Goal: Task Accomplishment & Management: Complete application form

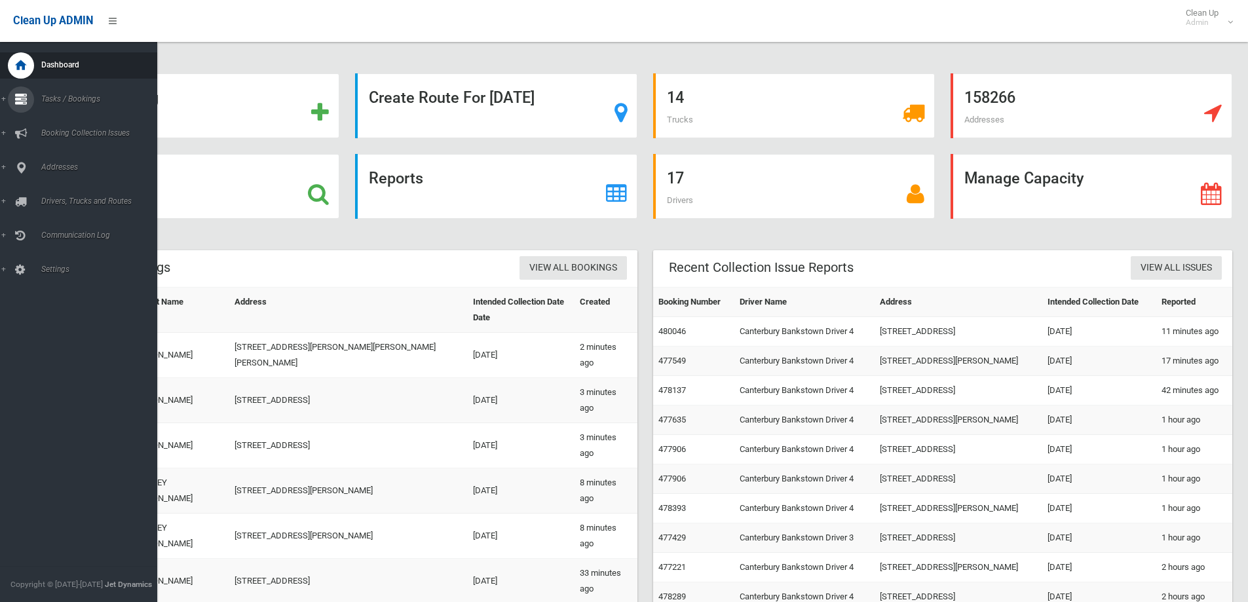
click at [29, 98] on div at bounding box center [21, 99] width 26 height 26
click at [52, 191] on span "Search" at bounding box center [96, 195] width 119 height 9
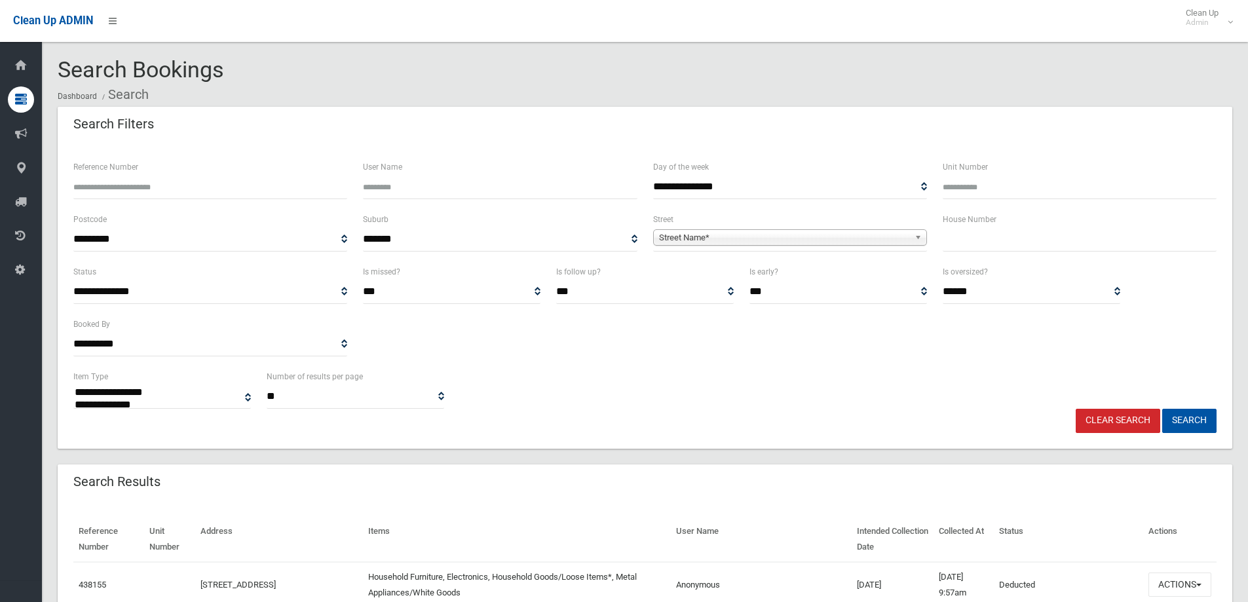
select select
click at [967, 240] on input "text" at bounding box center [1080, 239] width 274 height 24
type input "***"
click at [718, 234] on span "Street Name*" at bounding box center [784, 238] width 250 height 16
type input "******"
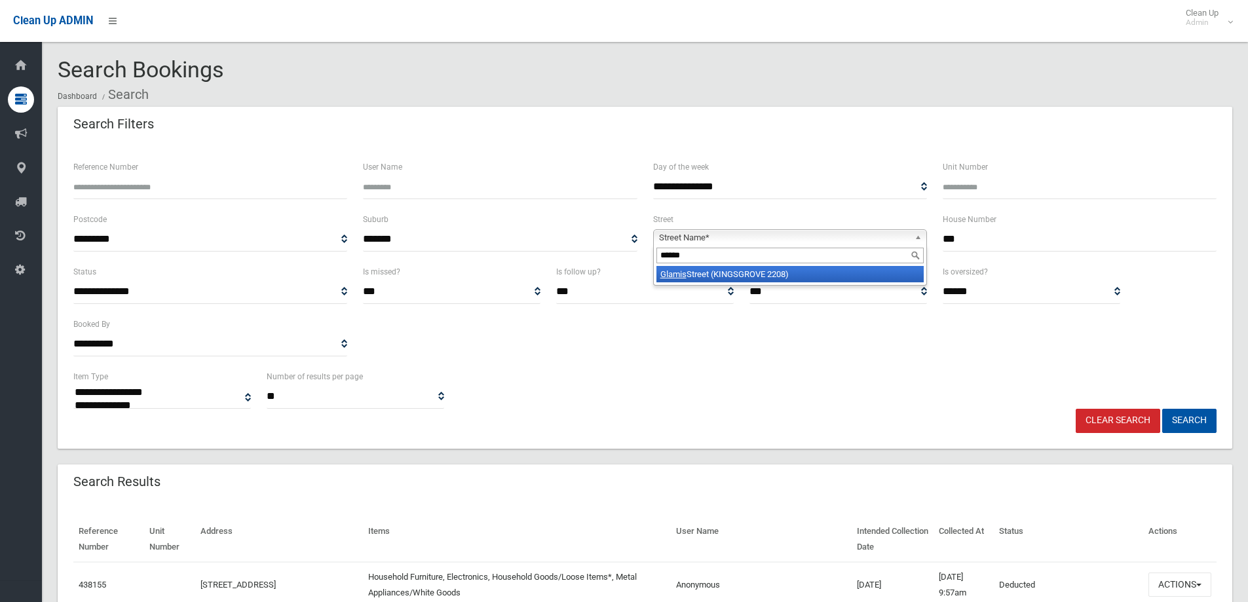
click at [747, 278] on li "Glamis Street (KINGSGROVE 2208)" at bounding box center [789, 274] width 267 height 16
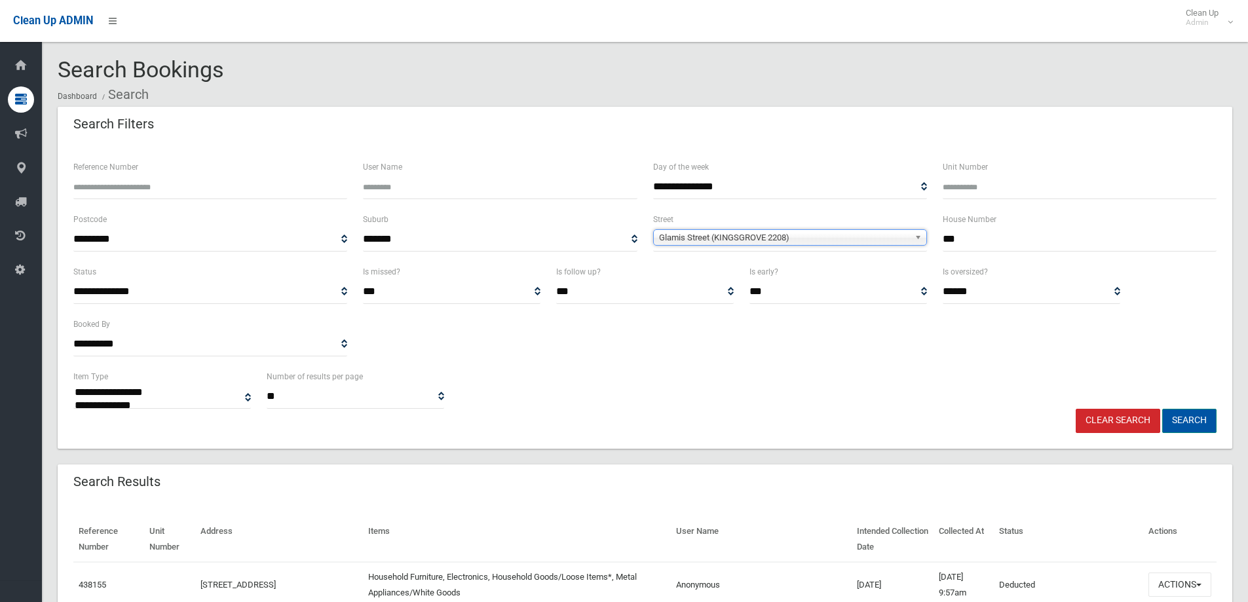
click at [1192, 422] on button "Search" at bounding box center [1189, 421] width 54 height 24
click at [1190, 418] on button "Search" at bounding box center [1189, 421] width 54 height 24
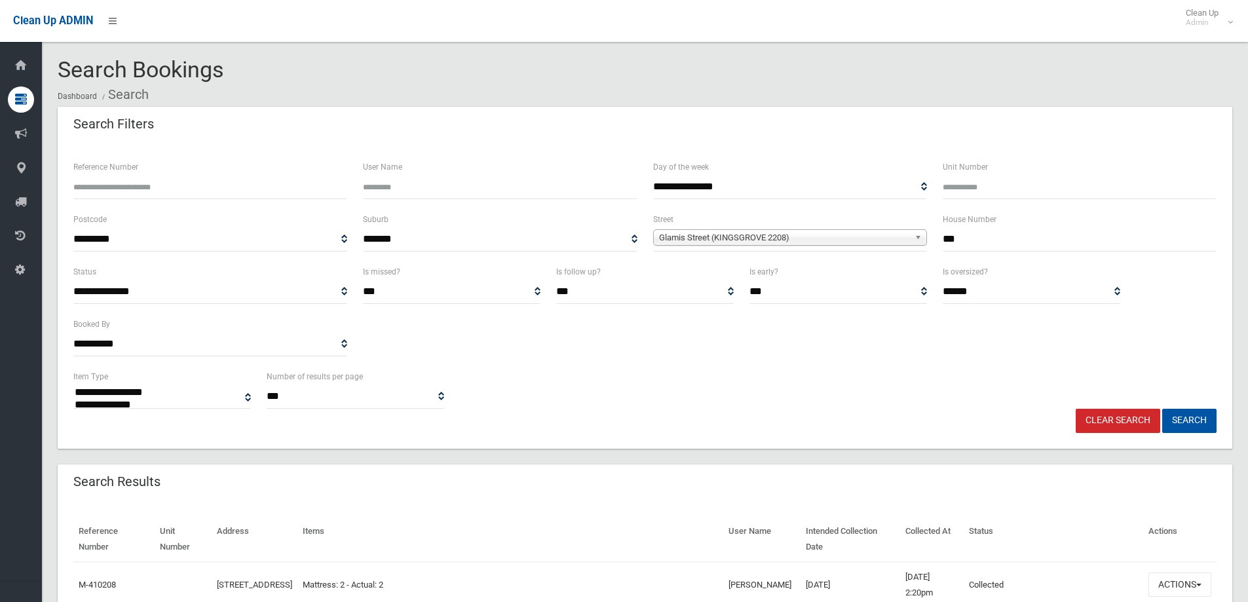
select select
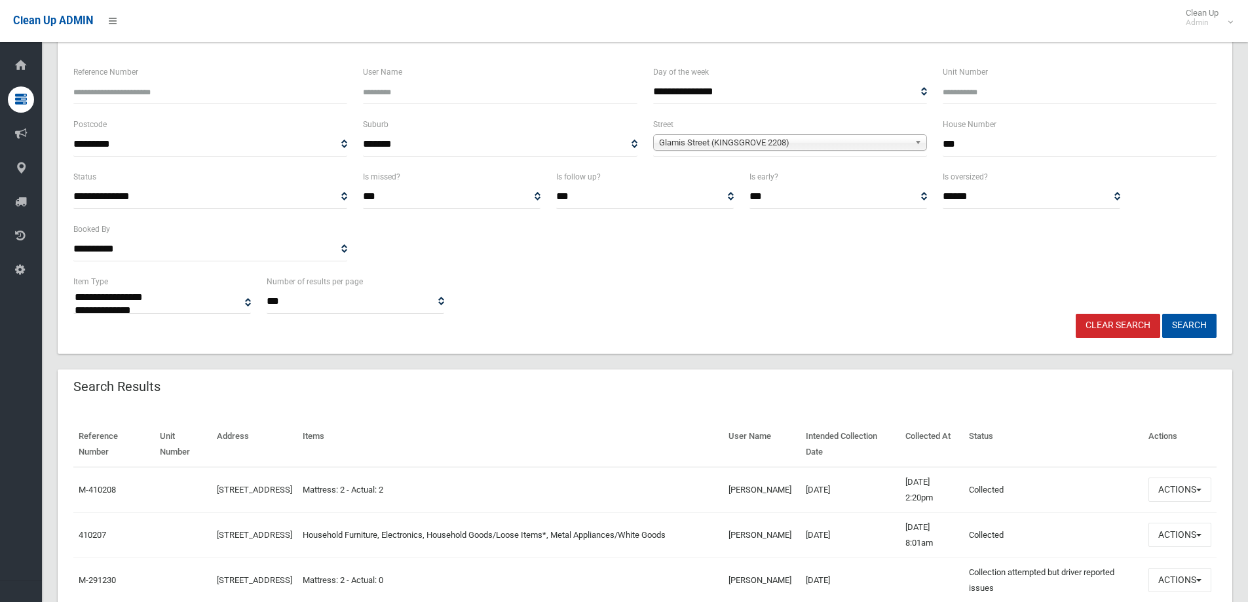
scroll to position [197, 0]
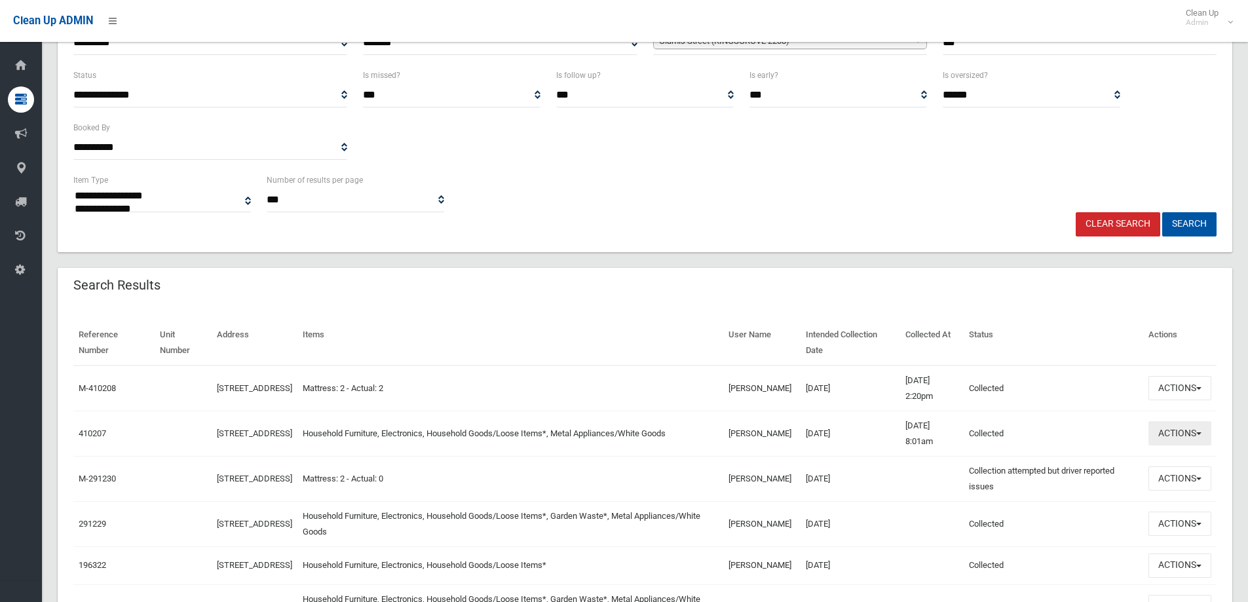
click at [1174, 436] on button "Actions" at bounding box center [1179, 433] width 63 height 24
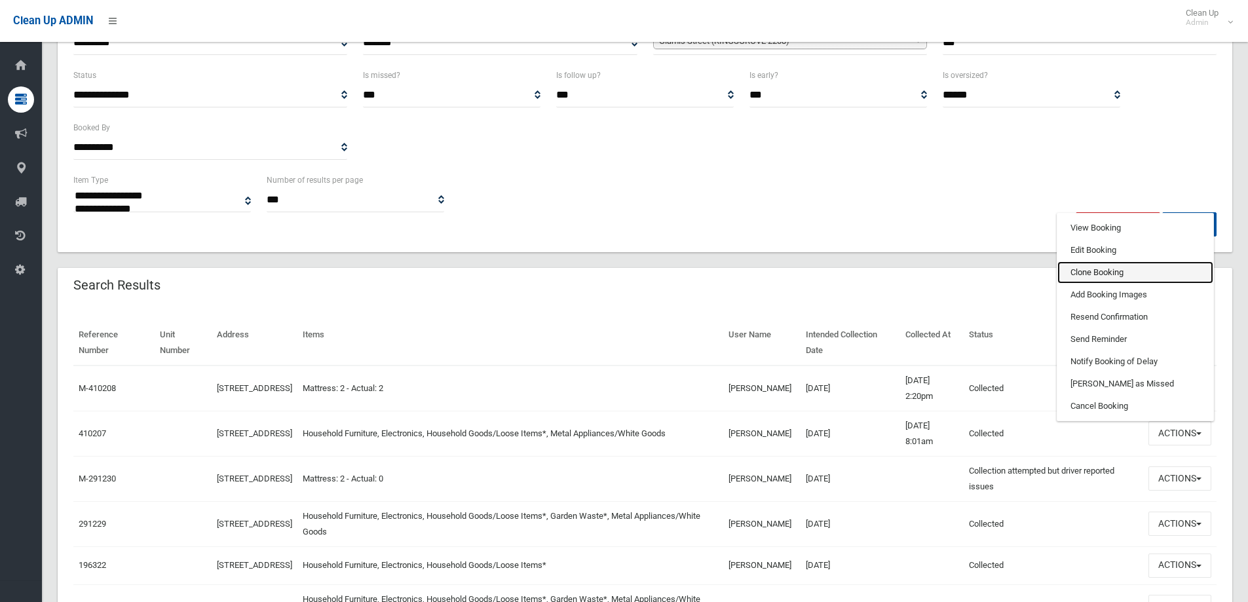
click at [1091, 270] on link "Clone Booking" at bounding box center [1135, 272] width 156 height 22
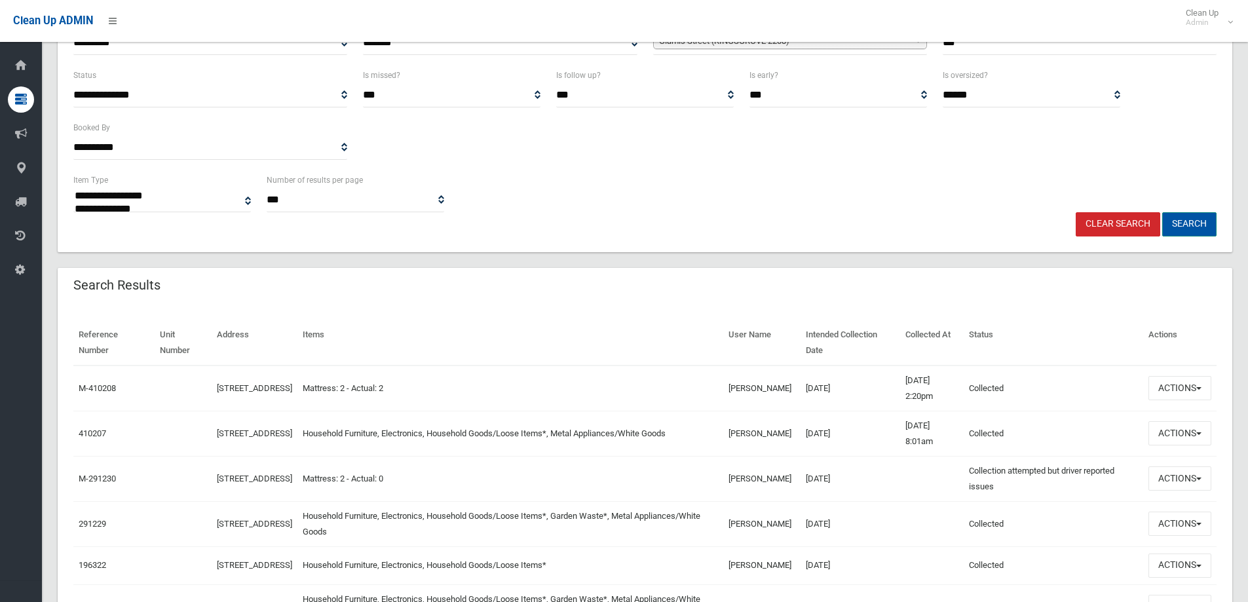
click at [1190, 222] on button "Search" at bounding box center [1189, 224] width 54 height 24
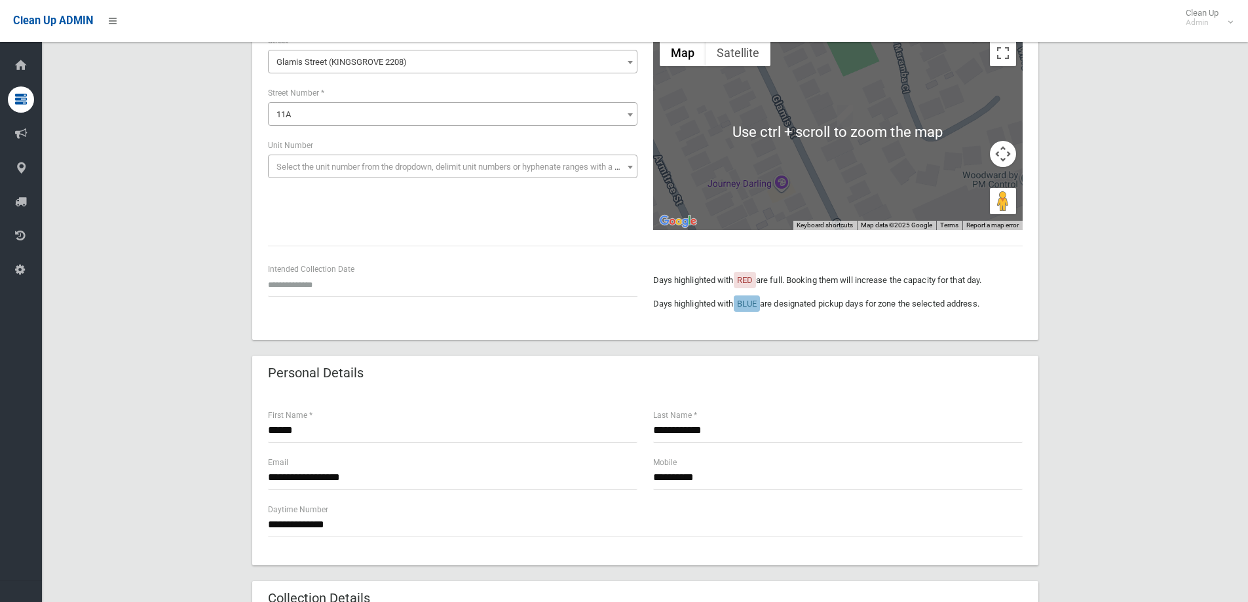
scroll to position [131, 0]
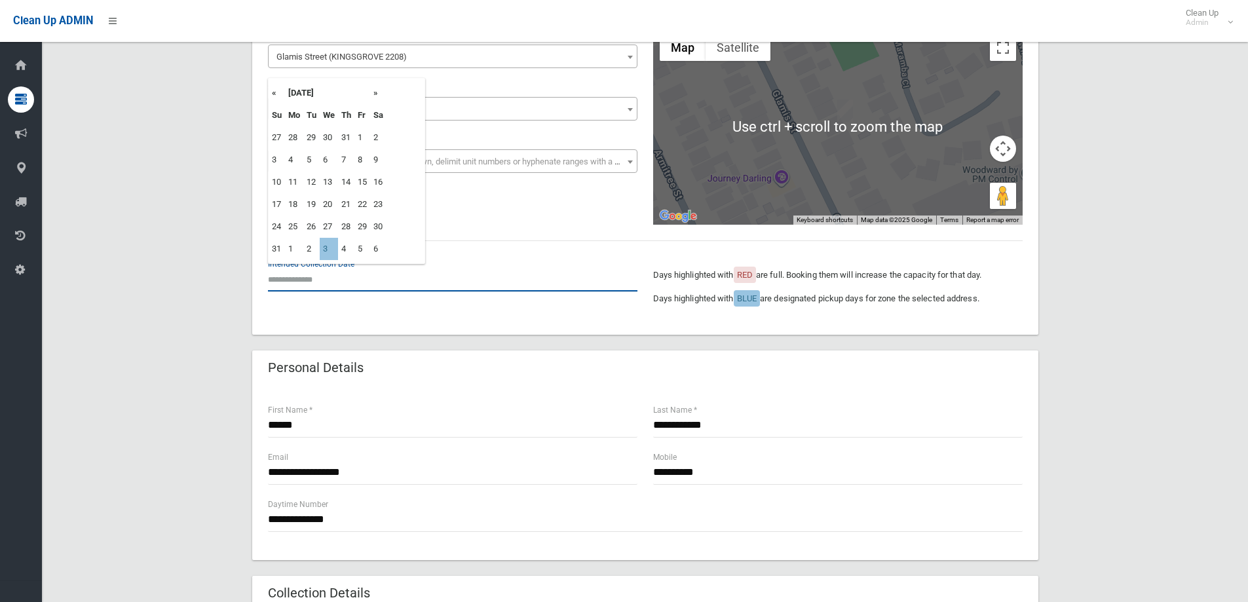
click at [301, 274] on input "text" at bounding box center [452, 279] width 369 height 24
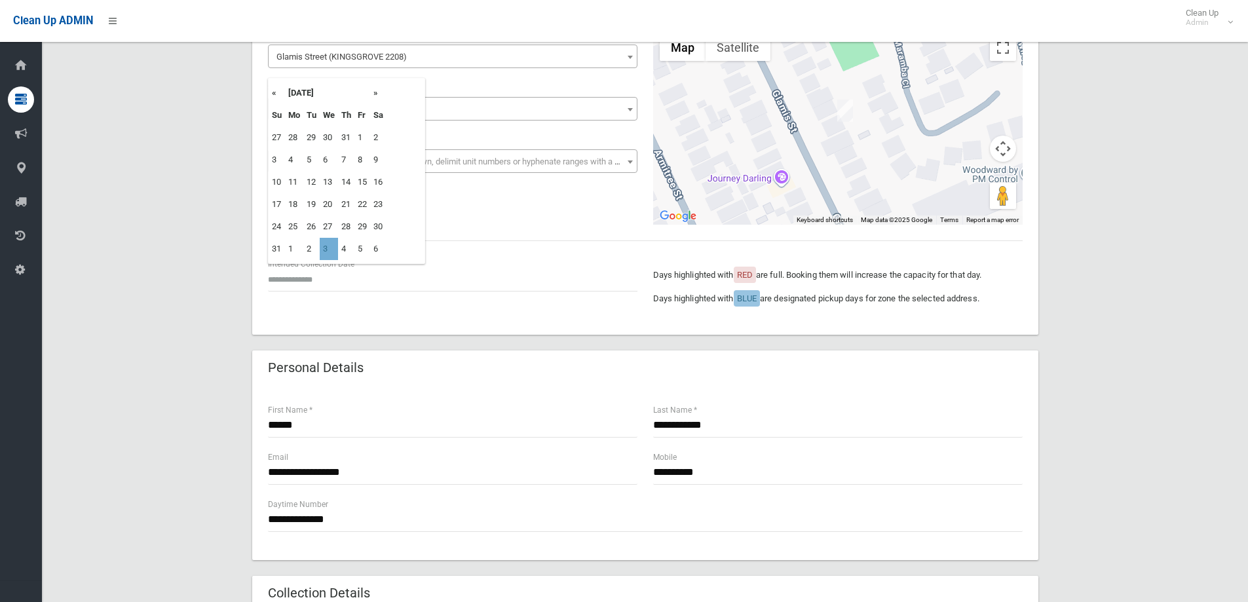
click at [329, 248] on td "3" at bounding box center [329, 249] width 18 height 22
type input "**********"
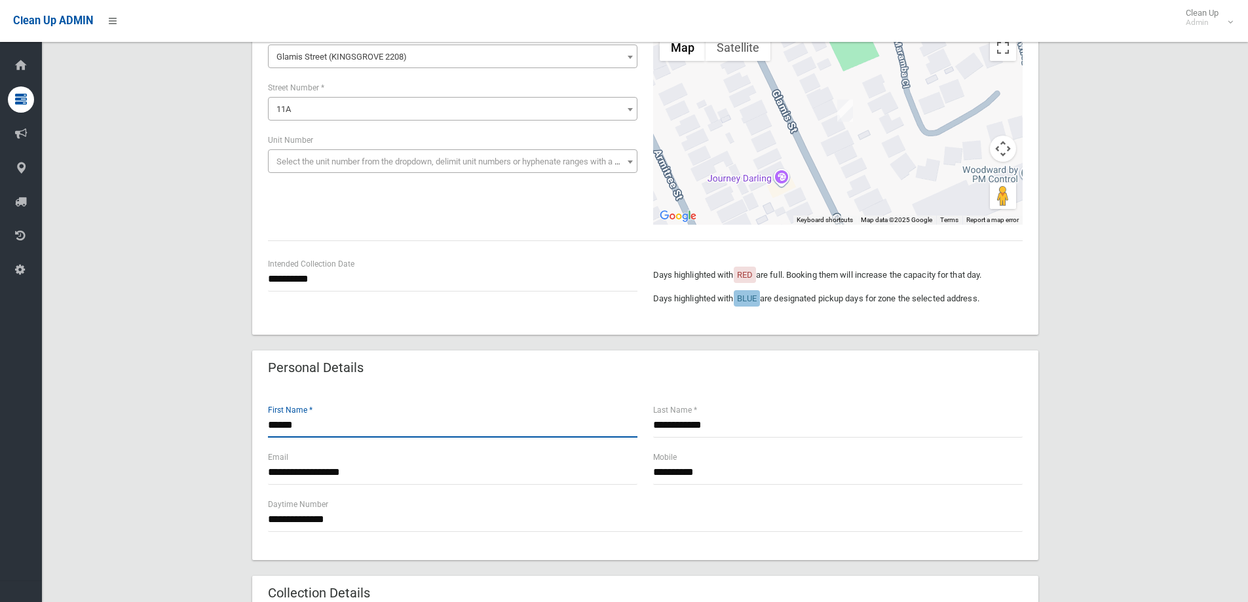
drag, startPoint x: 306, startPoint y: 428, endPoint x: 315, endPoint y: 423, distance: 10.3
click at [312, 428] on input "*****" at bounding box center [452, 425] width 369 height 24
click at [348, 277] on input "**********" at bounding box center [452, 279] width 369 height 24
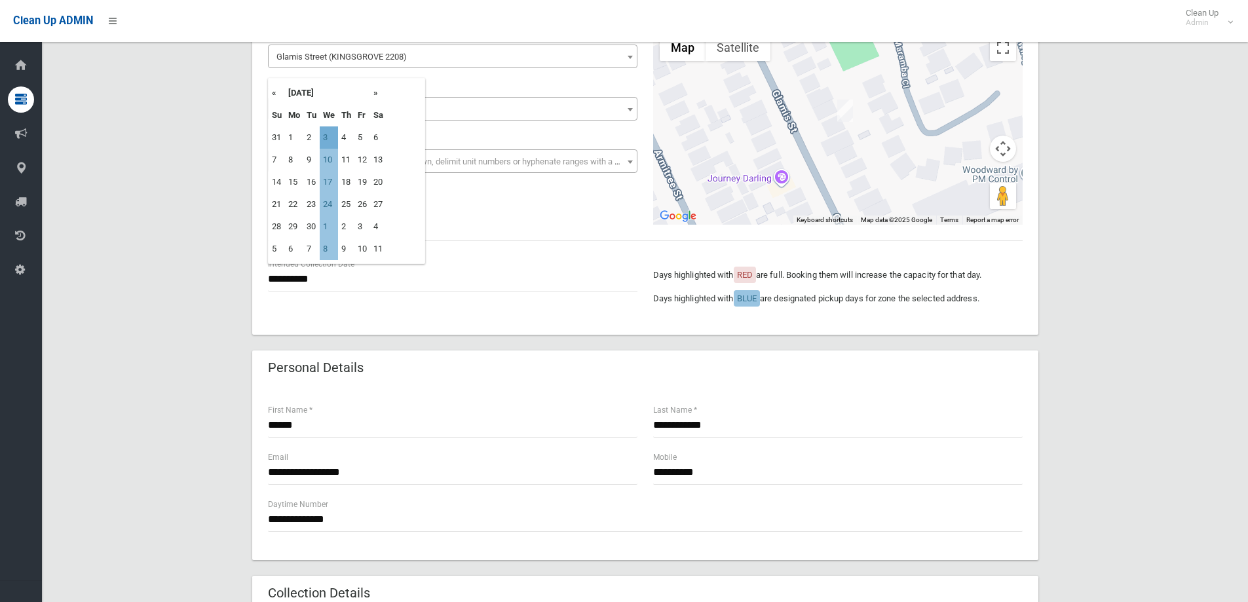
click at [326, 137] on td "3" at bounding box center [329, 137] width 18 height 22
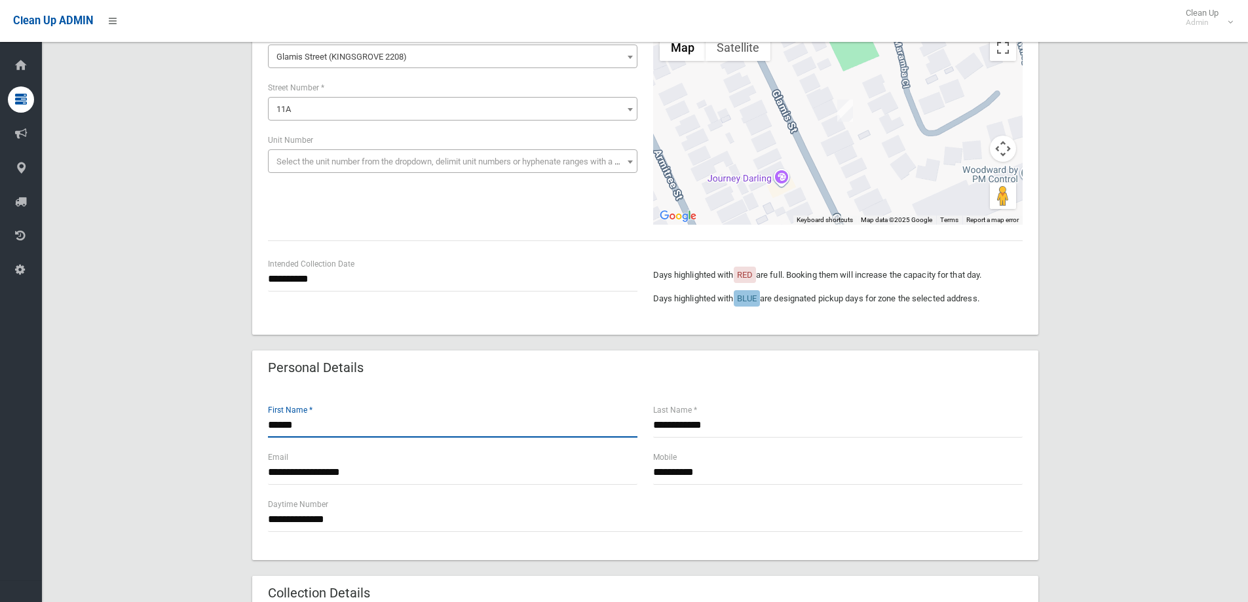
click at [303, 424] on input "*****" at bounding box center [452, 425] width 369 height 24
type input "*"
type input "*****"
drag, startPoint x: 743, startPoint y: 421, endPoint x: 760, endPoint y: 402, distance: 25.1
click at [752, 411] on div "**********" at bounding box center [837, 420] width 369 height 35
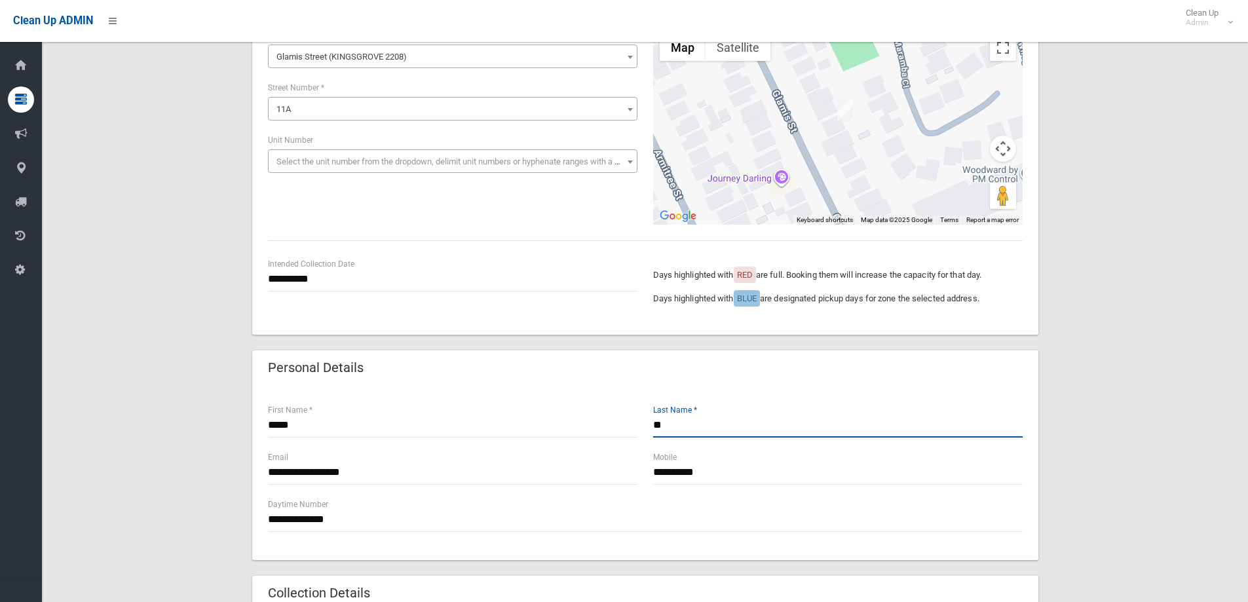
type input "*"
type input "******"
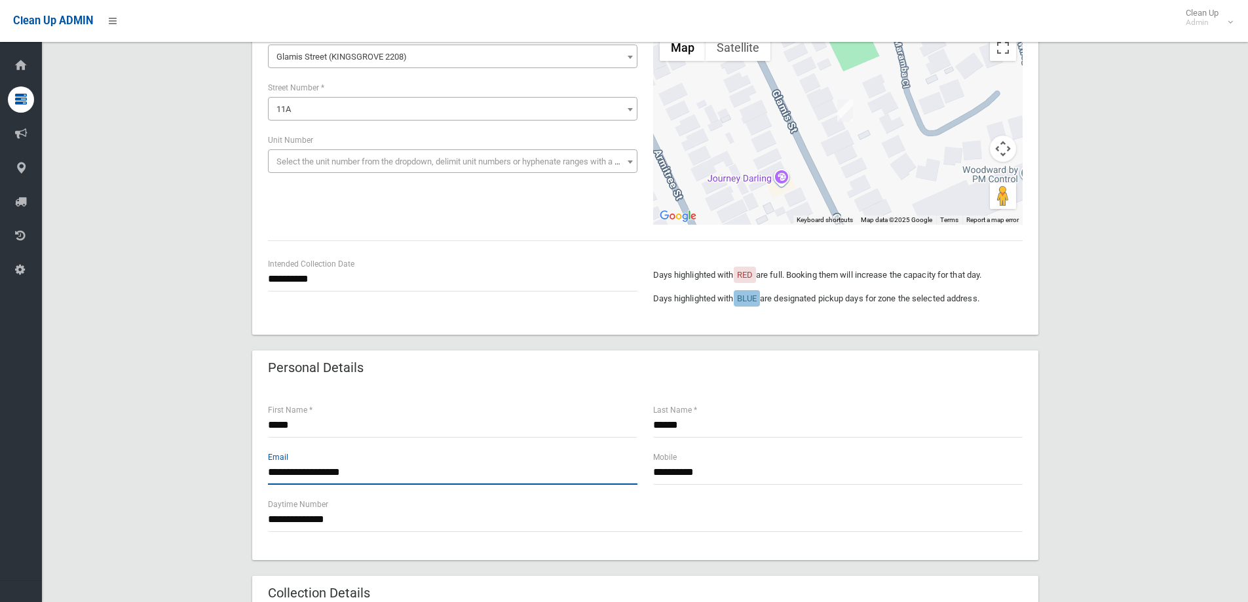
drag, startPoint x: 374, startPoint y: 468, endPoint x: 381, endPoint y: 459, distance: 11.7
click at [379, 462] on input "**********" at bounding box center [452, 472] width 369 height 24
type input "*"
type input "**********"
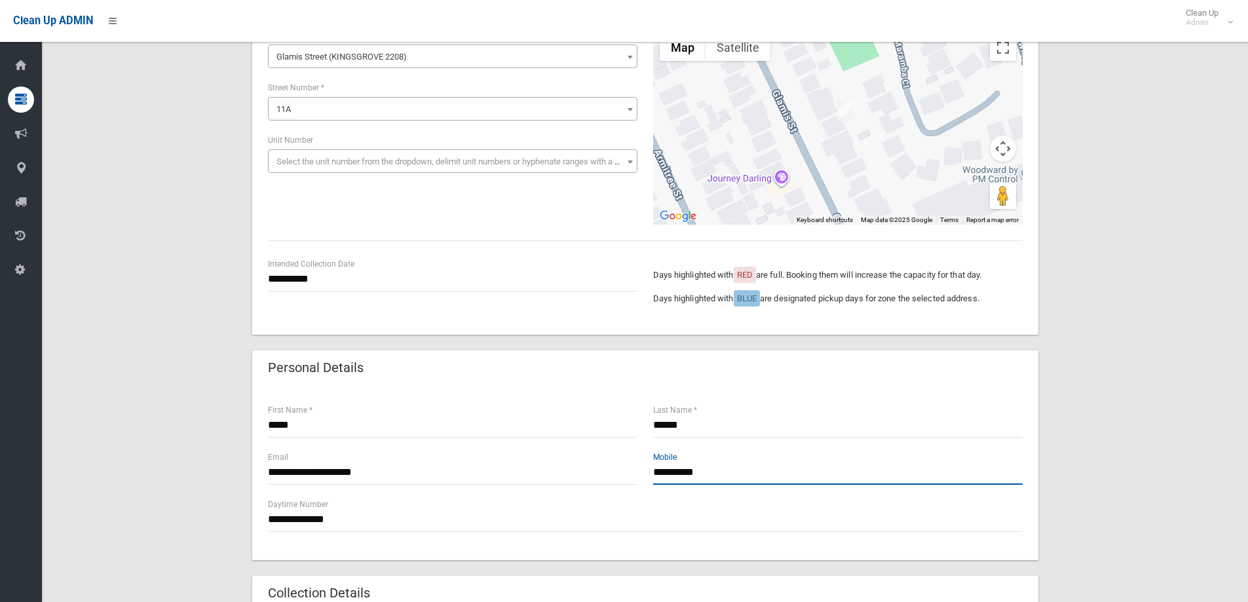
click at [735, 467] on input "**********" at bounding box center [837, 472] width 369 height 24
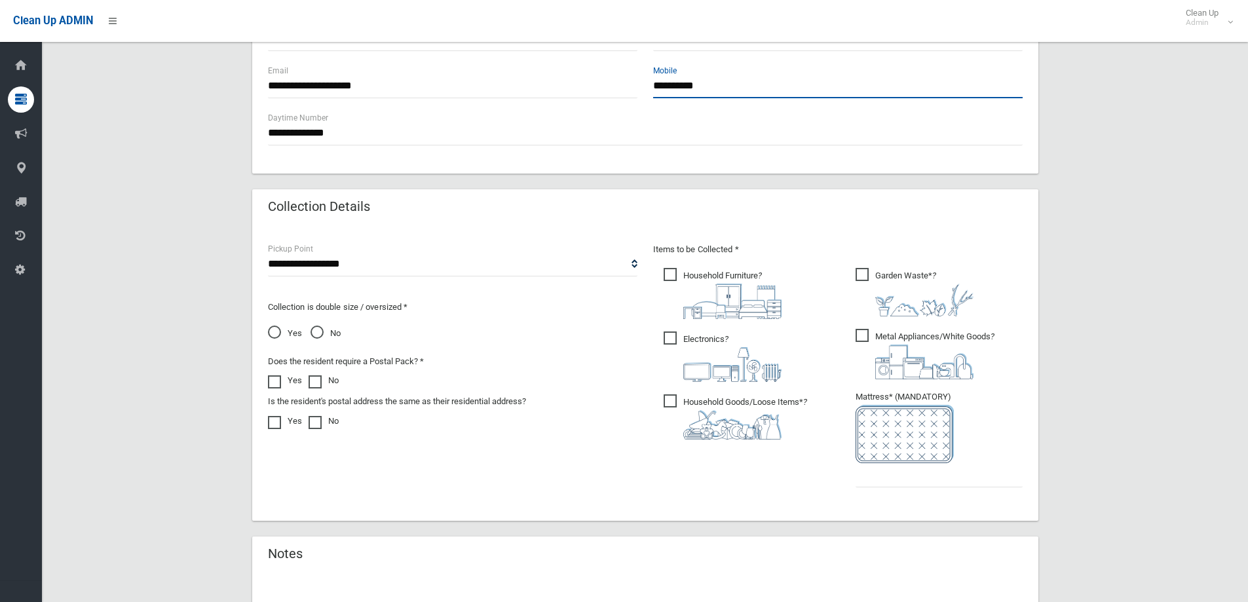
scroll to position [524, 0]
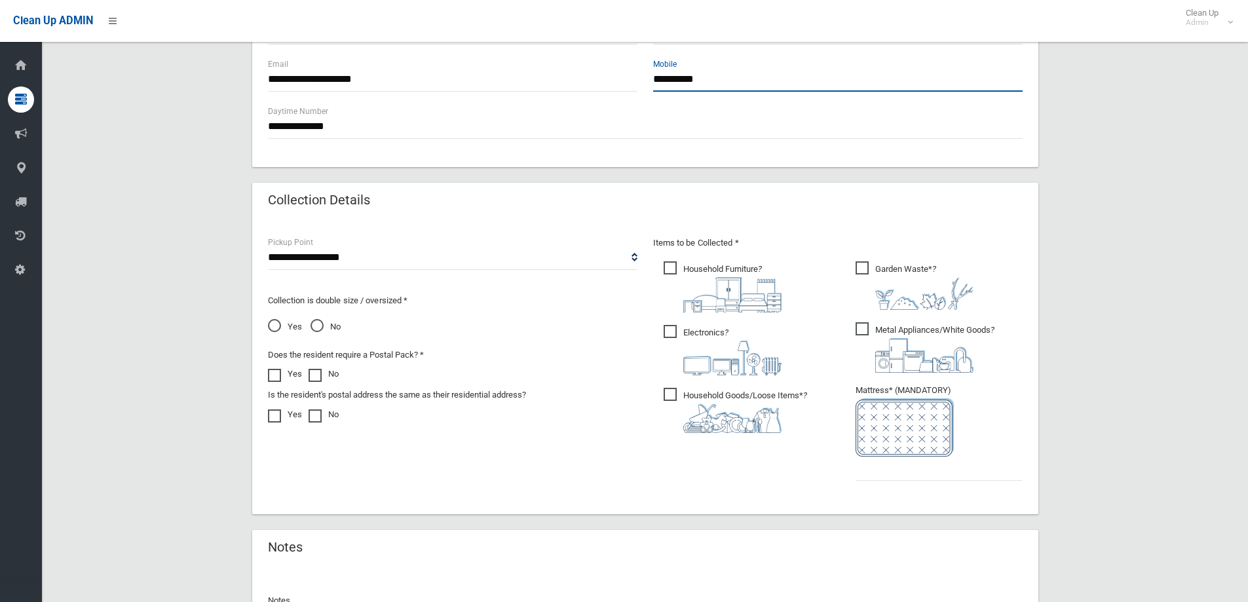
type input "**********"
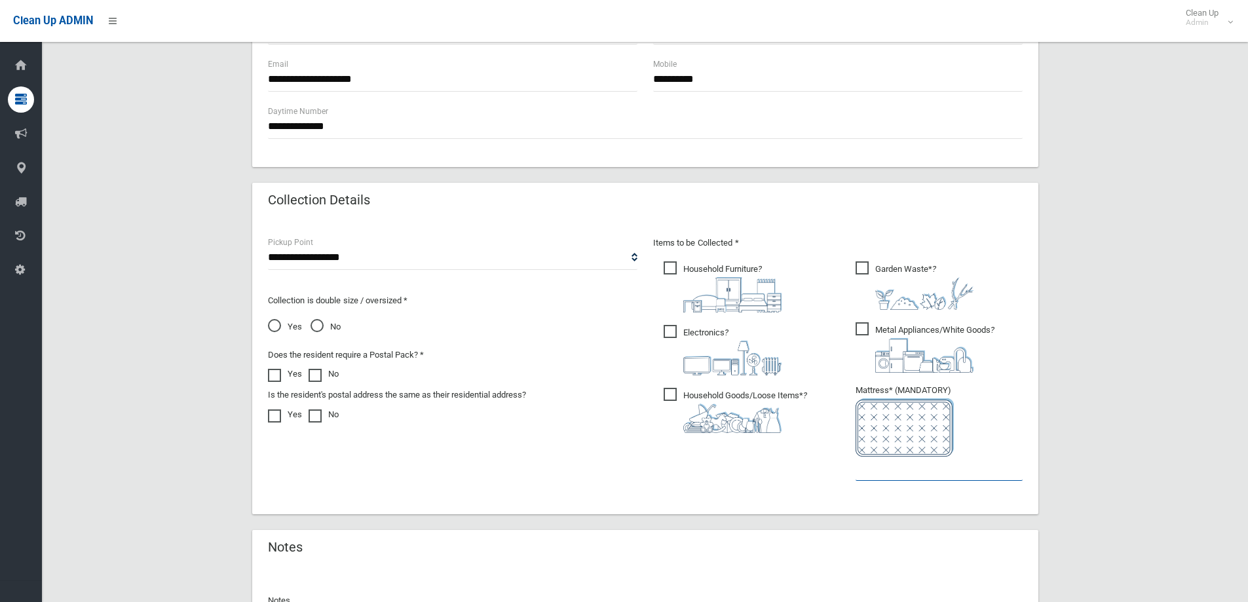
click at [903, 463] on input "text" at bounding box center [938, 469] width 167 height 24
type input "*"
click at [865, 275] on span "Garden Waste* ?" at bounding box center [914, 285] width 118 height 48
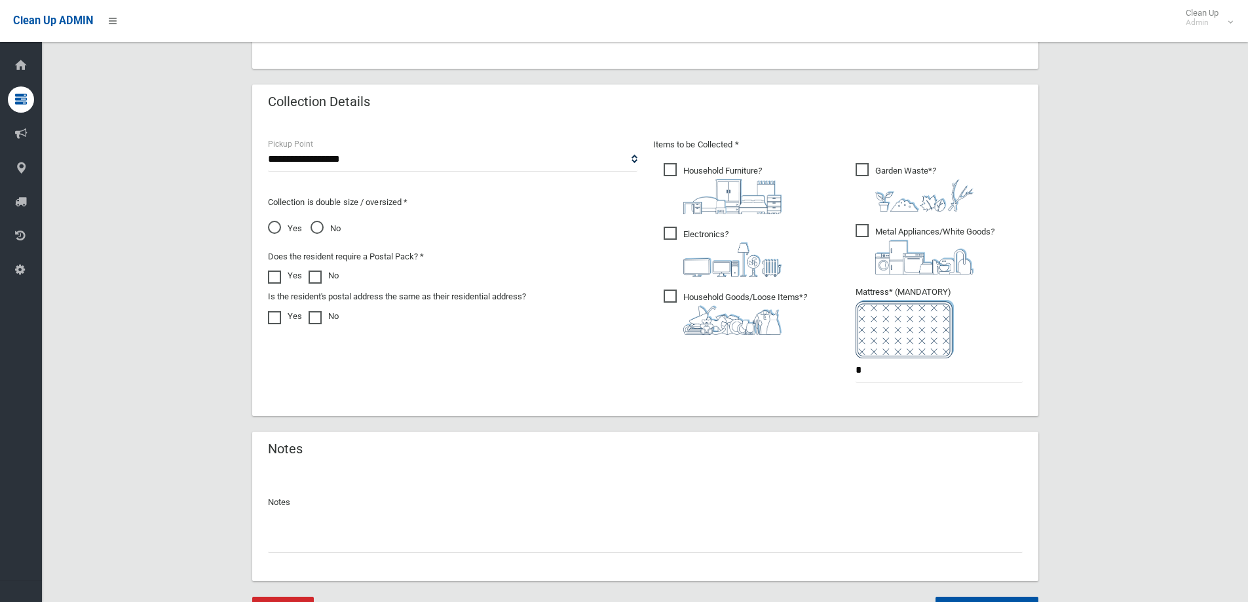
scroll to position [688, 0]
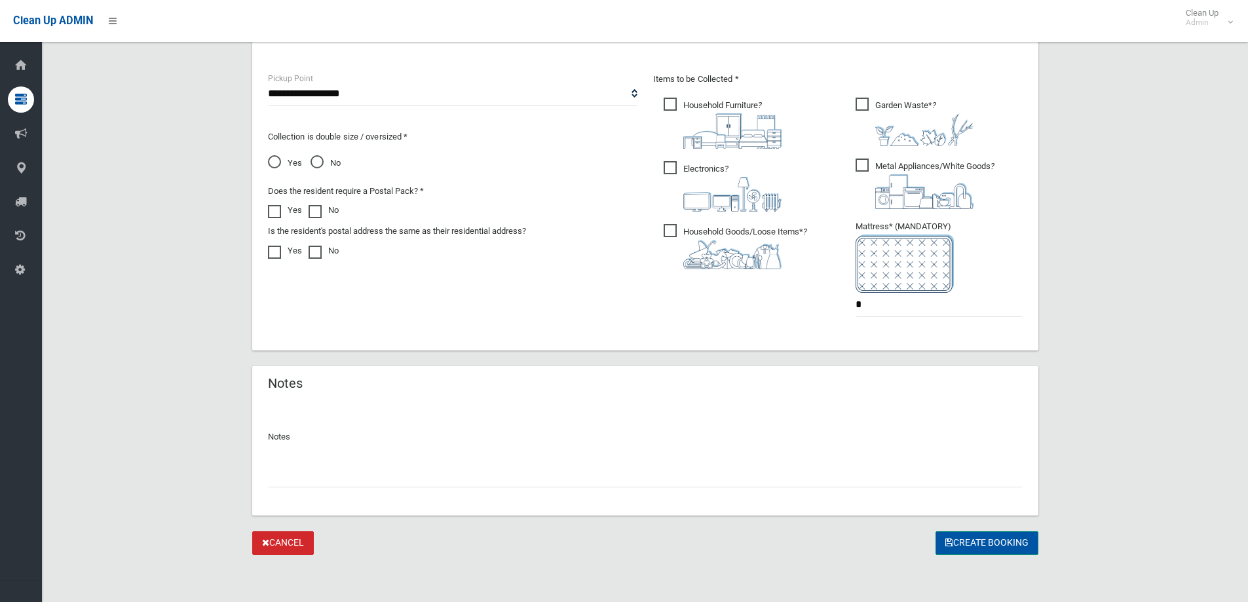
click at [975, 542] on button "Create Booking" at bounding box center [986, 543] width 103 height 24
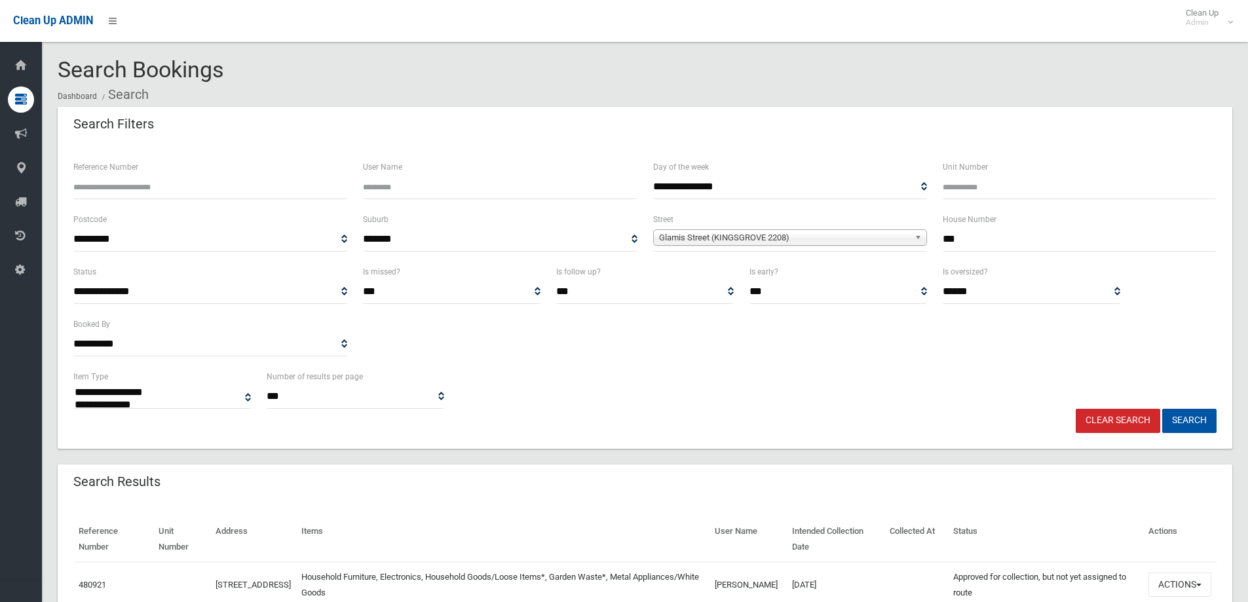
select select
click at [1182, 417] on button "Search" at bounding box center [1189, 421] width 54 height 24
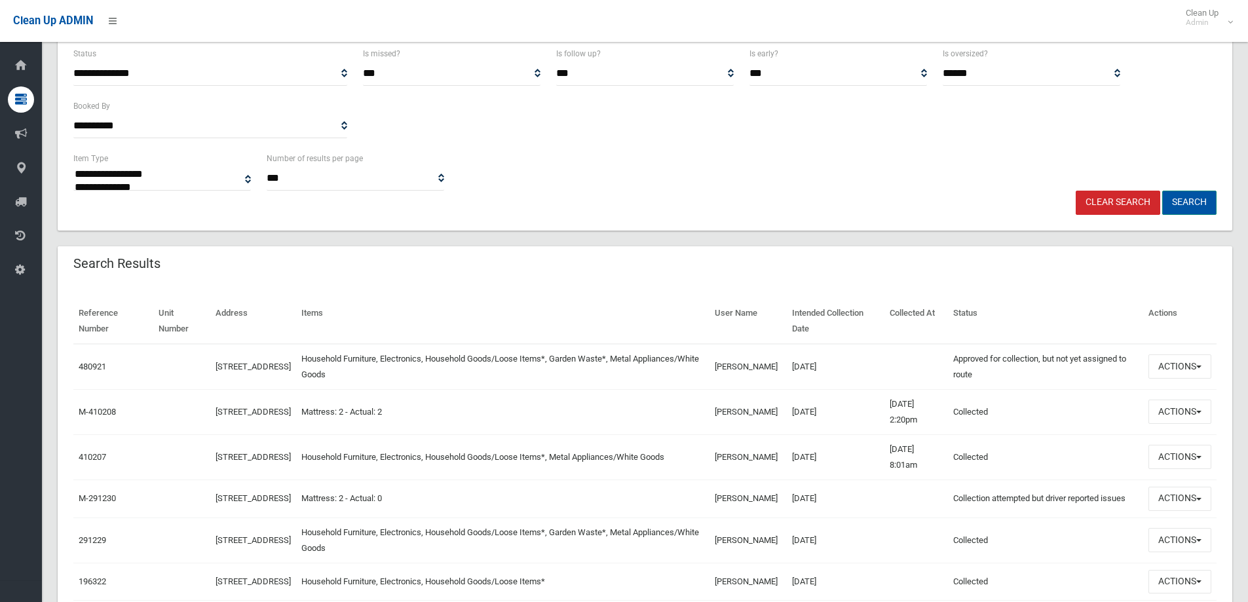
scroll to position [262, 0]
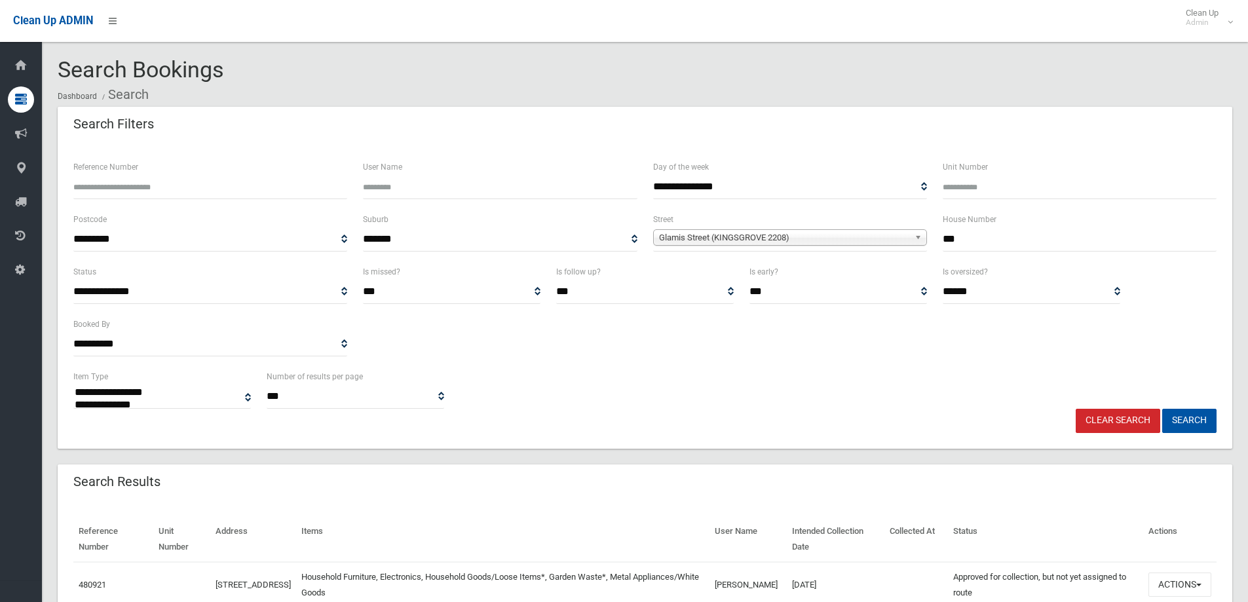
select select
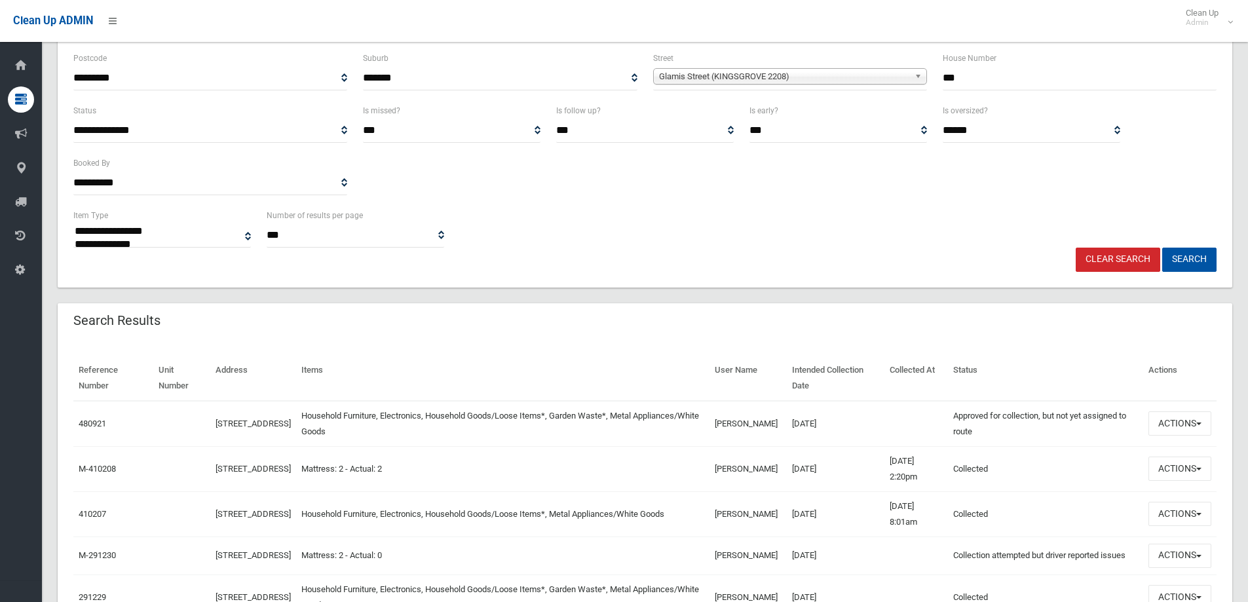
scroll to position [262, 0]
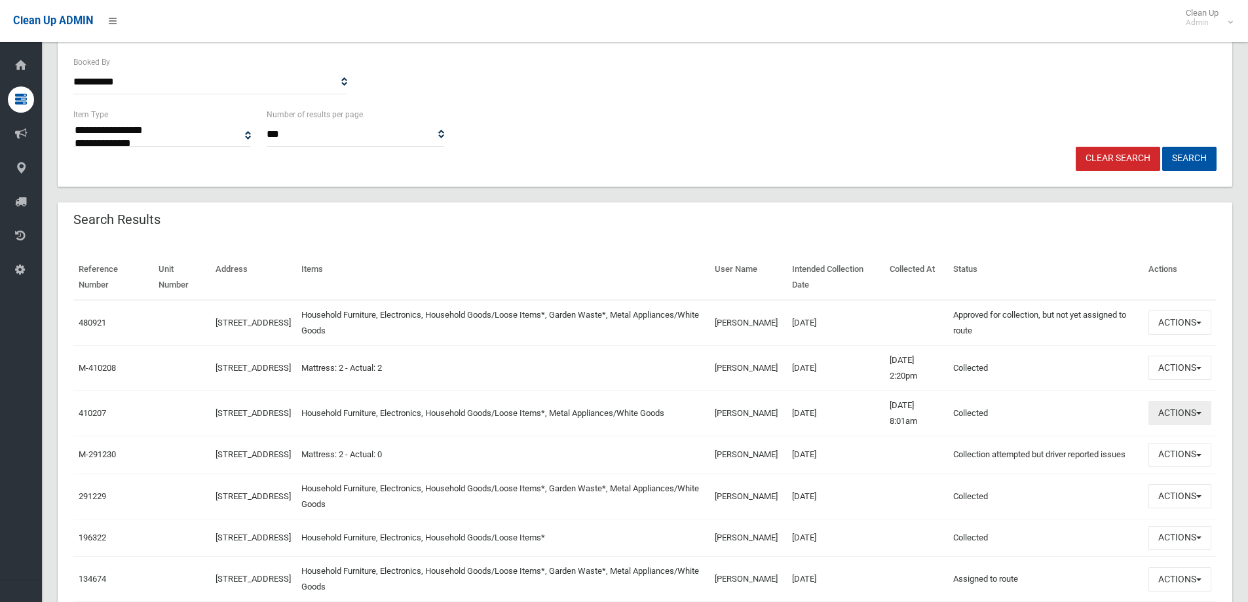
click at [1173, 414] on button "Actions" at bounding box center [1179, 413] width 63 height 24
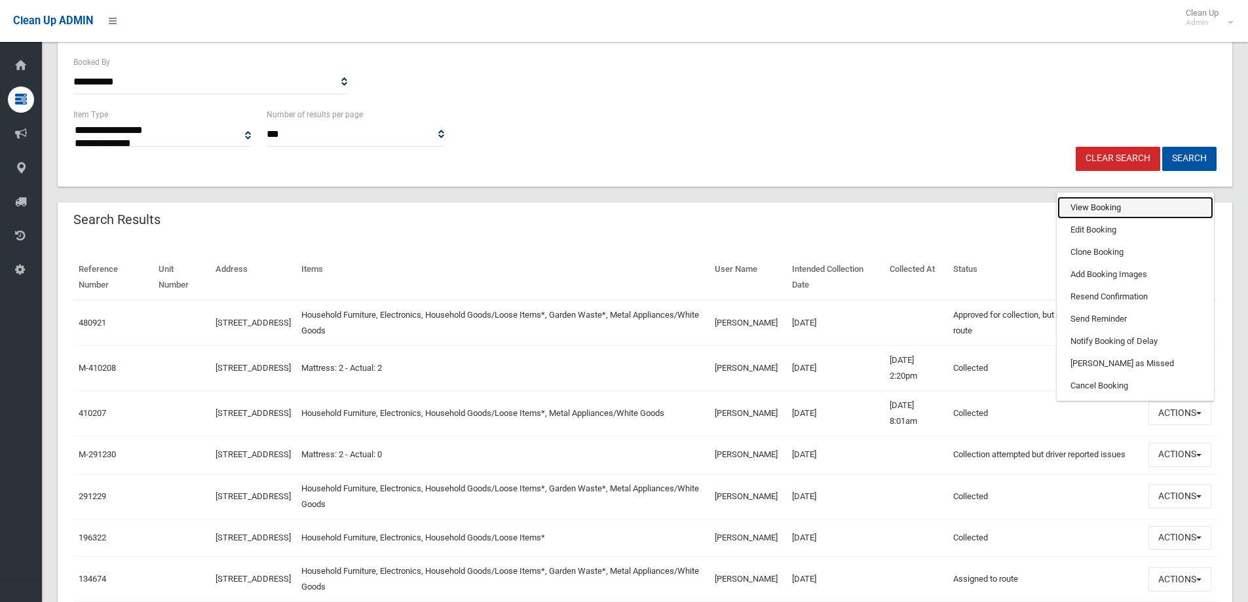
click at [1085, 204] on link "View Booking" at bounding box center [1135, 208] width 156 height 22
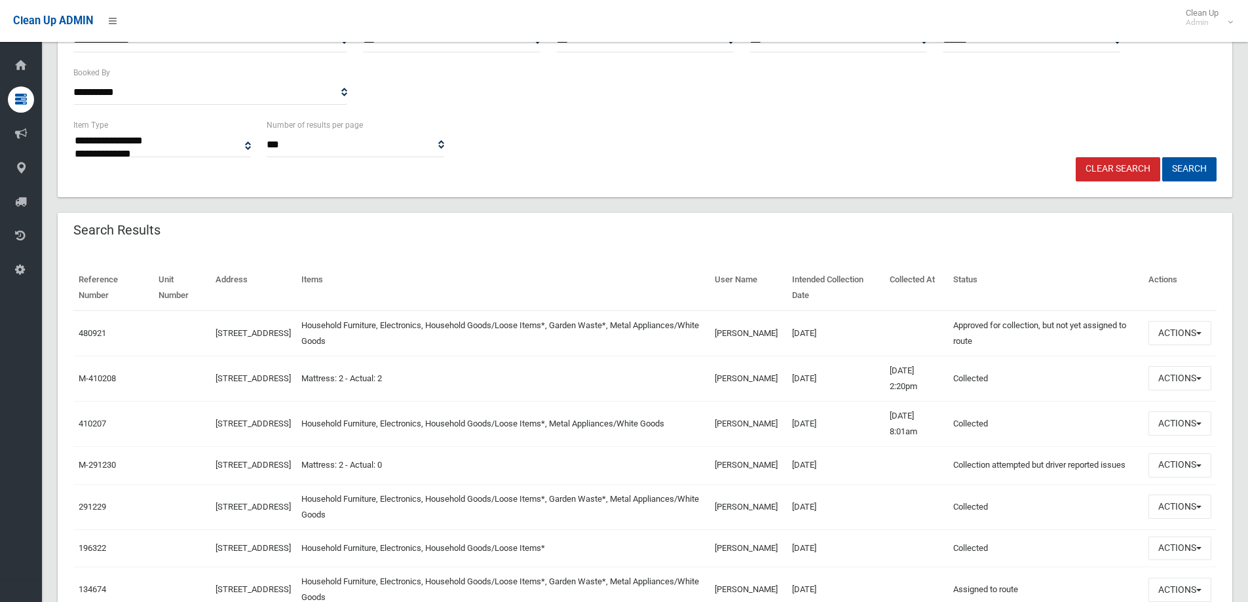
scroll to position [0, 0]
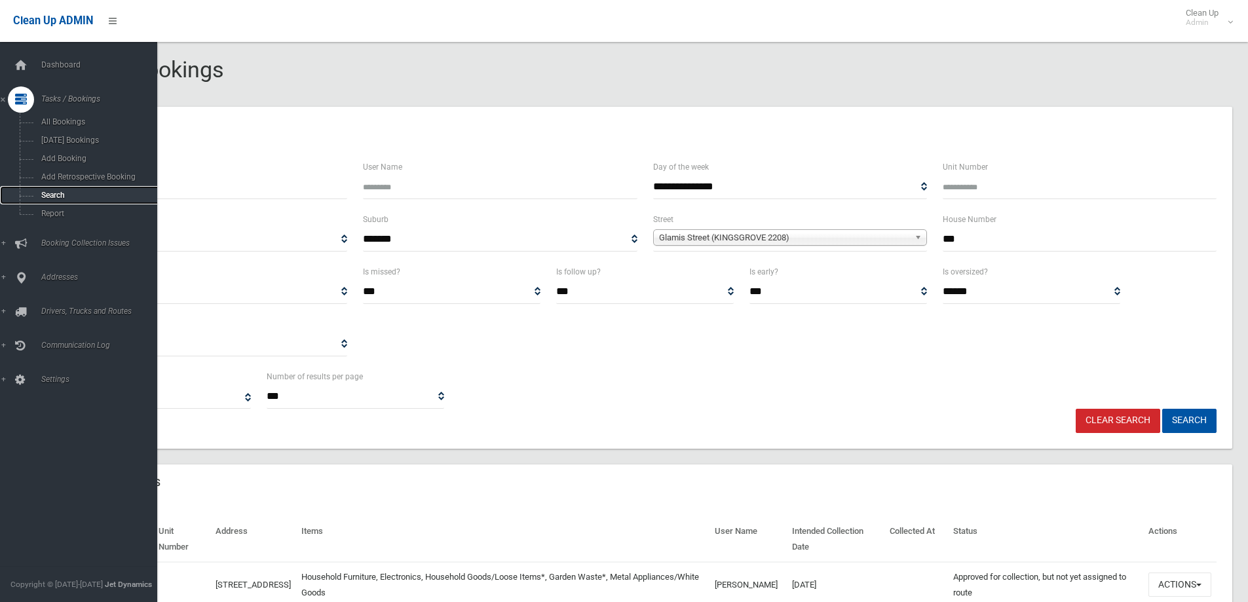
click at [42, 193] on span "Search" at bounding box center [96, 195] width 119 height 9
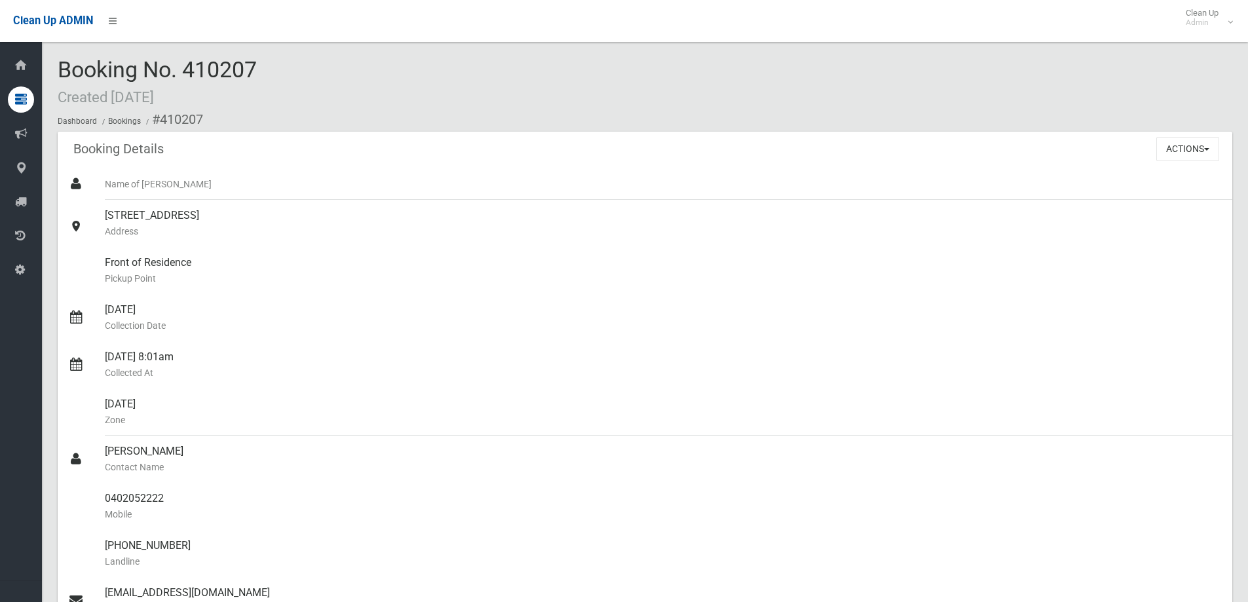
scroll to position [917, 0]
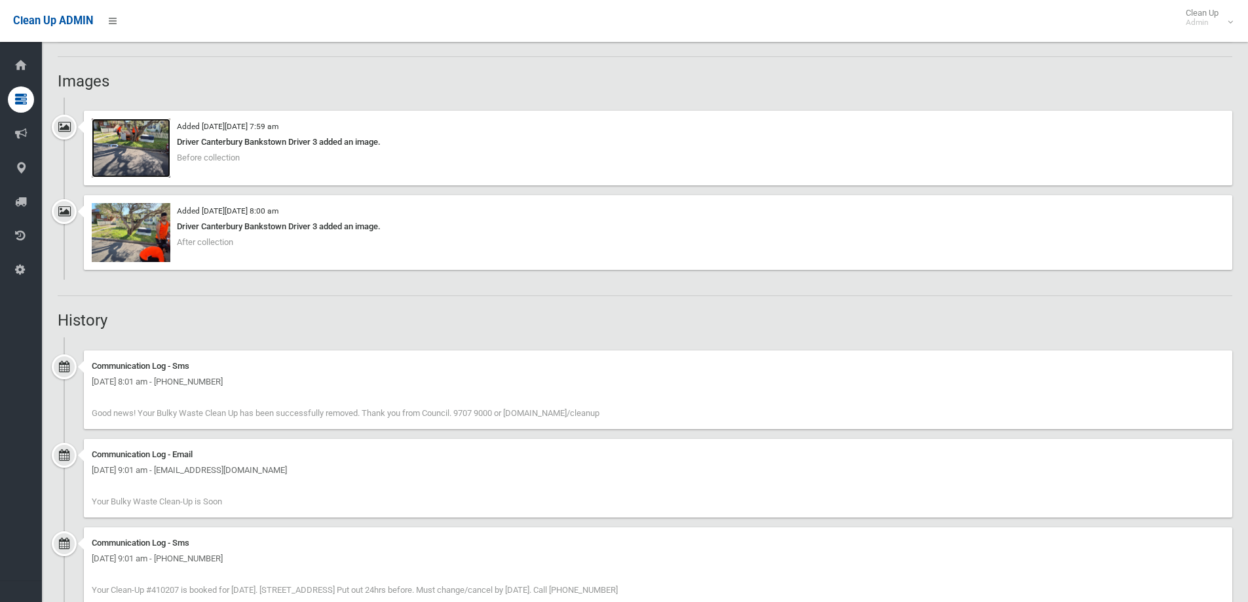
click at [123, 133] on img at bounding box center [131, 148] width 79 height 59
click at [129, 240] on img at bounding box center [131, 232] width 79 height 59
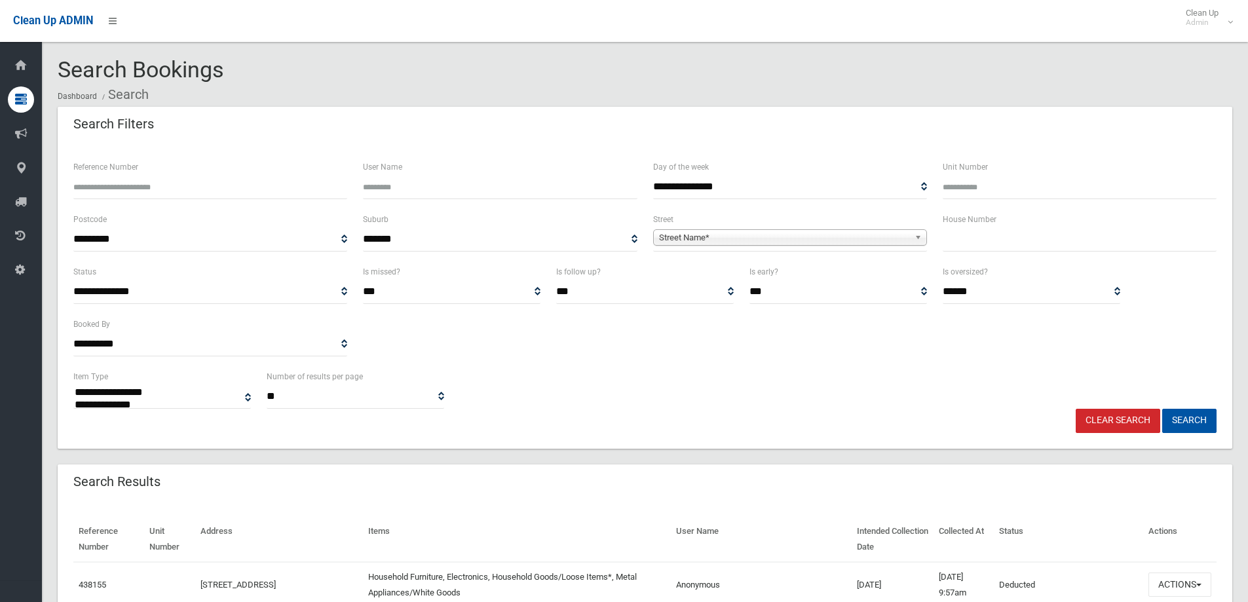
select select
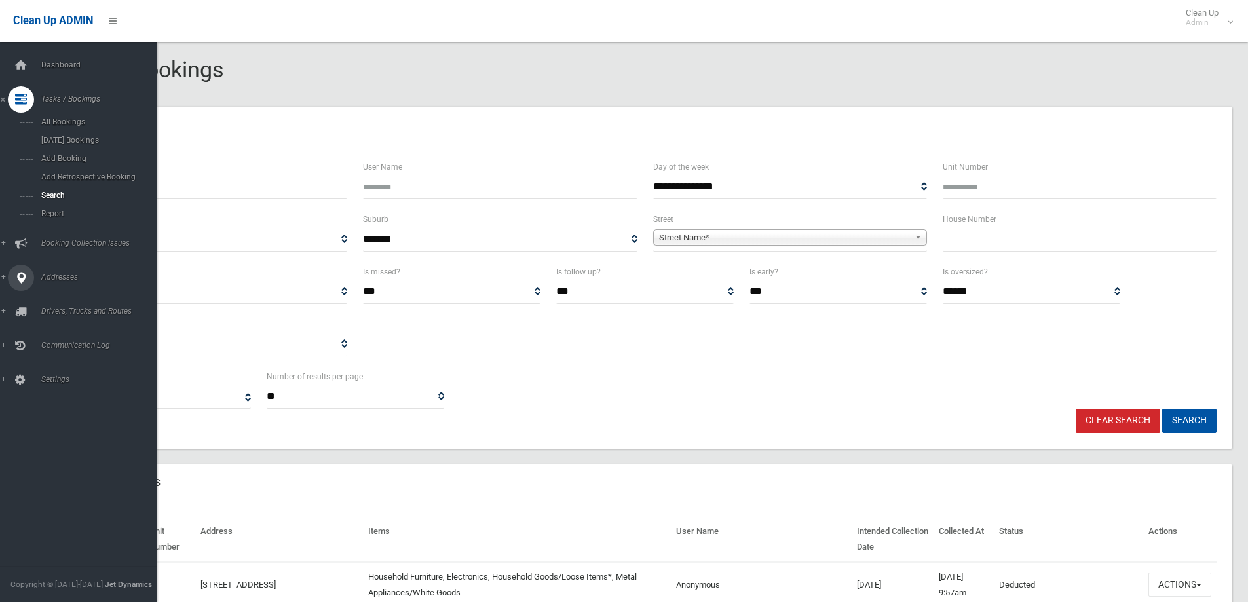
drag, startPoint x: 58, startPoint y: 274, endPoint x: 64, endPoint y: 271, distance: 6.7
click at [58, 275] on span "Addresses" at bounding box center [102, 276] width 130 height 9
click at [51, 193] on span "All Addresses" at bounding box center [96, 189] width 119 height 9
click at [52, 190] on span "All Addresses" at bounding box center [96, 189] width 119 height 9
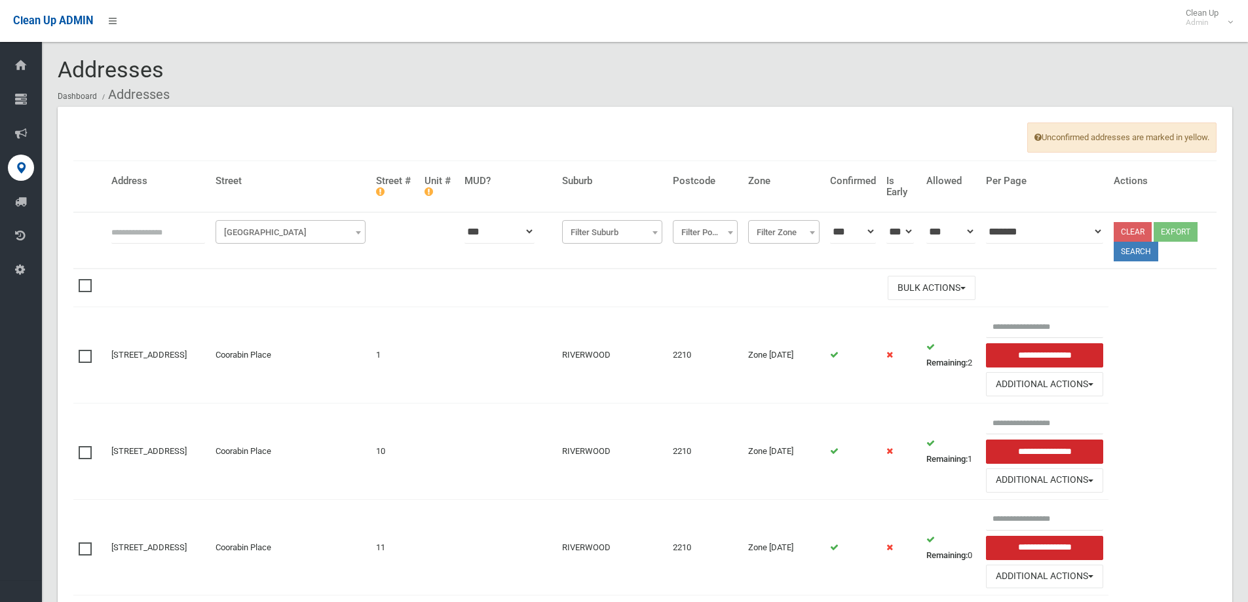
click at [108, 225] on th at bounding box center [158, 240] width 104 height 56
click at [109, 234] on th at bounding box center [158, 240] width 104 height 56
click at [120, 233] on input "text" at bounding box center [158, 231] width 94 height 24
type input "*****"
click at [278, 230] on span "[GEOGRAPHIC_DATA]" at bounding box center [290, 232] width 143 height 18
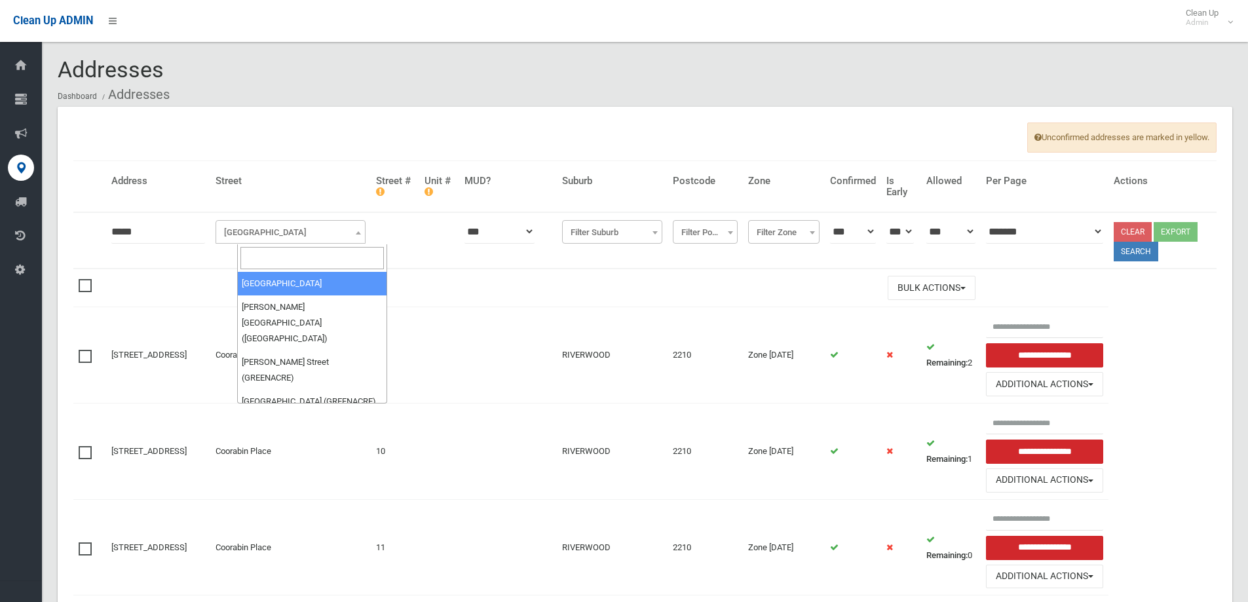
click at [261, 263] on input "search" at bounding box center [311, 258] width 143 height 22
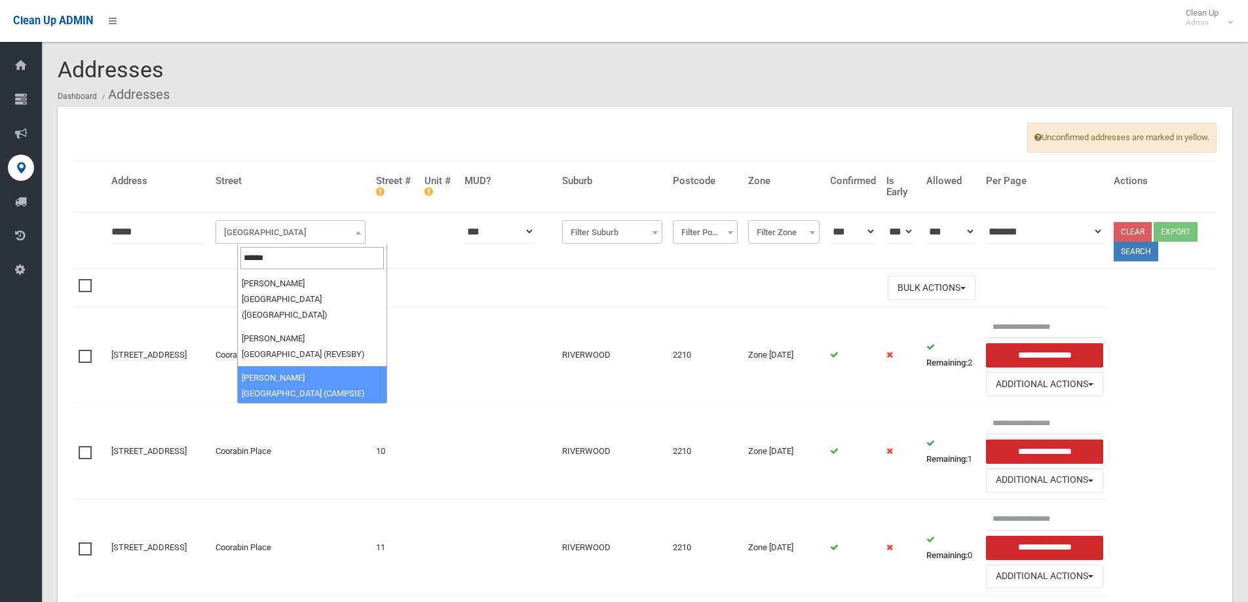
type input "******"
select select "***"
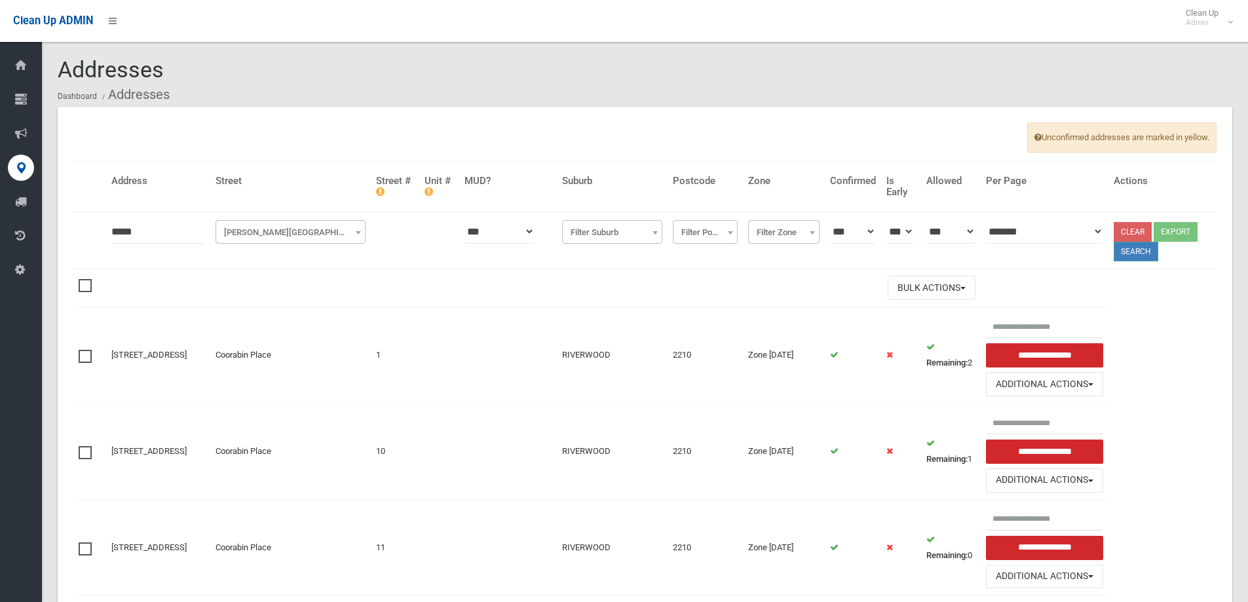
click at [1140, 251] on button "Search" at bounding box center [1136, 252] width 45 height 20
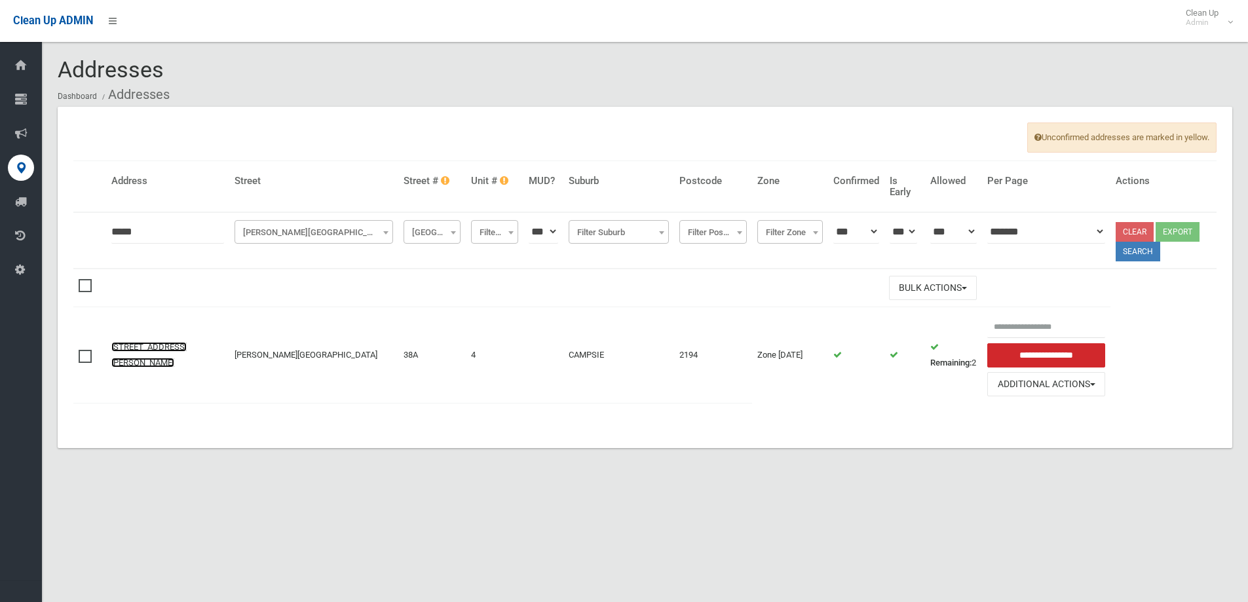
click at [150, 350] on link "[STREET_ADDRESS][PERSON_NAME]" at bounding box center [148, 355] width 75 height 26
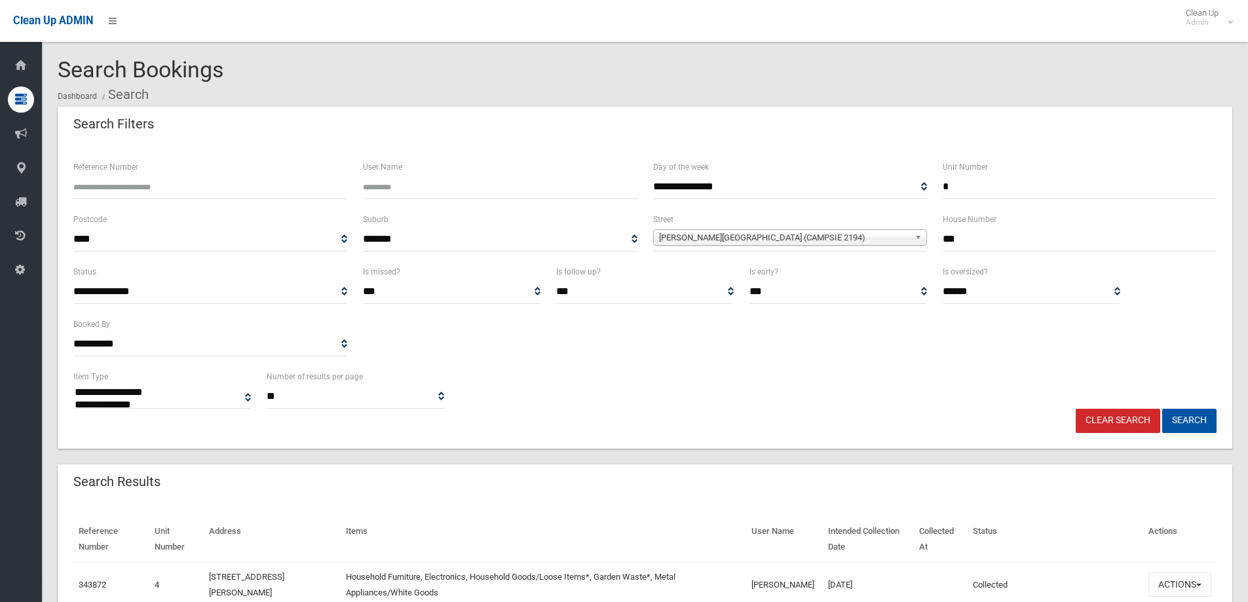
select select
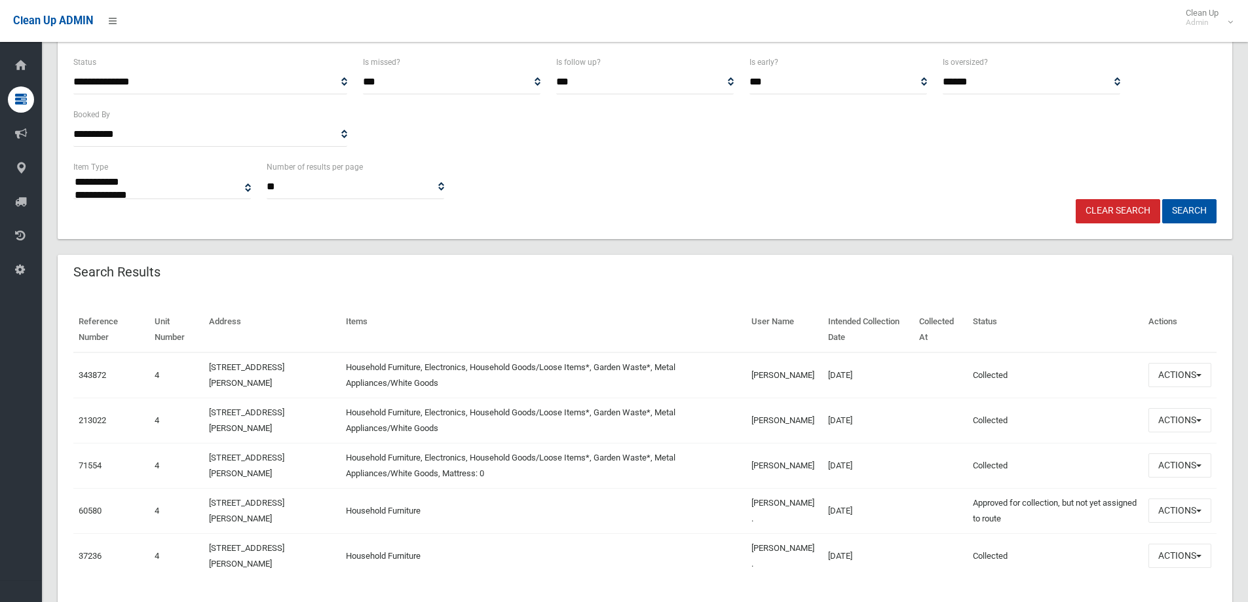
scroll to position [249, 0]
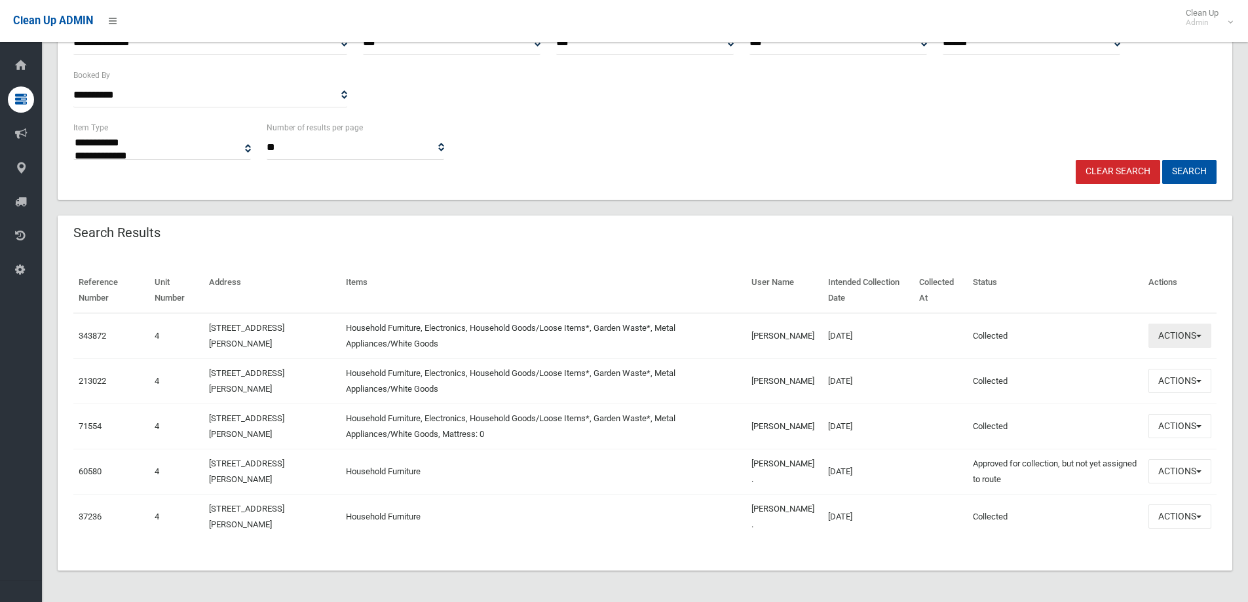
click at [1167, 333] on button "Actions" at bounding box center [1179, 336] width 63 height 24
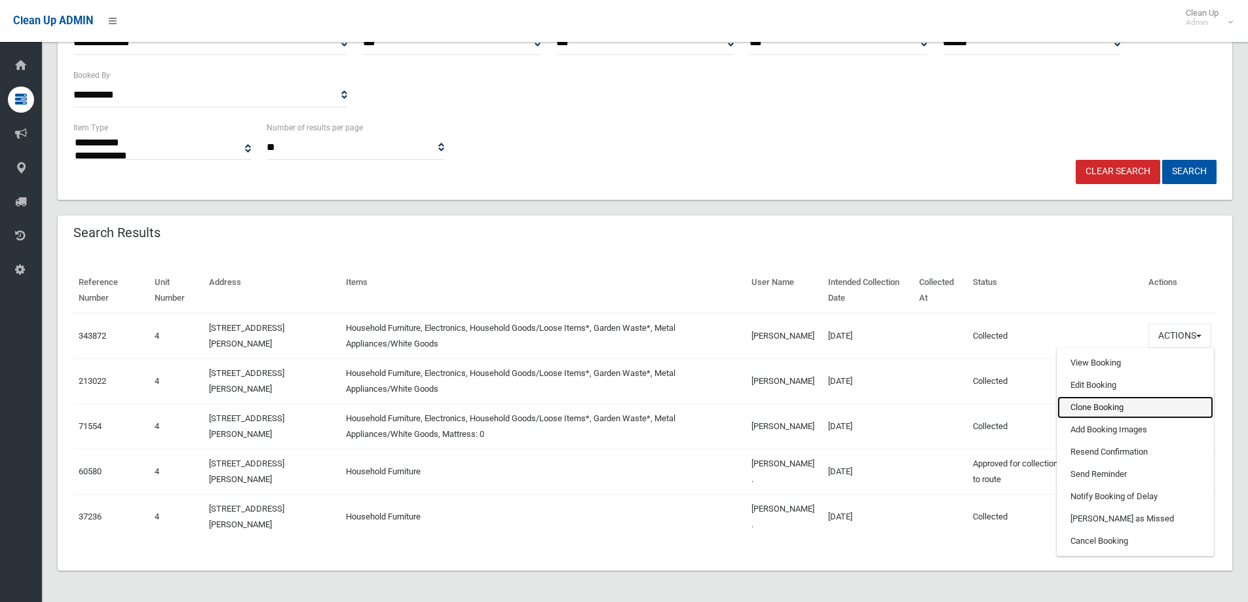
click at [1073, 406] on link "Clone Booking" at bounding box center [1135, 407] width 156 height 22
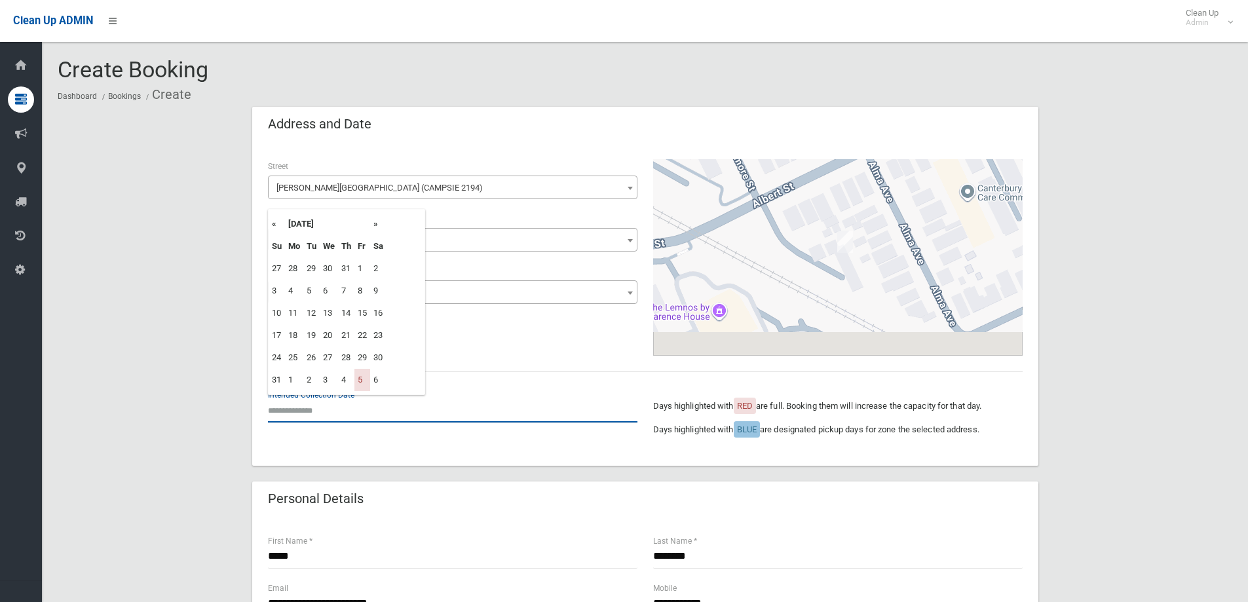
click at [325, 403] on input "text" at bounding box center [452, 410] width 369 height 24
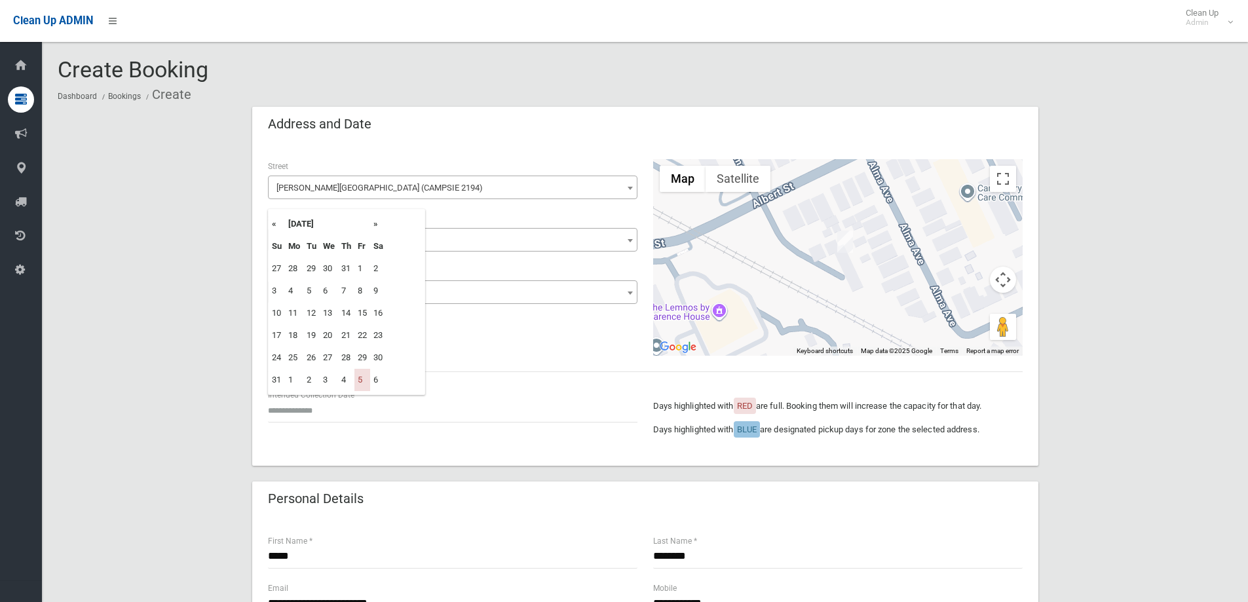
click at [376, 225] on th "»" at bounding box center [378, 224] width 16 height 22
click at [375, 225] on th "»" at bounding box center [378, 224] width 16 height 22
click at [273, 224] on th "«" at bounding box center [277, 224] width 16 height 22
click at [375, 224] on th "»" at bounding box center [378, 224] width 16 height 22
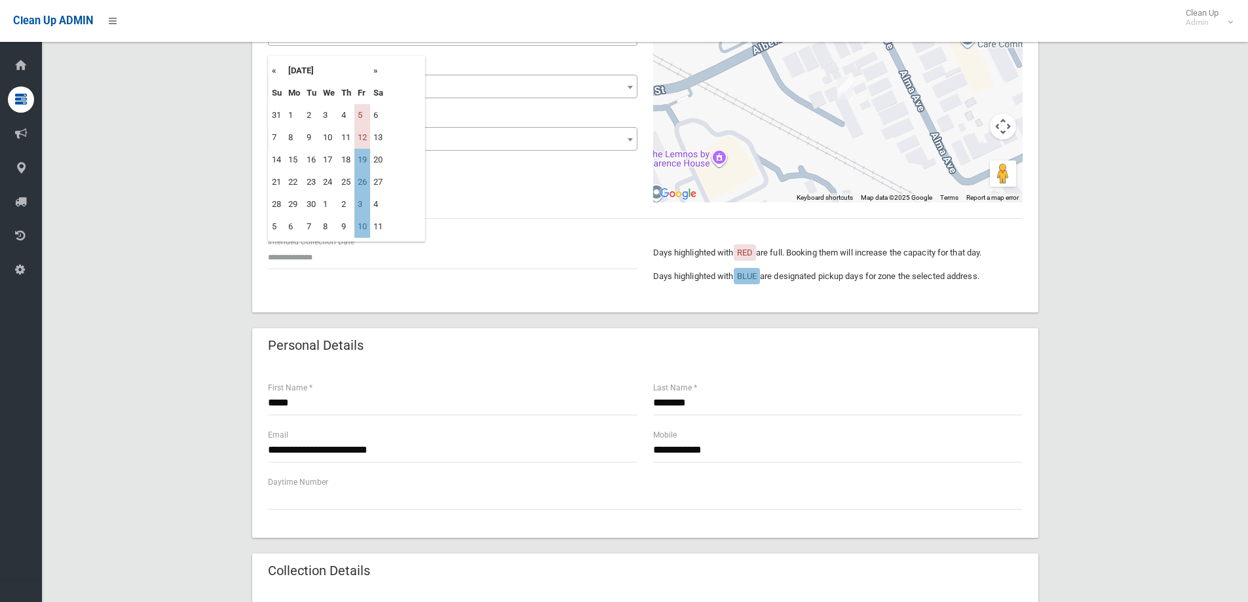
scroll to position [66, 0]
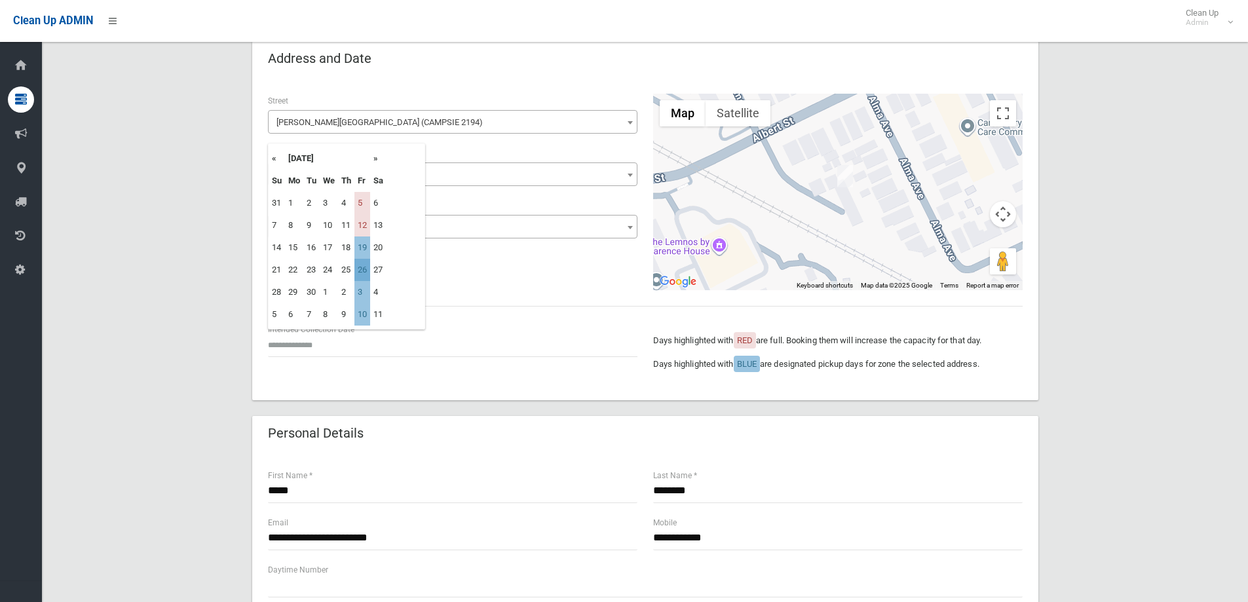
click at [361, 268] on td "26" at bounding box center [362, 270] width 16 height 22
type input "**********"
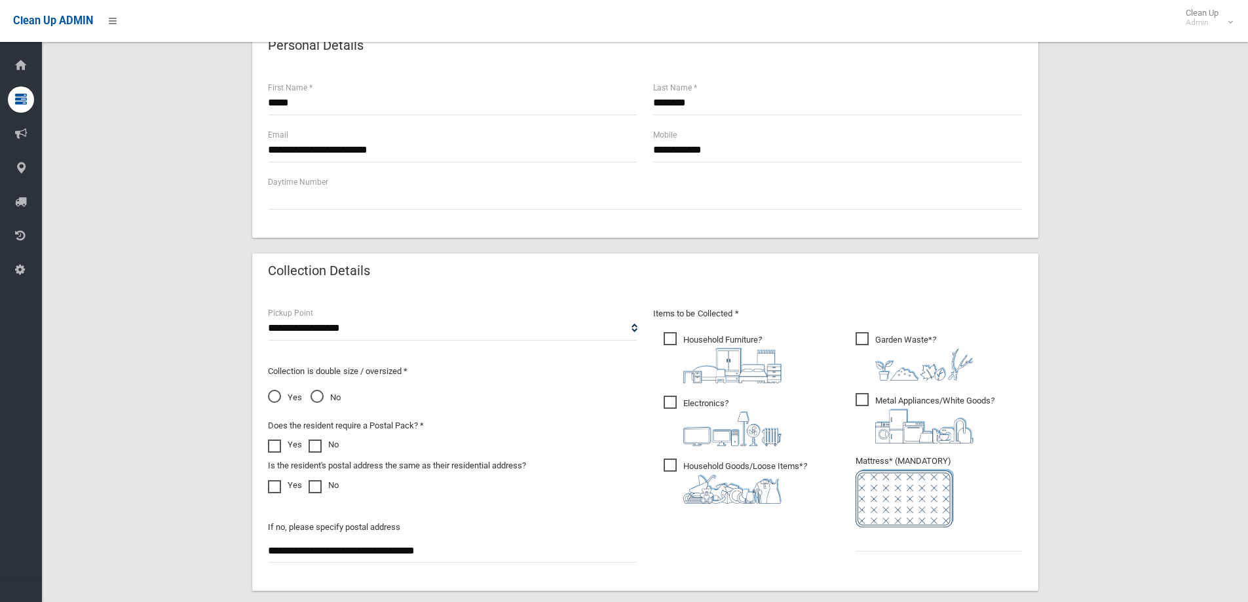
scroll to position [459, 0]
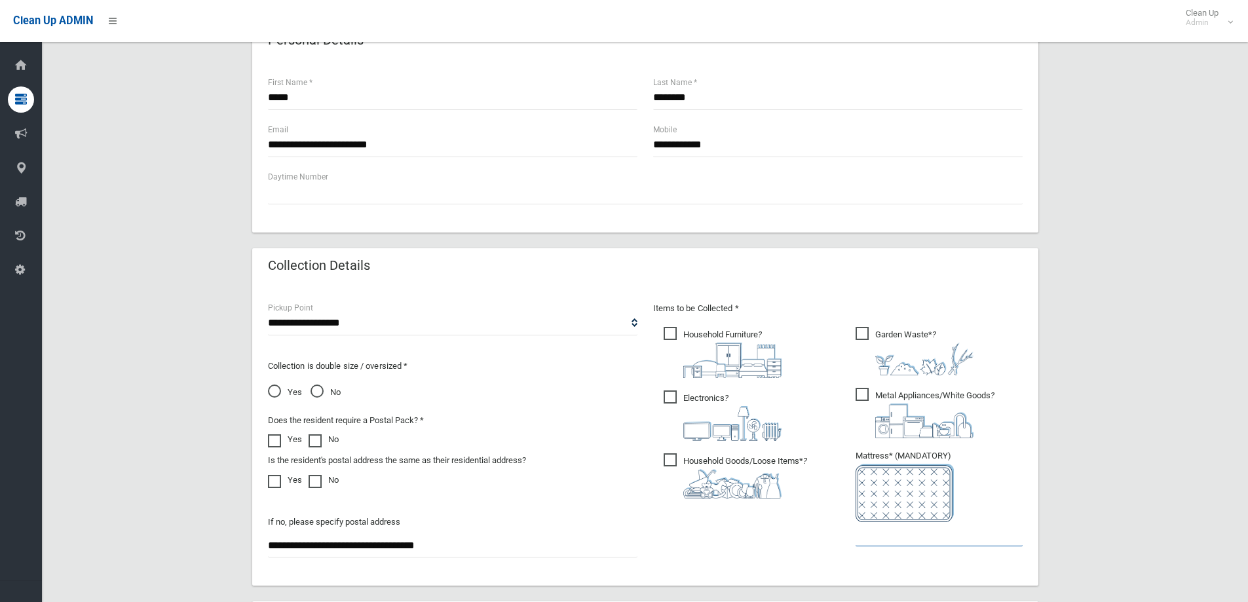
click at [918, 537] on input "text" at bounding box center [938, 534] width 167 height 24
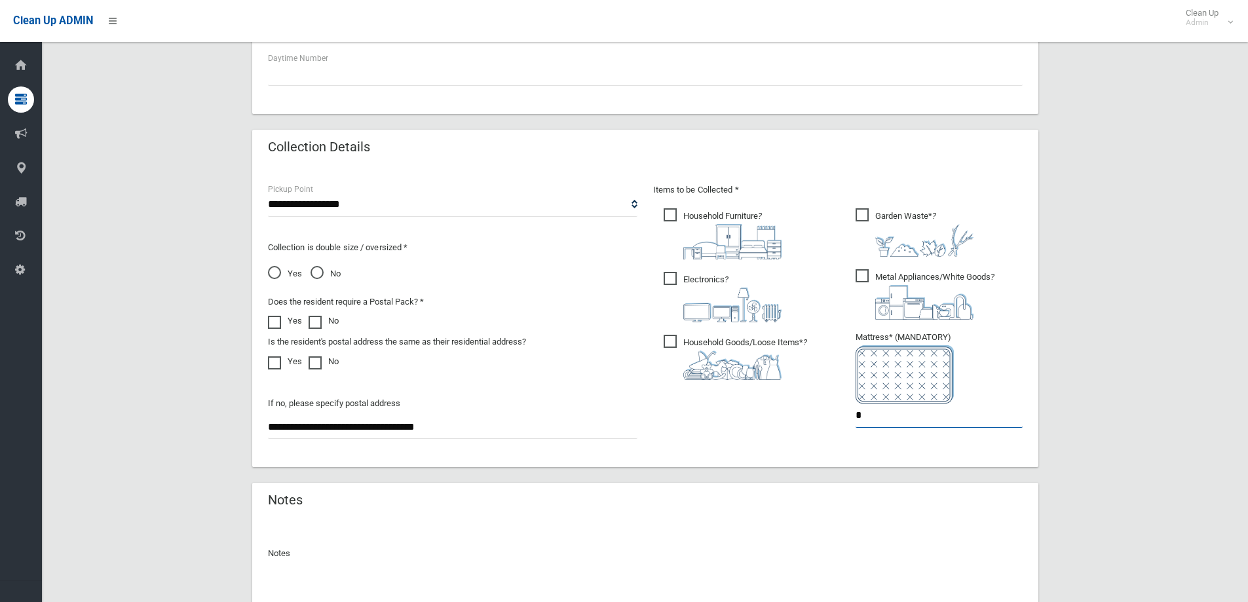
scroll to position [694, 0]
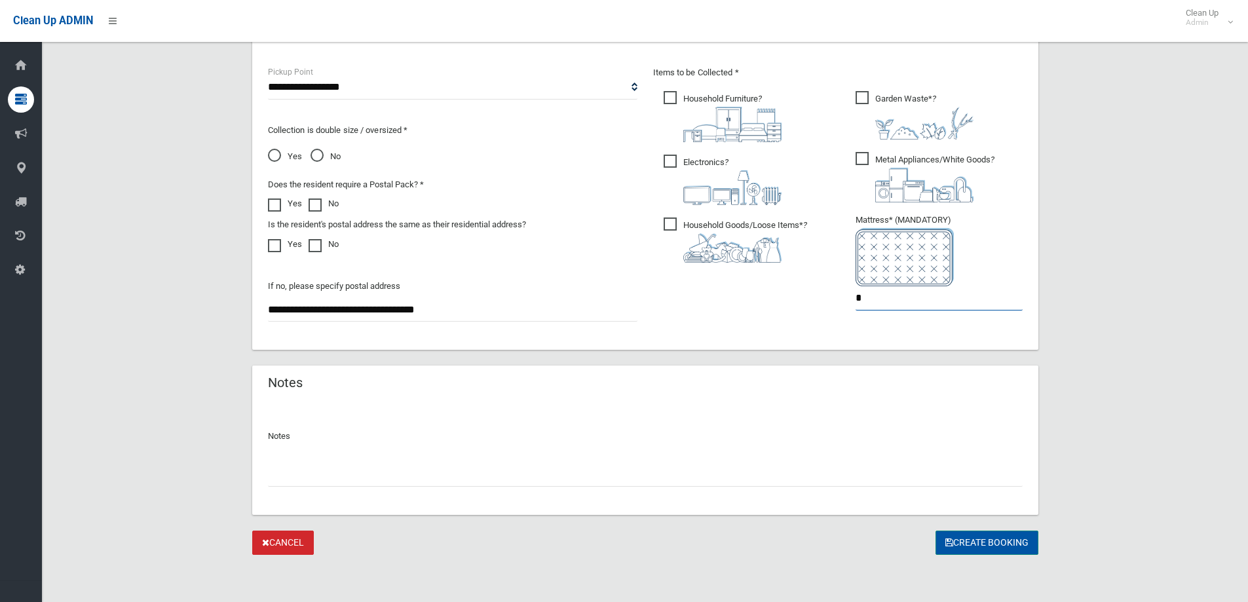
type input "*"
click at [971, 547] on button "Create Booking" at bounding box center [986, 543] width 103 height 24
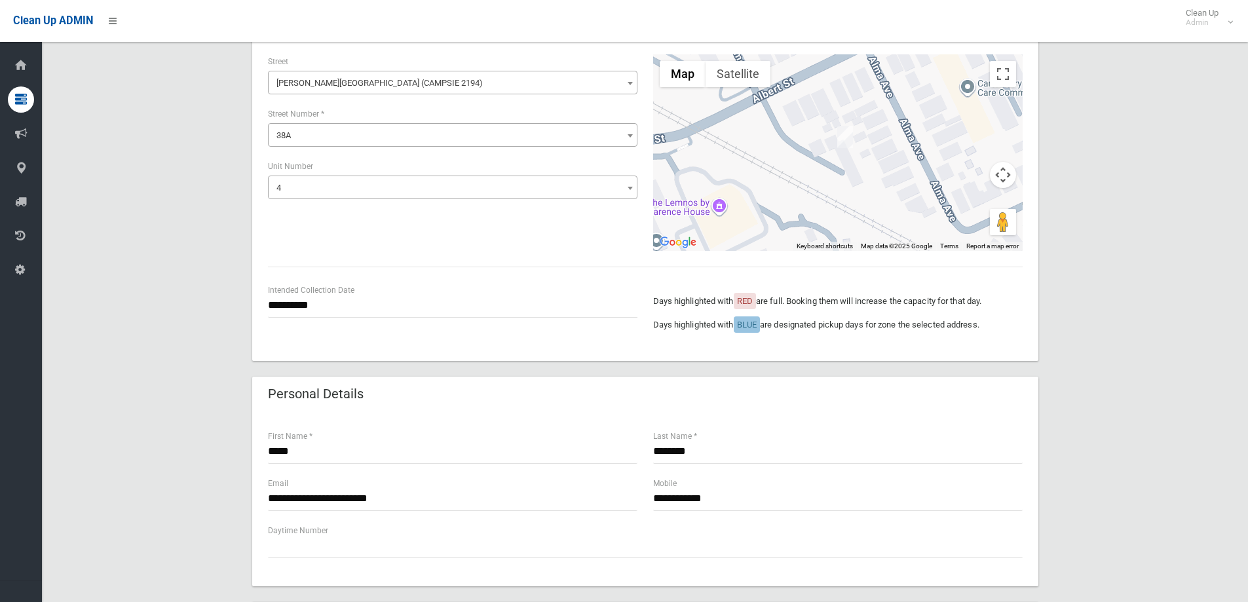
scroll to position [0, 0]
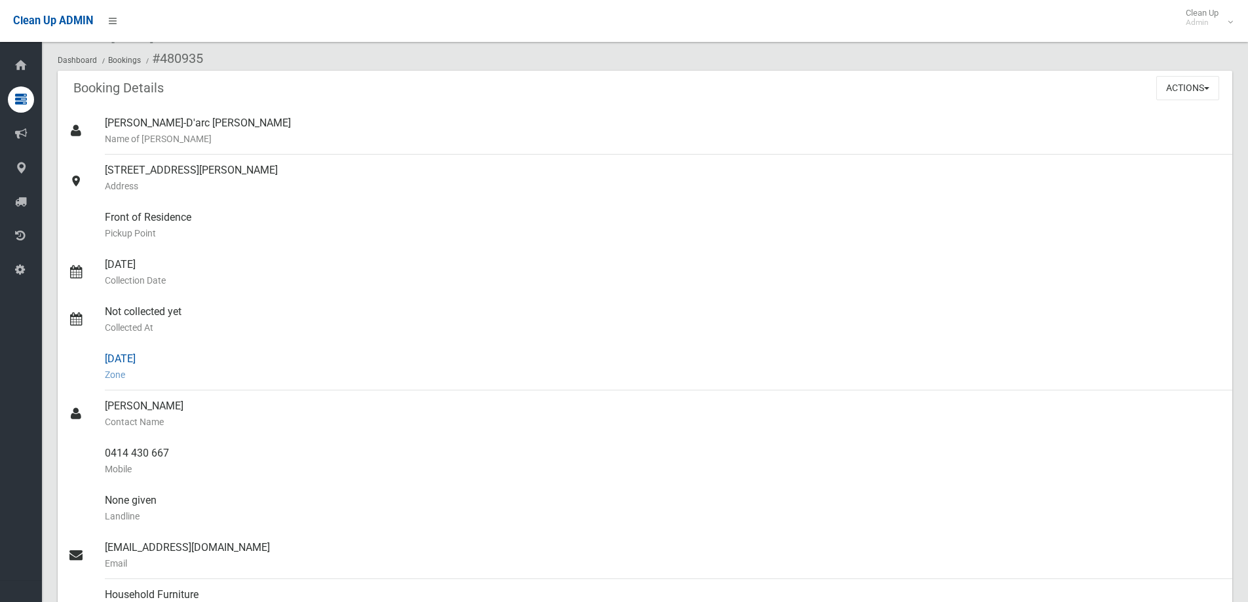
scroll to position [197, 0]
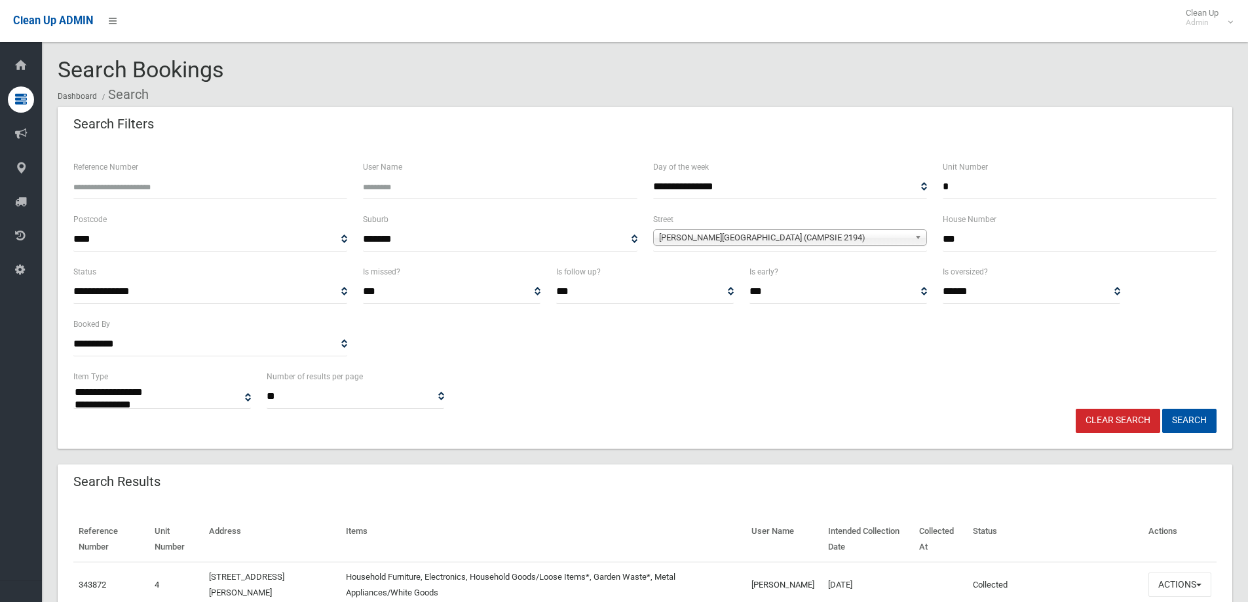
select select
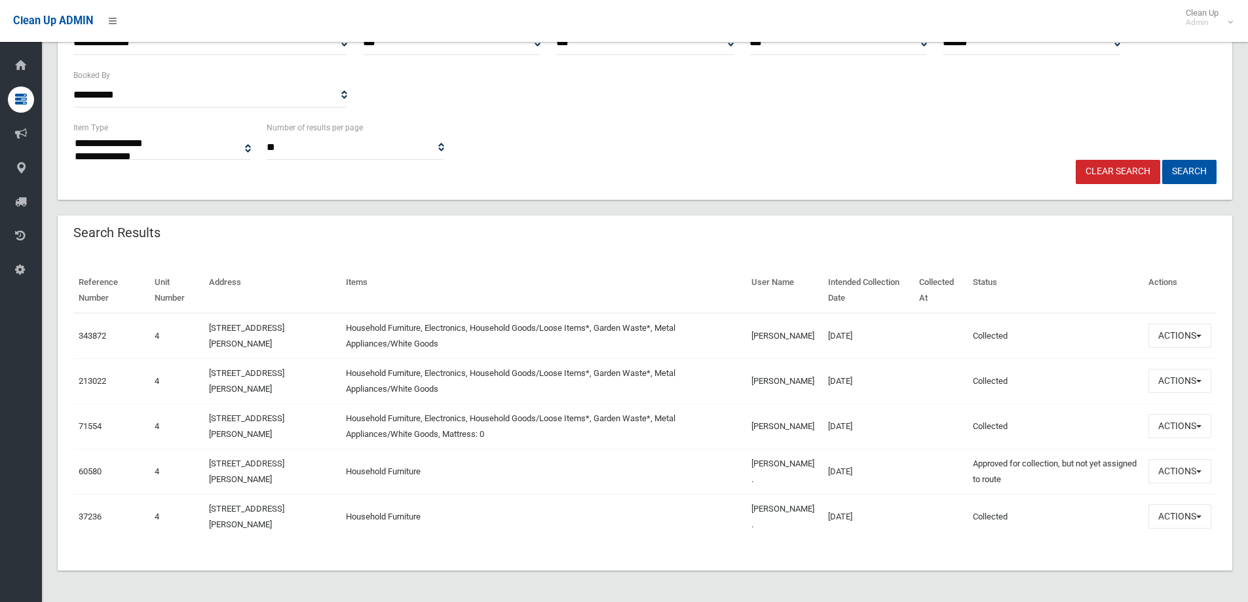
scroll to position [249, 0]
click at [1189, 169] on button "Search" at bounding box center [1189, 172] width 54 height 24
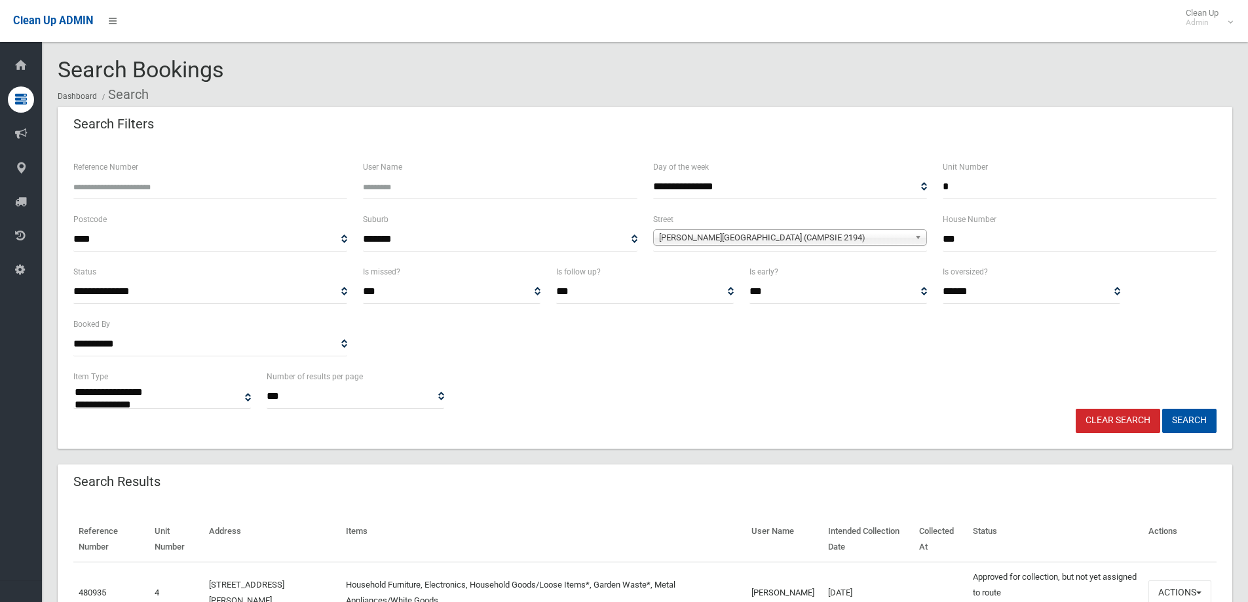
select select
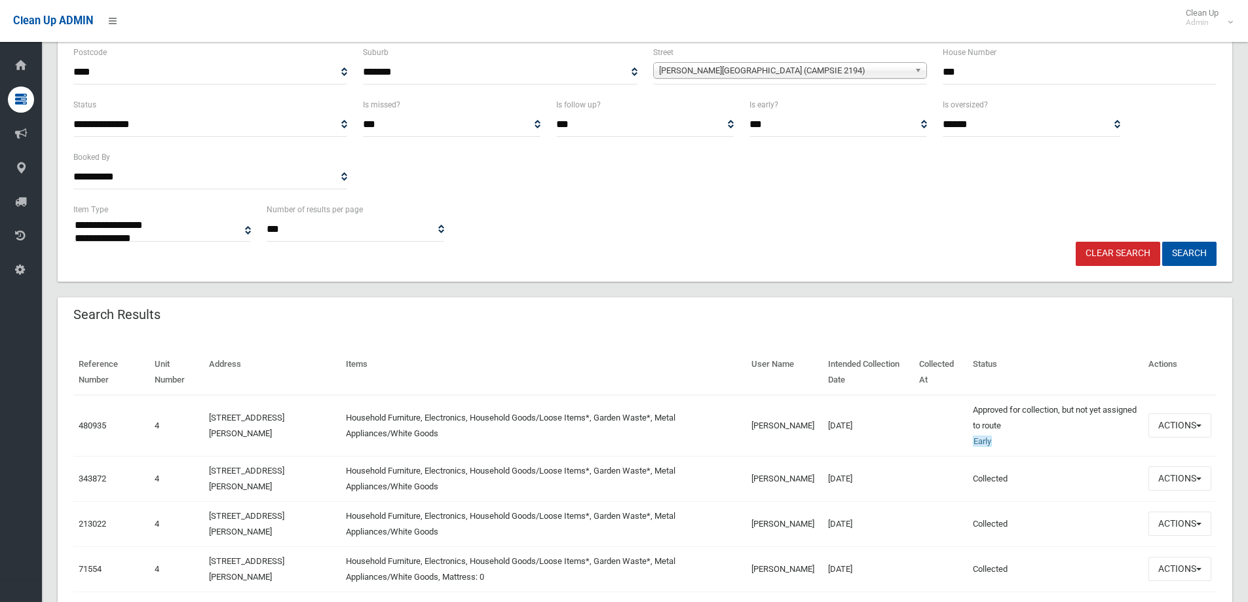
scroll to position [197, 0]
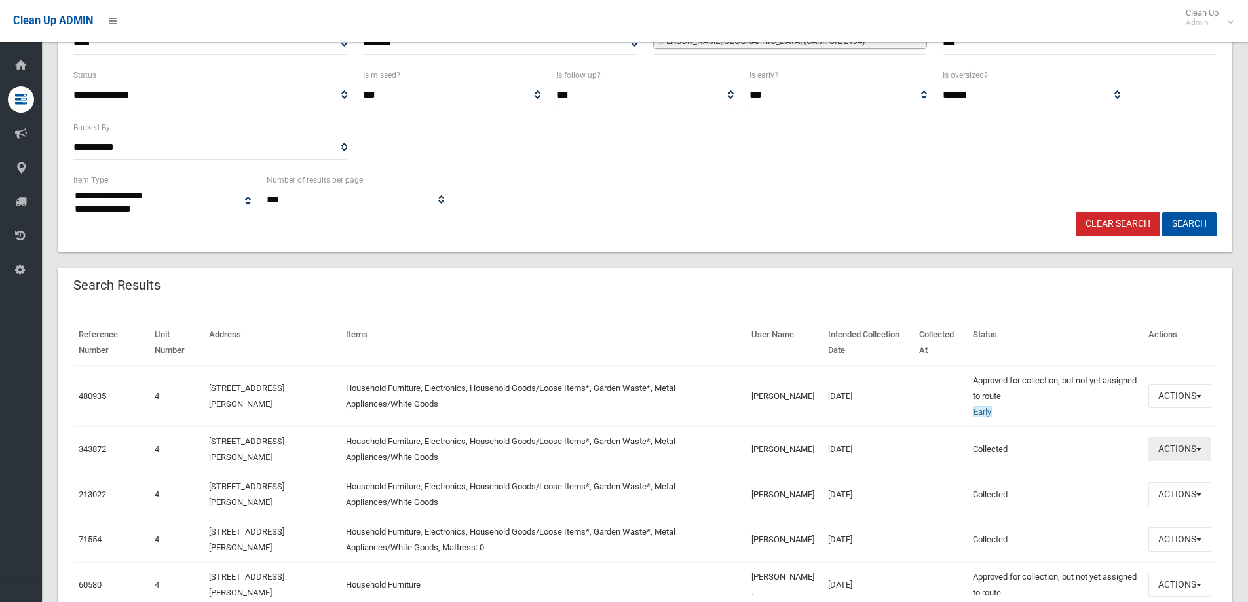
click at [1186, 447] on button "Actions" at bounding box center [1179, 449] width 63 height 24
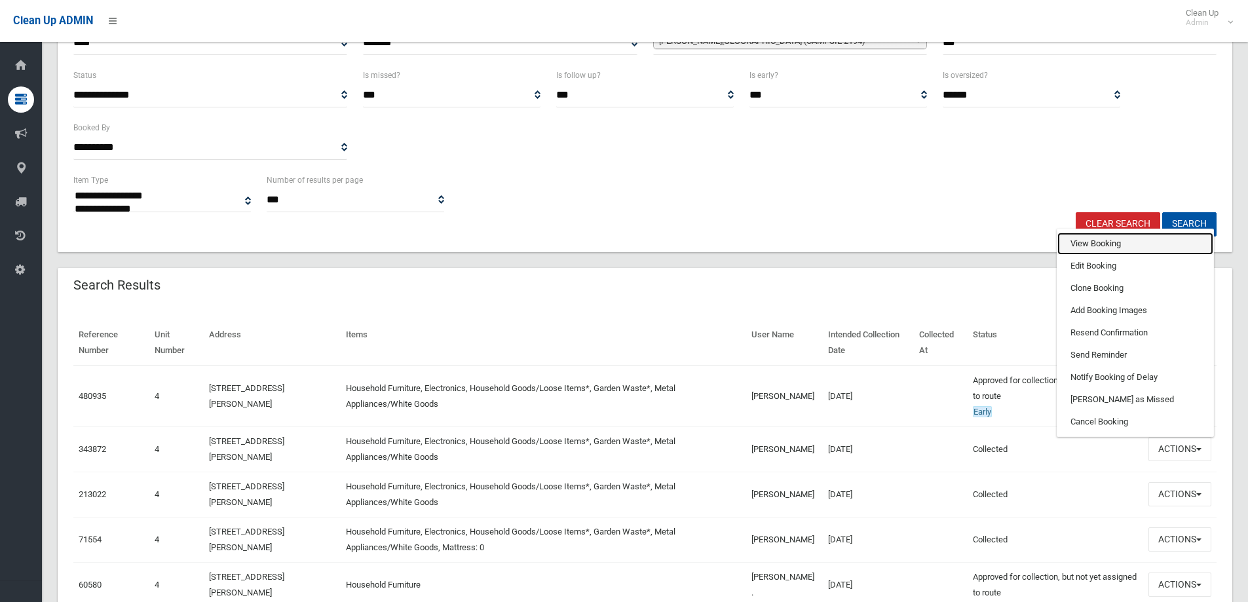
click at [1086, 242] on link "View Booking" at bounding box center [1135, 244] width 156 height 22
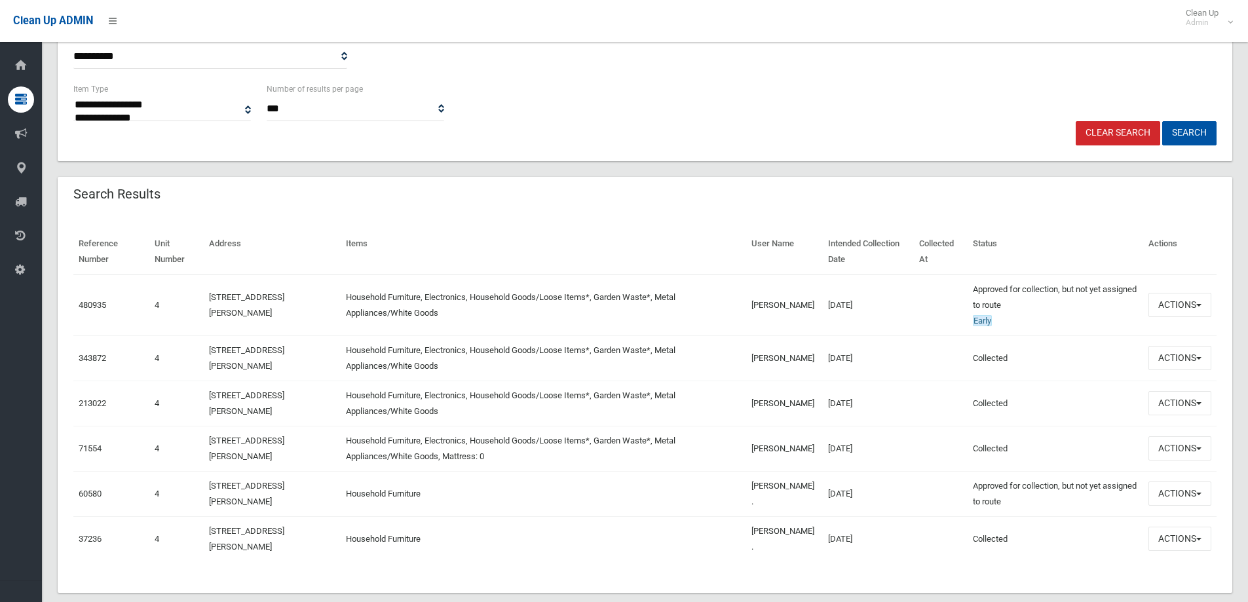
scroll to position [310, 0]
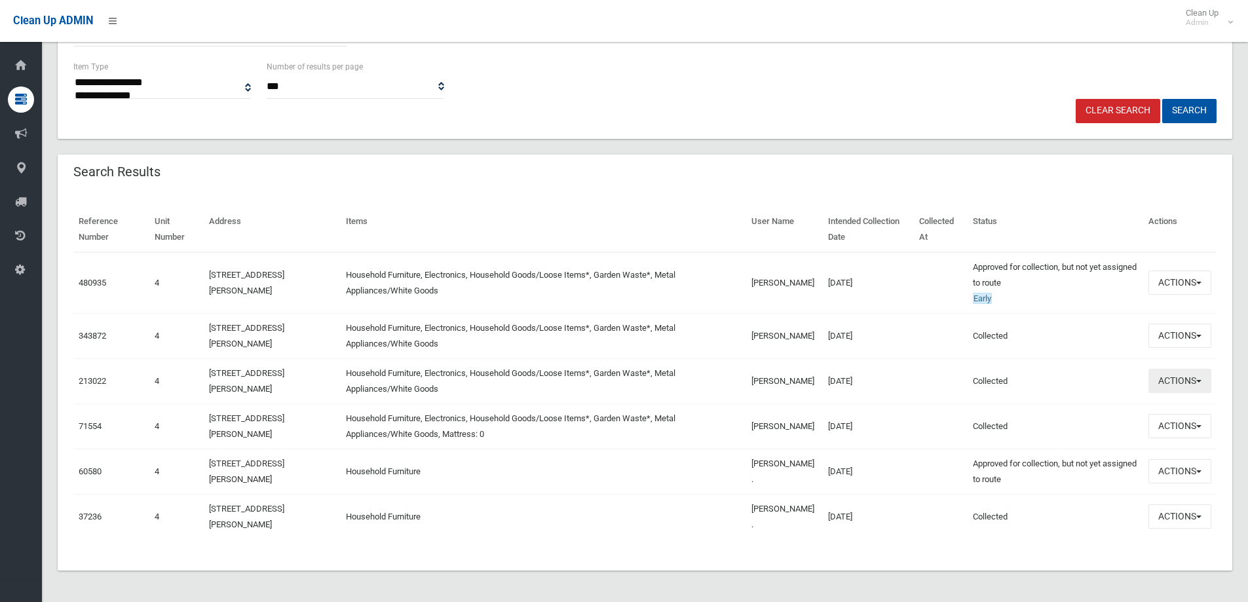
click at [1191, 380] on button "Actions" at bounding box center [1179, 381] width 63 height 24
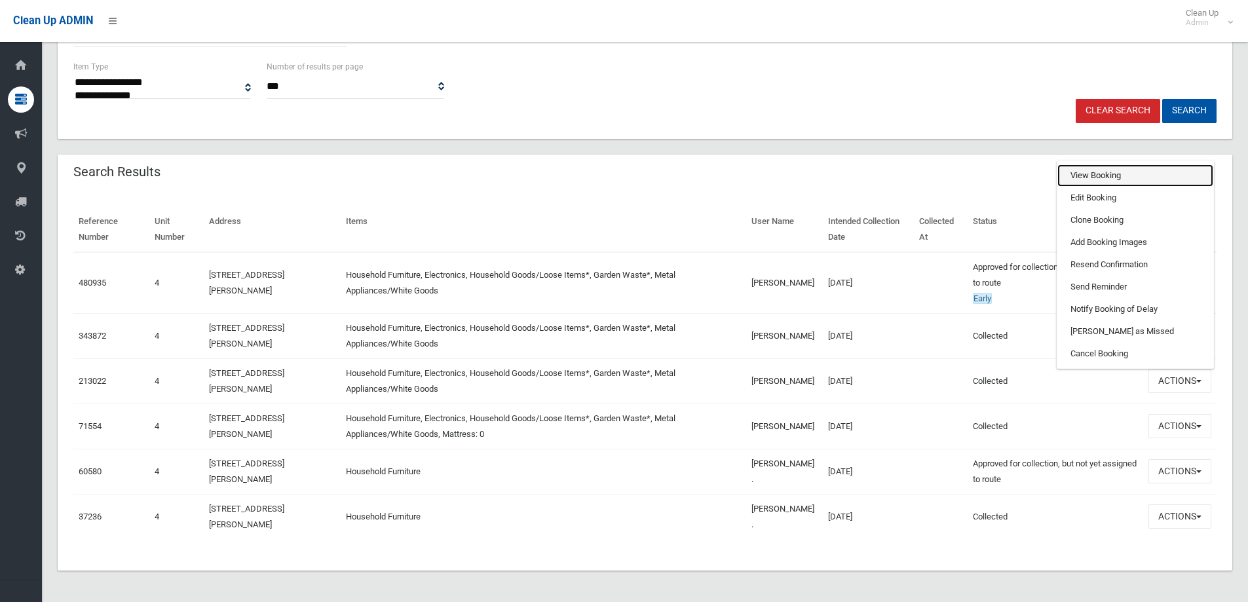
click at [1081, 171] on link "View Booking" at bounding box center [1135, 175] width 156 height 22
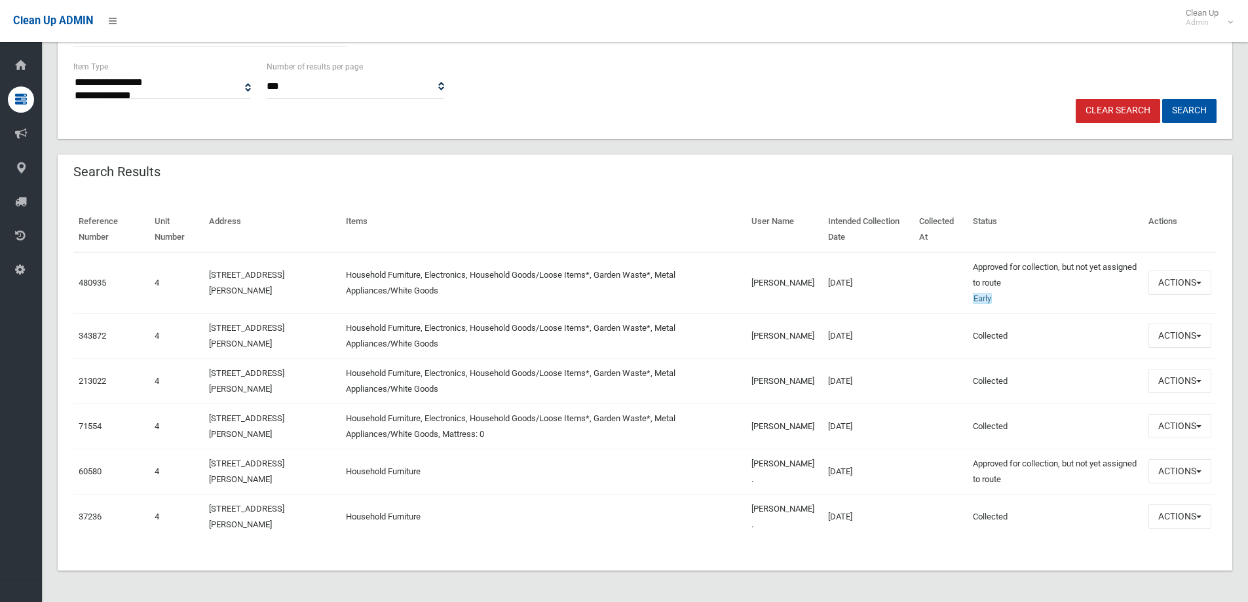
scroll to position [0, 0]
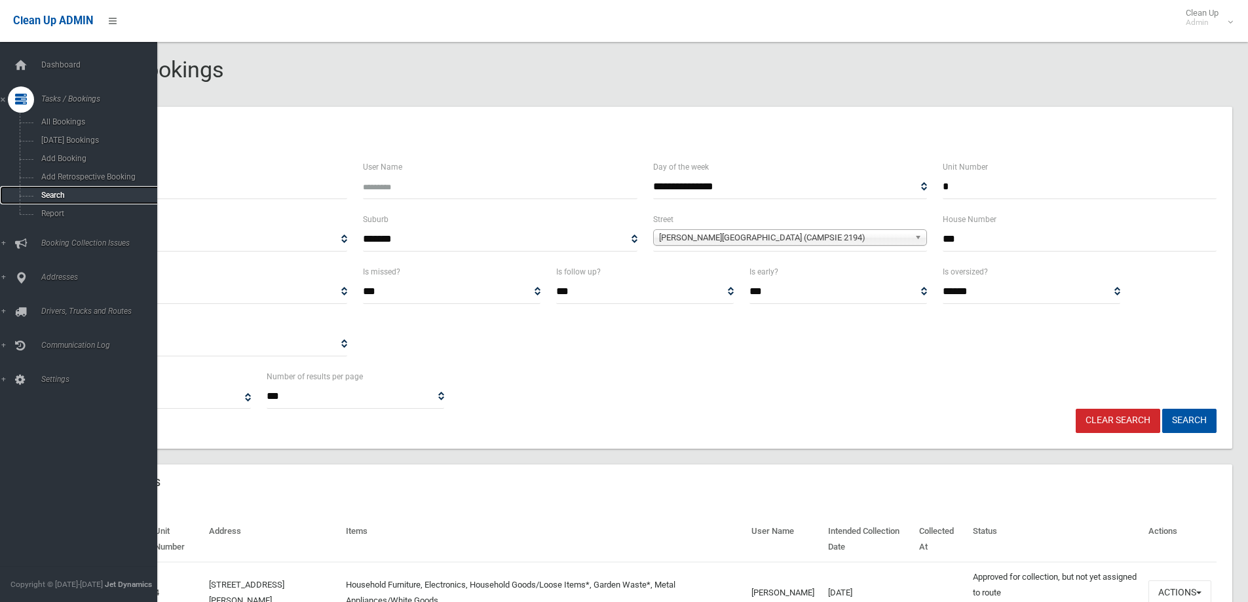
click at [50, 193] on span "Search" at bounding box center [96, 195] width 119 height 9
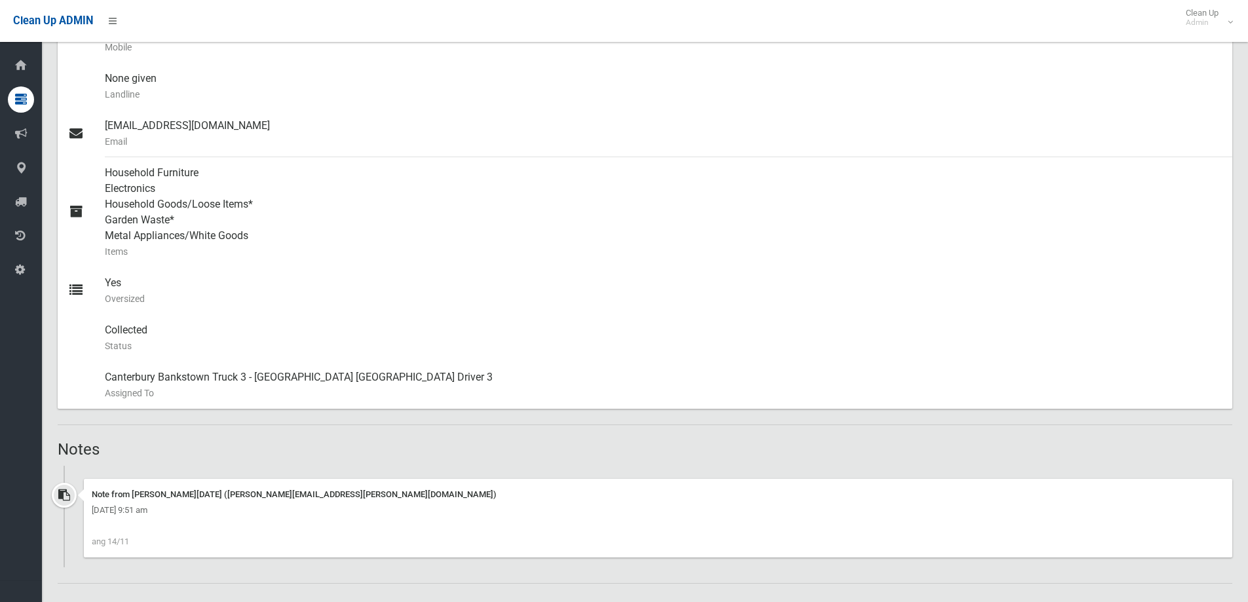
scroll to position [131, 0]
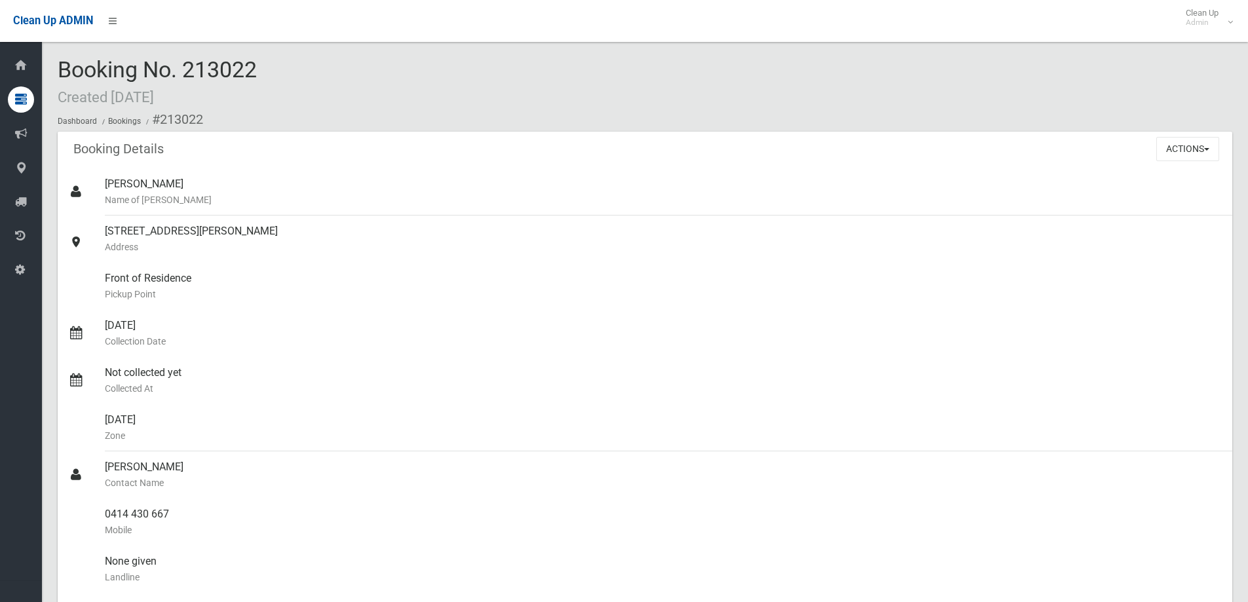
scroll to position [459, 0]
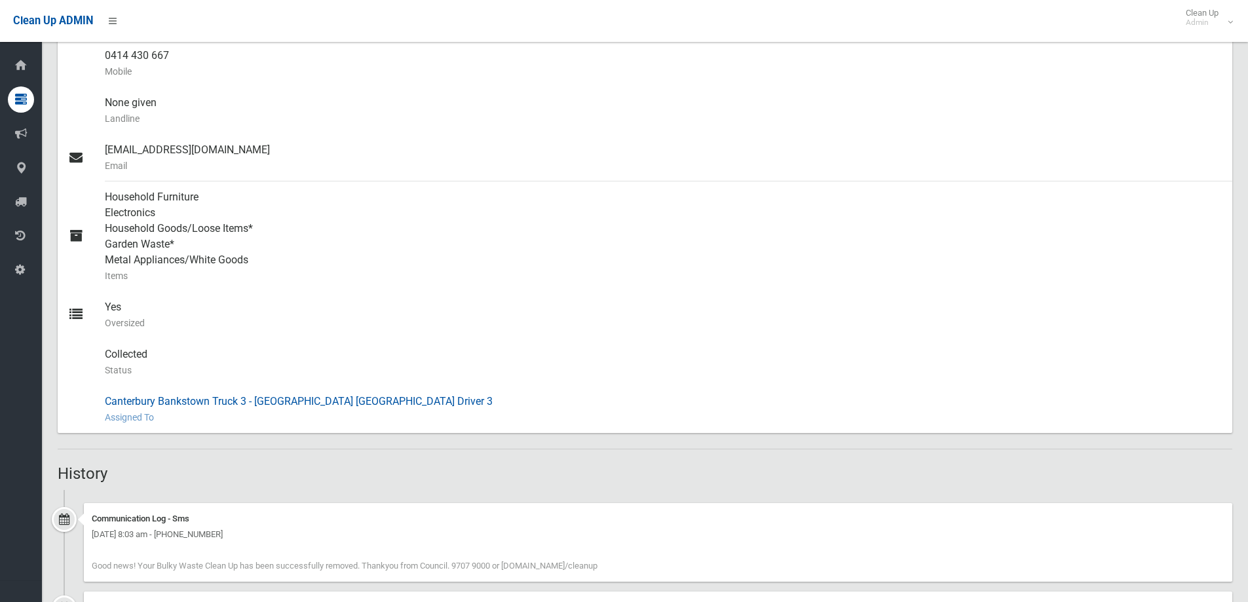
drag, startPoint x: 749, startPoint y: 406, endPoint x: 744, endPoint y: 415, distance: 10.6
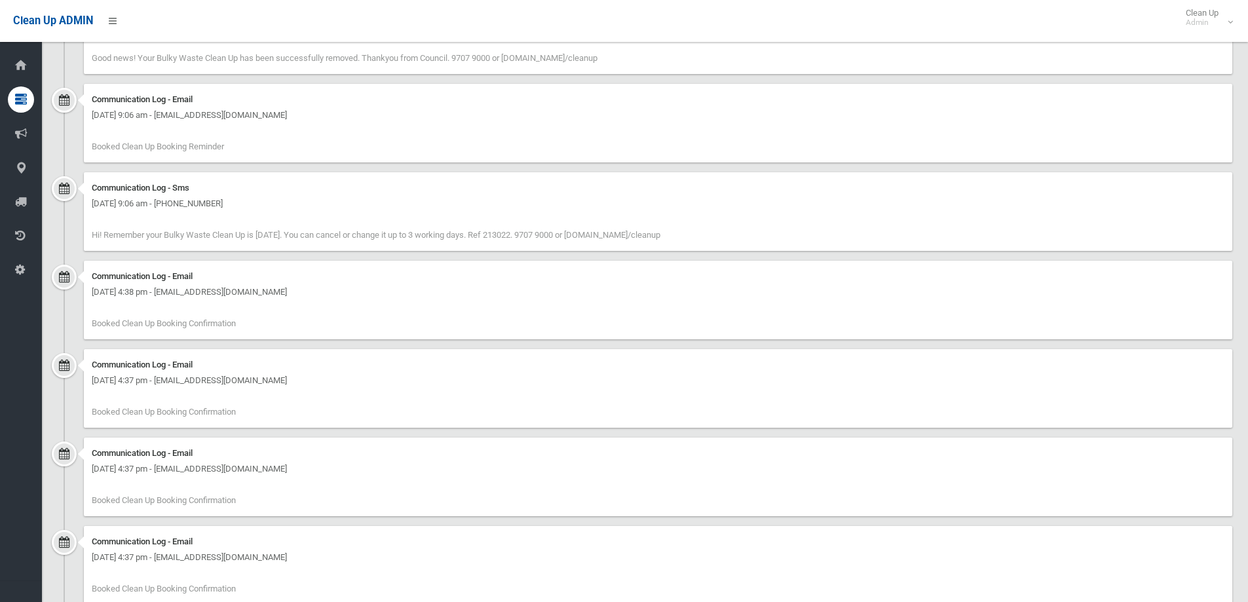
scroll to position [0, 0]
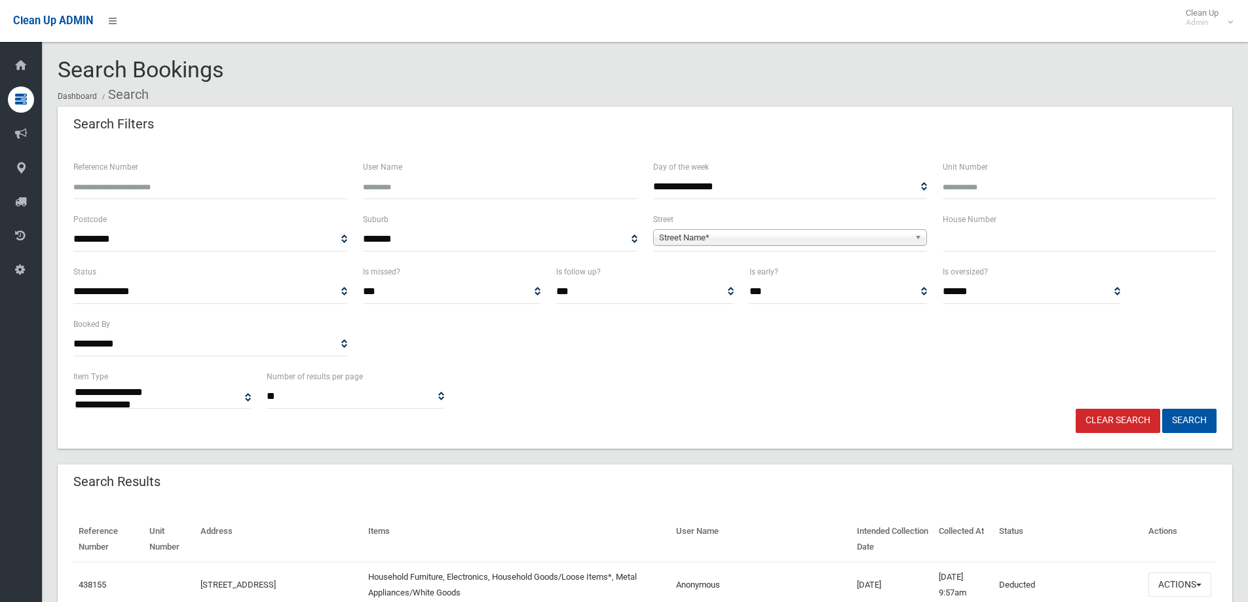
select select
drag, startPoint x: 966, startPoint y: 231, endPoint x: 973, endPoint y: 229, distance: 6.7
click at [967, 231] on input "text" at bounding box center [1080, 239] width 274 height 24
type input "*"
click at [688, 236] on span "Street Name*" at bounding box center [784, 238] width 250 height 16
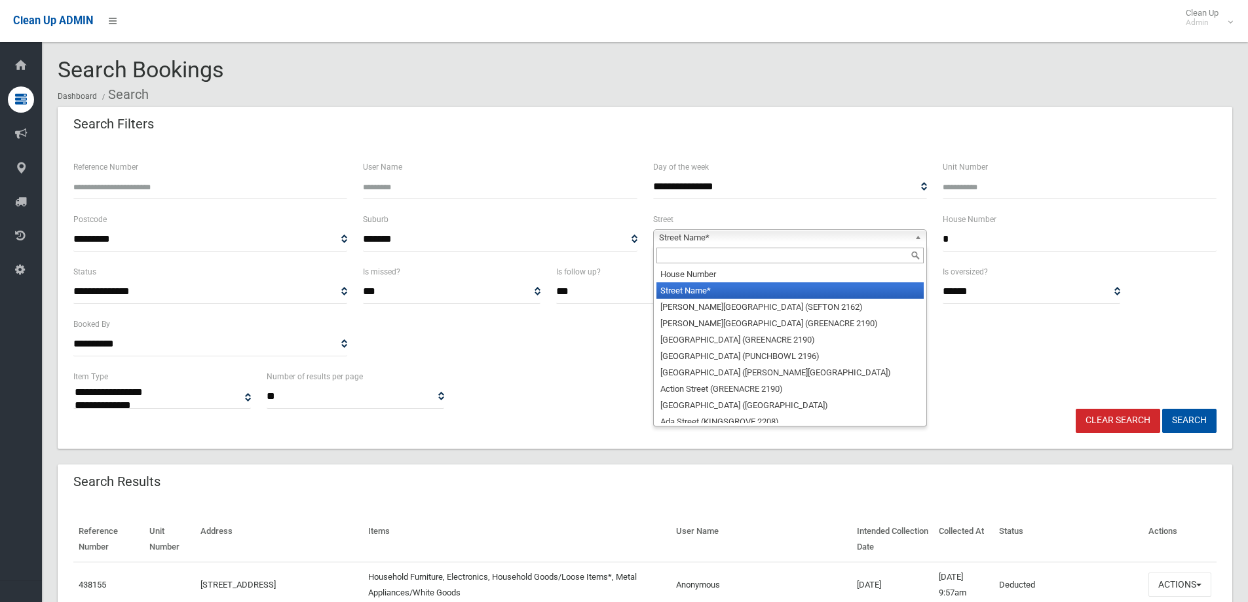
click at [667, 258] on input "text" at bounding box center [789, 256] width 267 height 16
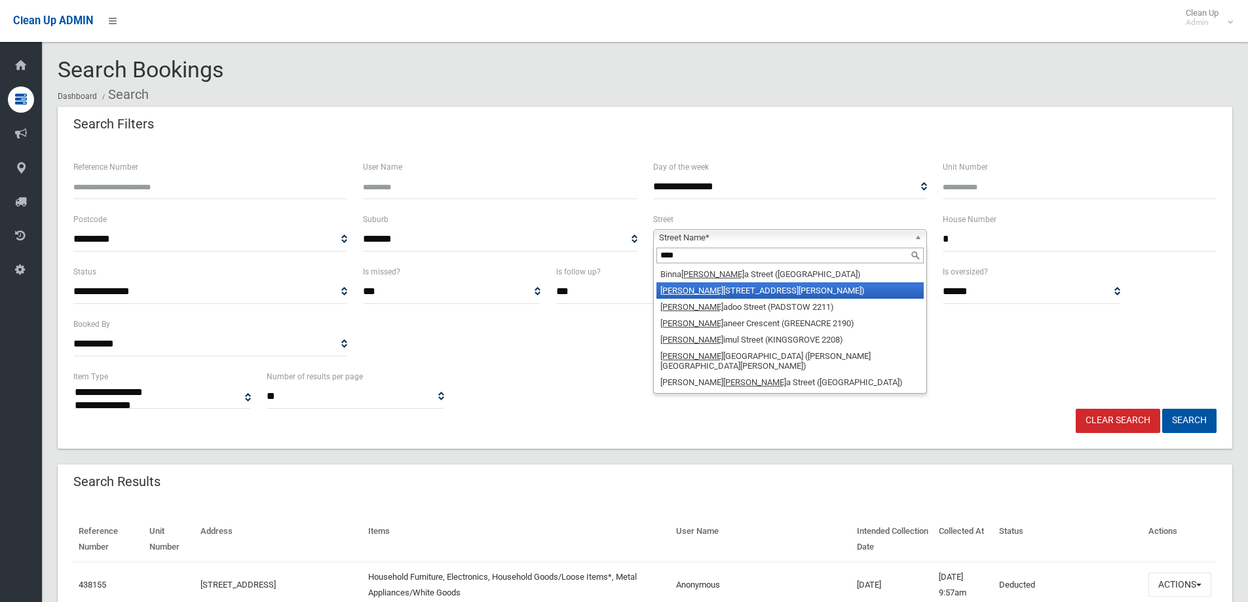
type input "****"
click at [688, 286] on li "Burr adoo Road (BEVERLY HILLS 2209)" at bounding box center [789, 290] width 267 height 16
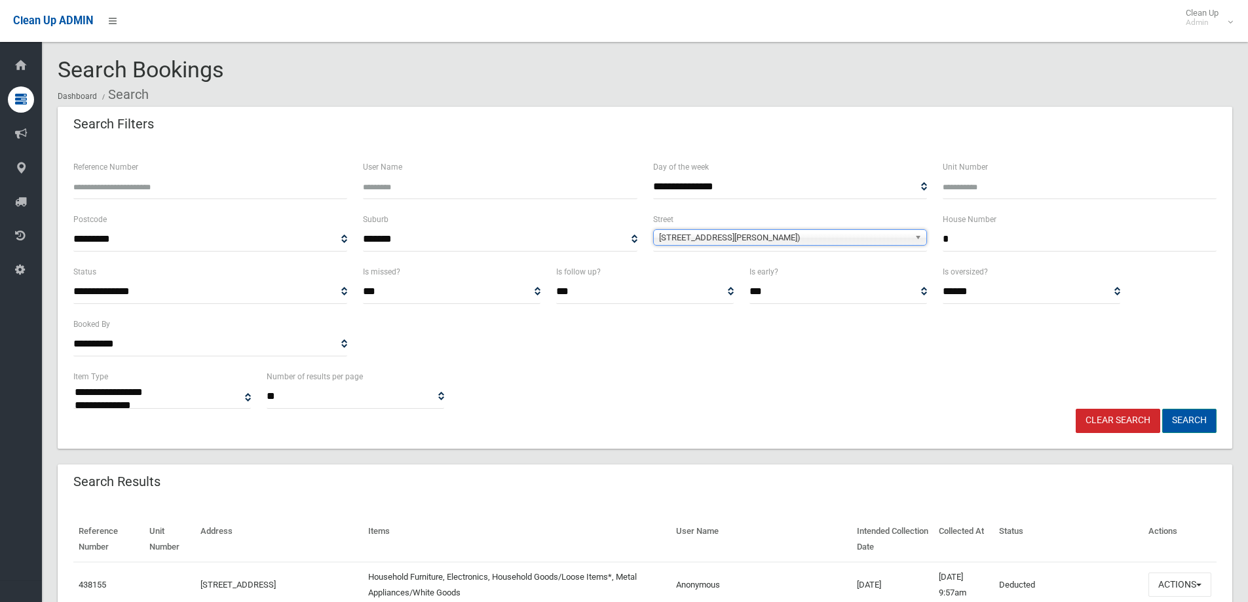
click at [1189, 416] on button "Search" at bounding box center [1189, 421] width 54 height 24
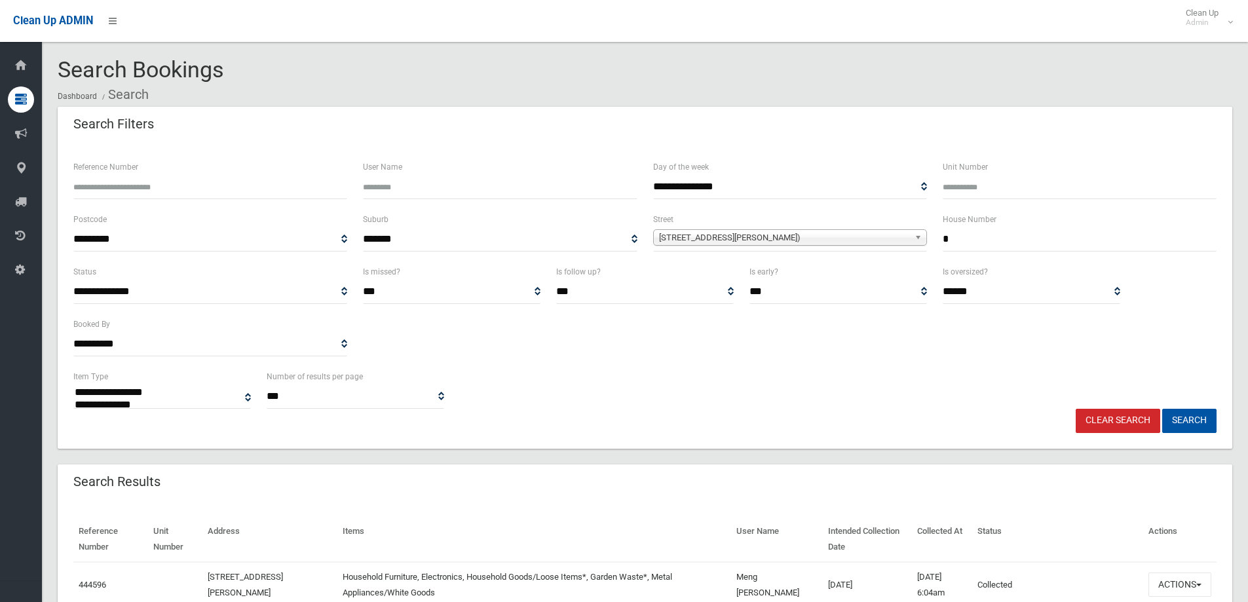
select select
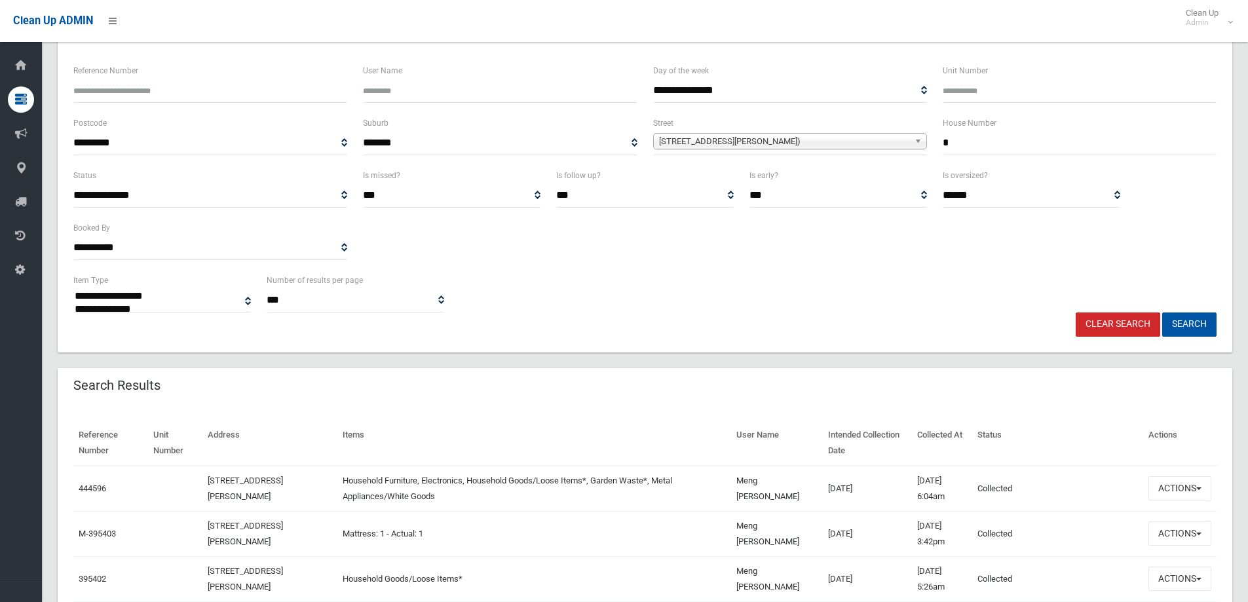
scroll to position [197, 0]
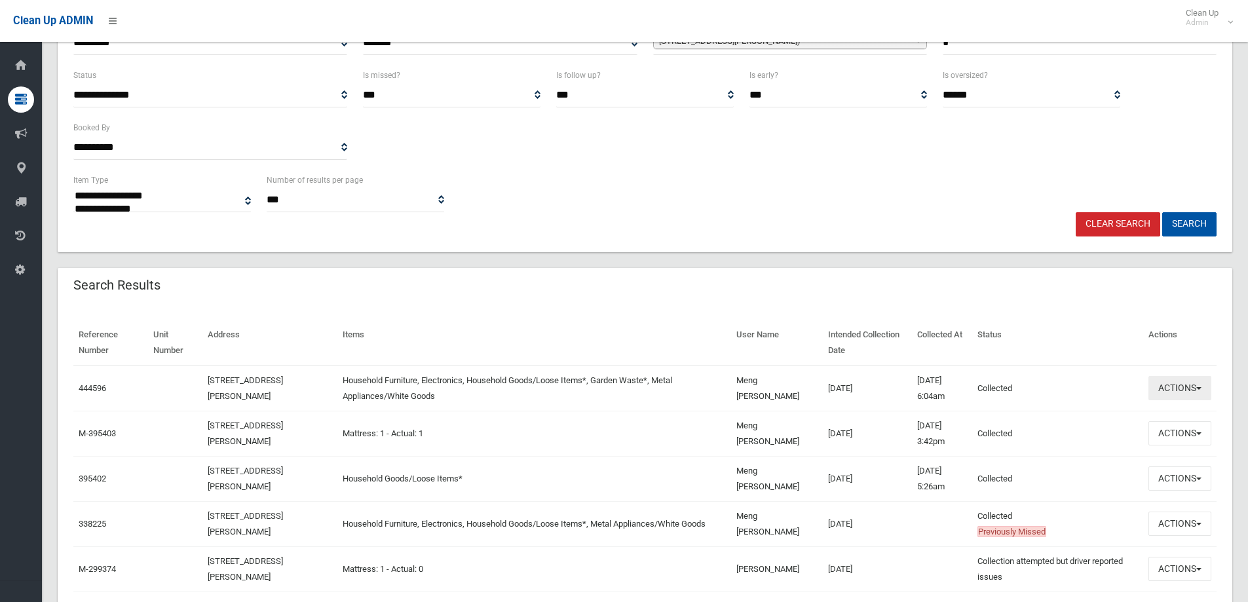
click at [1184, 390] on button "Actions" at bounding box center [1179, 388] width 63 height 24
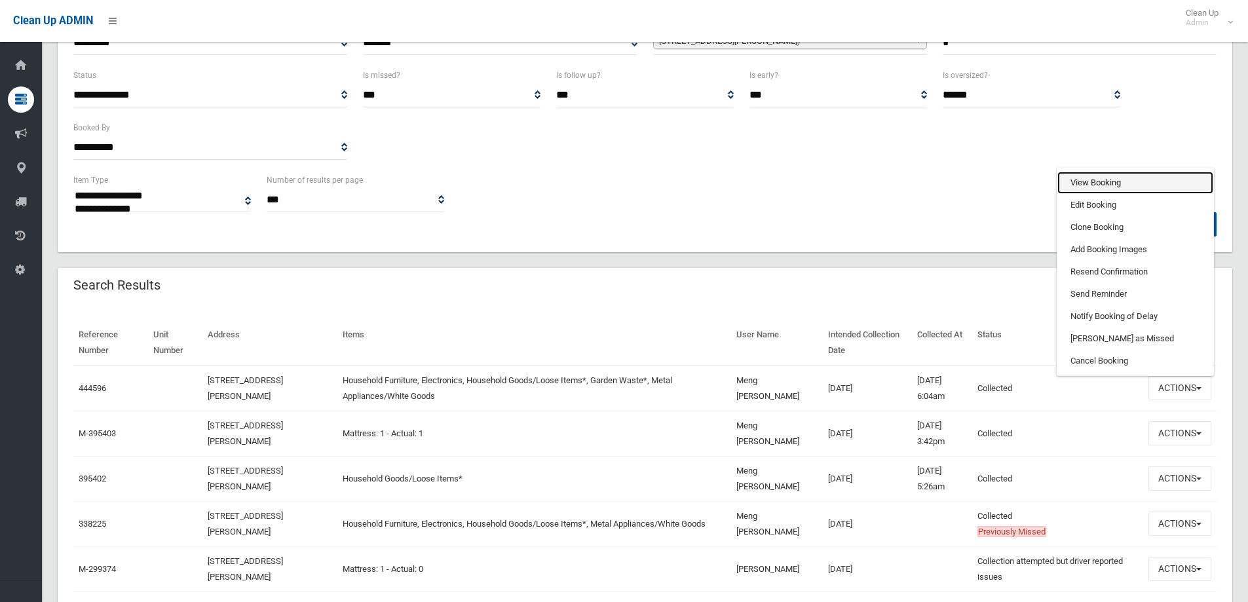
click at [1078, 181] on link "View Booking" at bounding box center [1135, 183] width 156 height 22
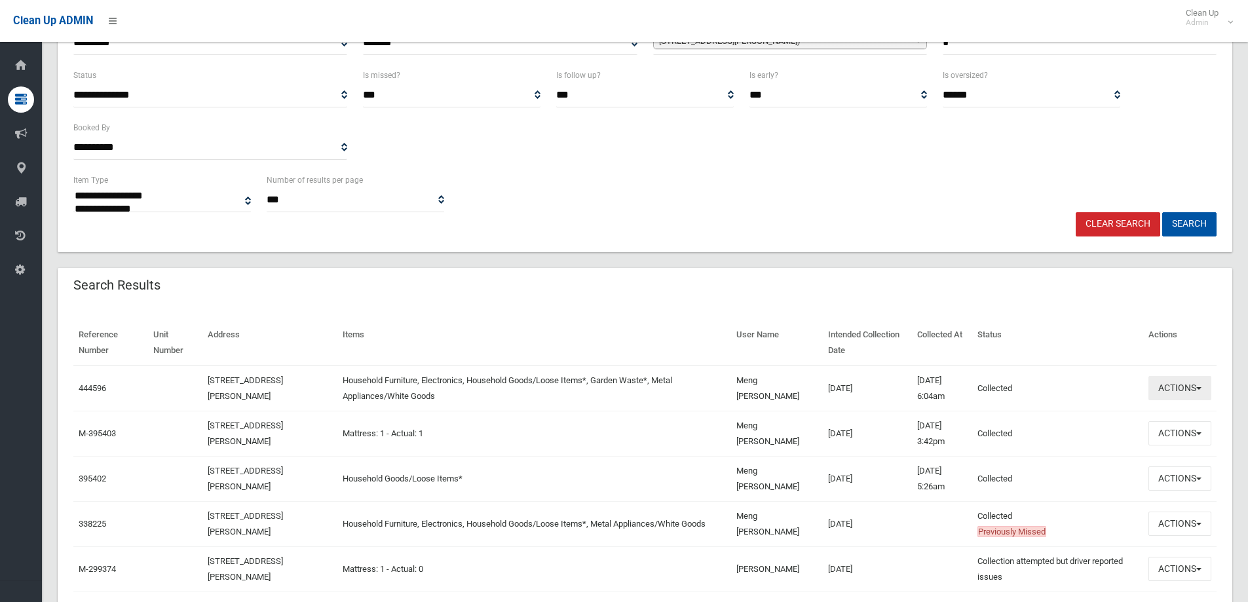
click at [1176, 388] on button "Actions" at bounding box center [1179, 388] width 63 height 24
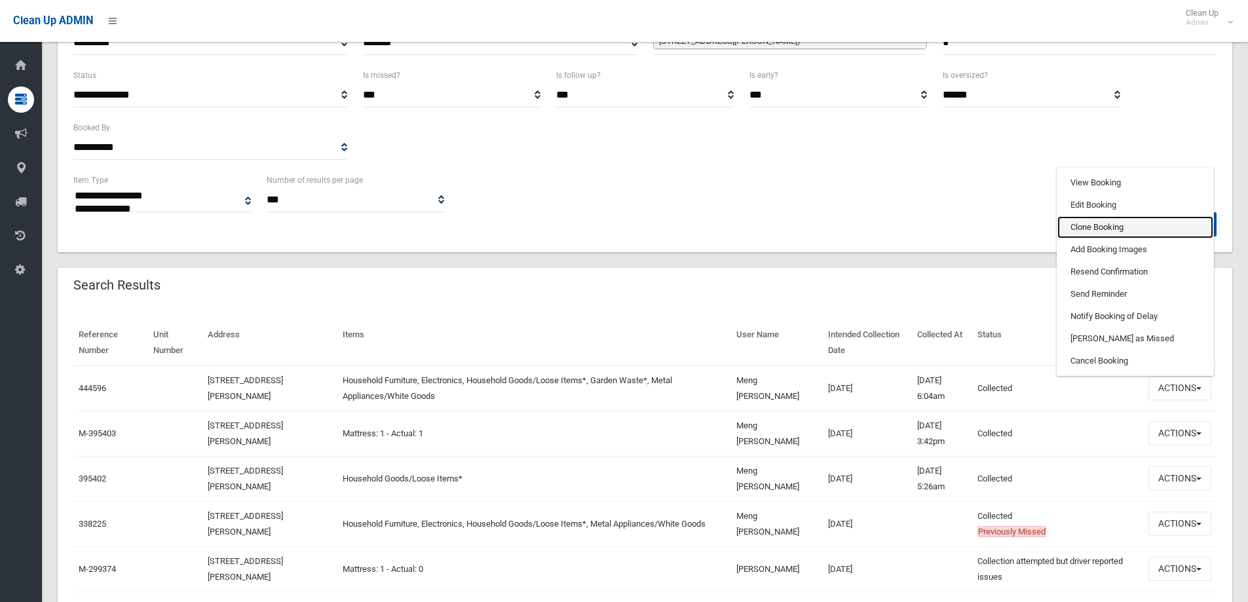
click at [1085, 229] on link "Clone Booking" at bounding box center [1135, 227] width 156 height 22
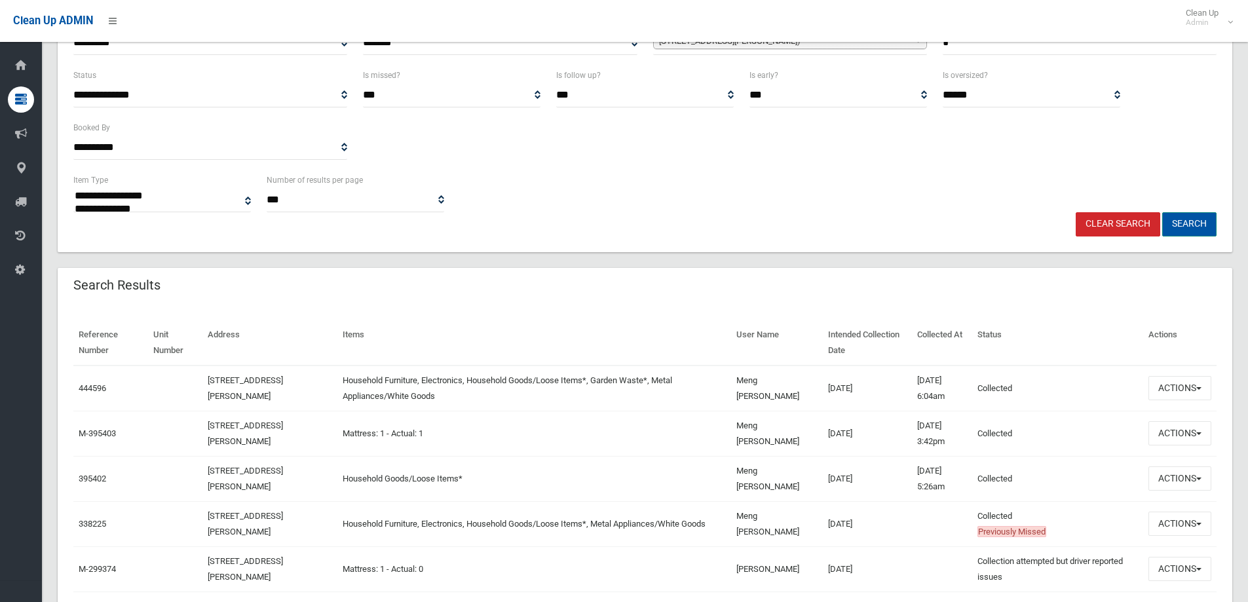
click at [1191, 221] on button "Search" at bounding box center [1189, 224] width 54 height 24
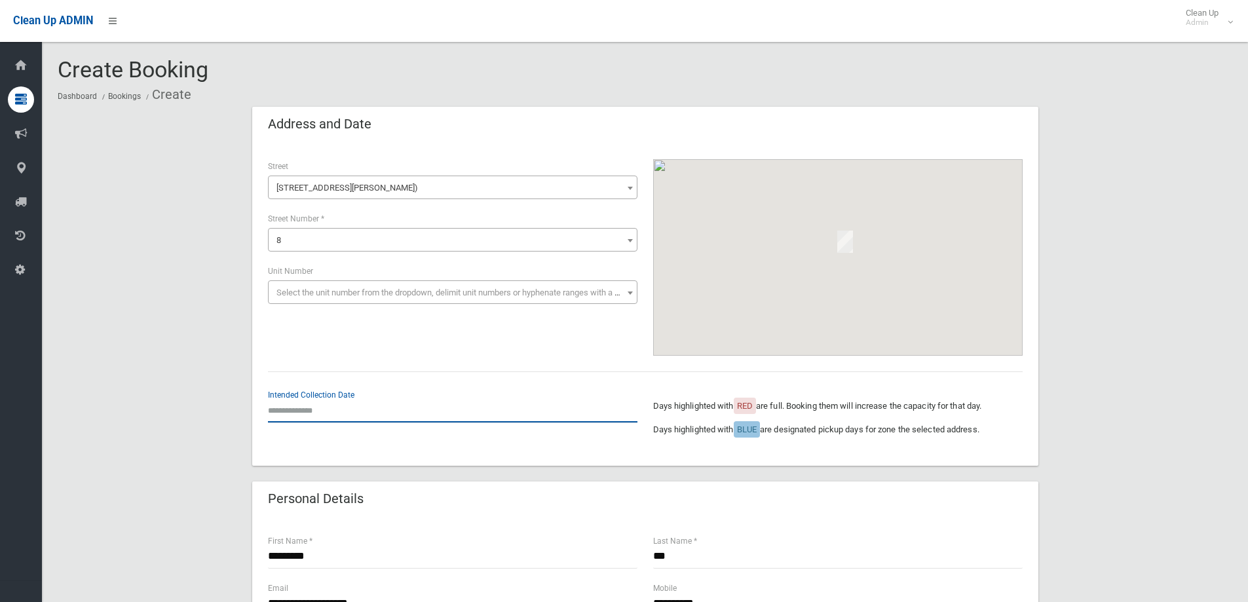
click at [305, 398] on input "text" at bounding box center [452, 410] width 369 height 24
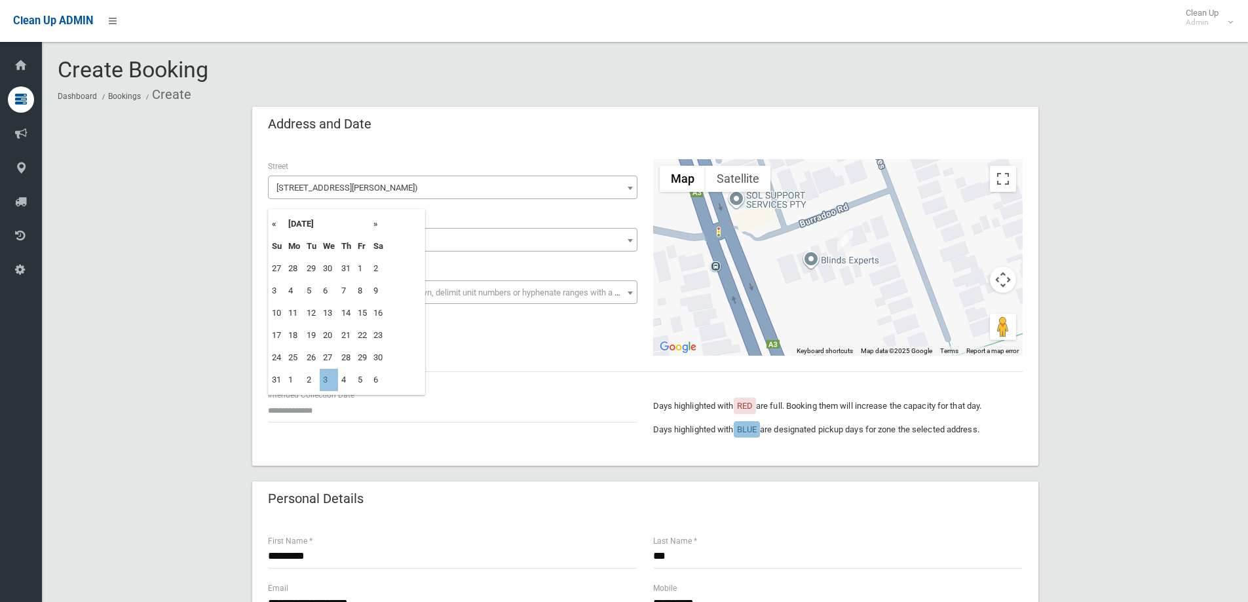
click at [373, 224] on th "»" at bounding box center [378, 224] width 16 height 22
click at [330, 289] on td "10" at bounding box center [329, 291] width 18 height 22
type input "**********"
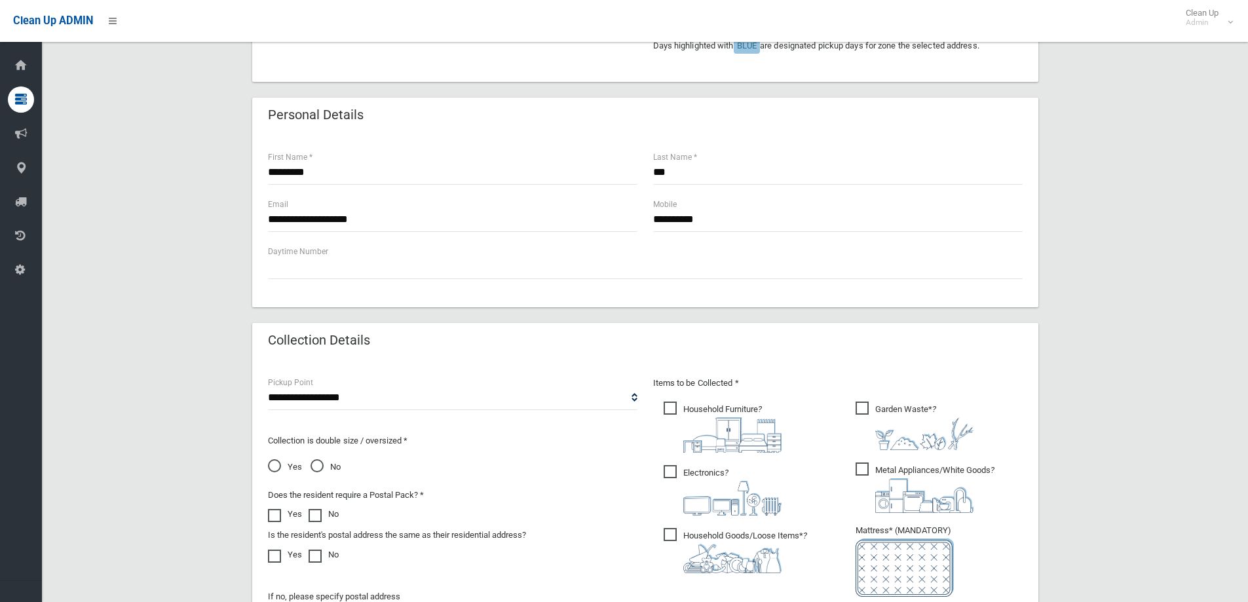
scroll to position [459, 0]
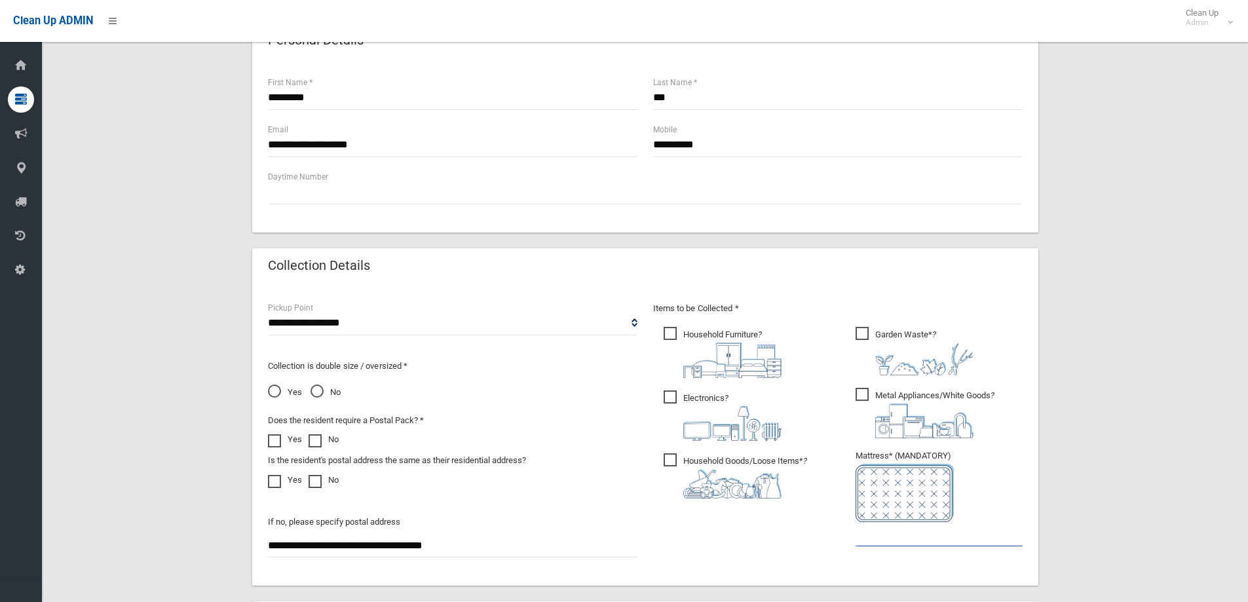
click at [888, 534] on input "text" at bounding box center [938, 534] width 167 height 24
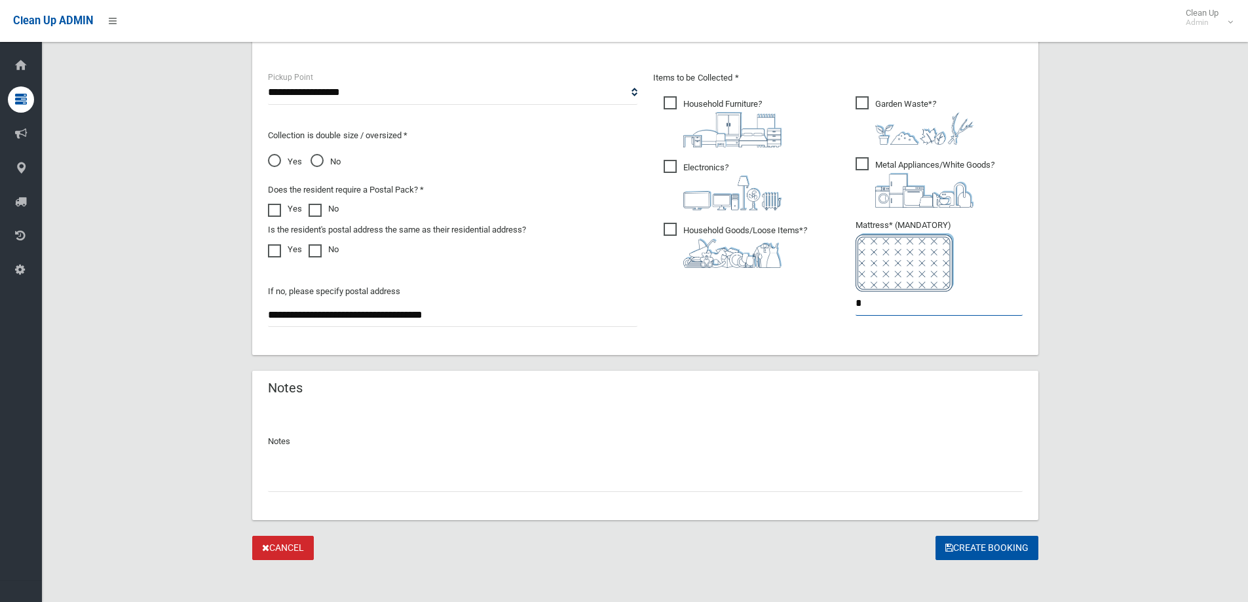
scroll to position [694, 0]
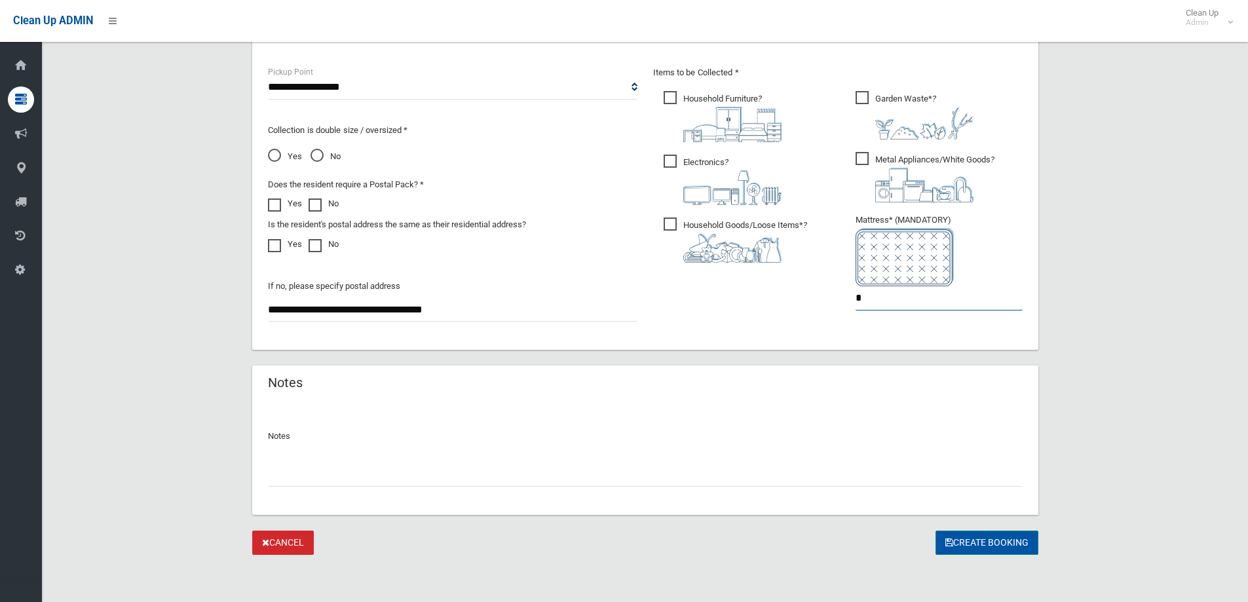
type input "*"
click at [977, 540] on button "Create Booking" at bounding box center [986, 543] width 103 height 24
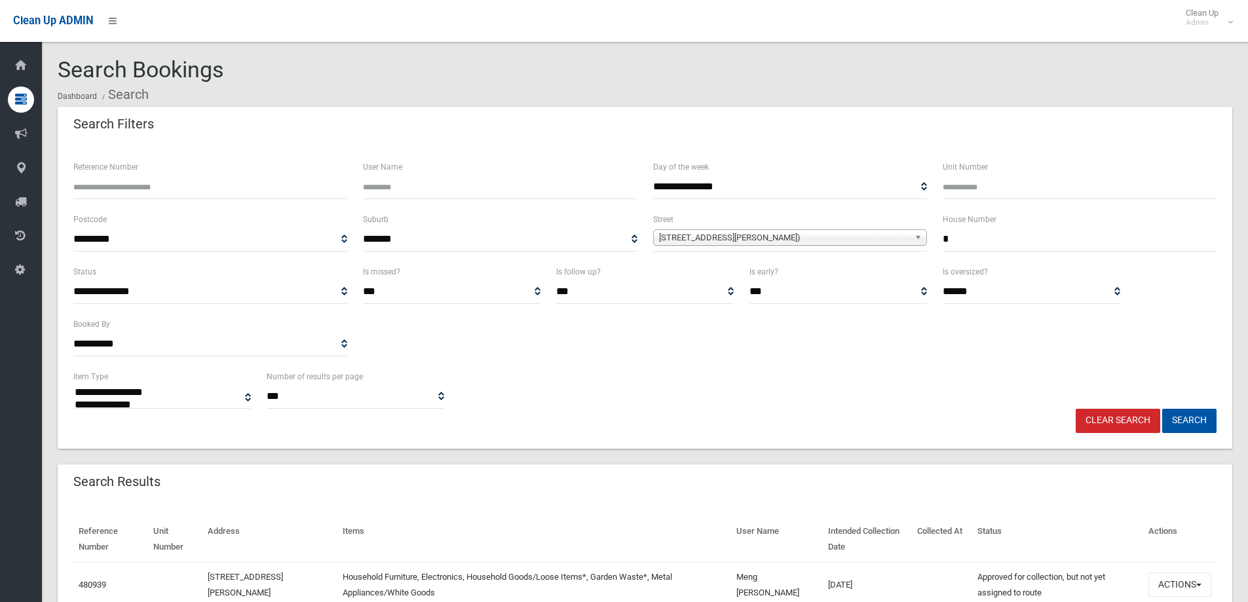
select select
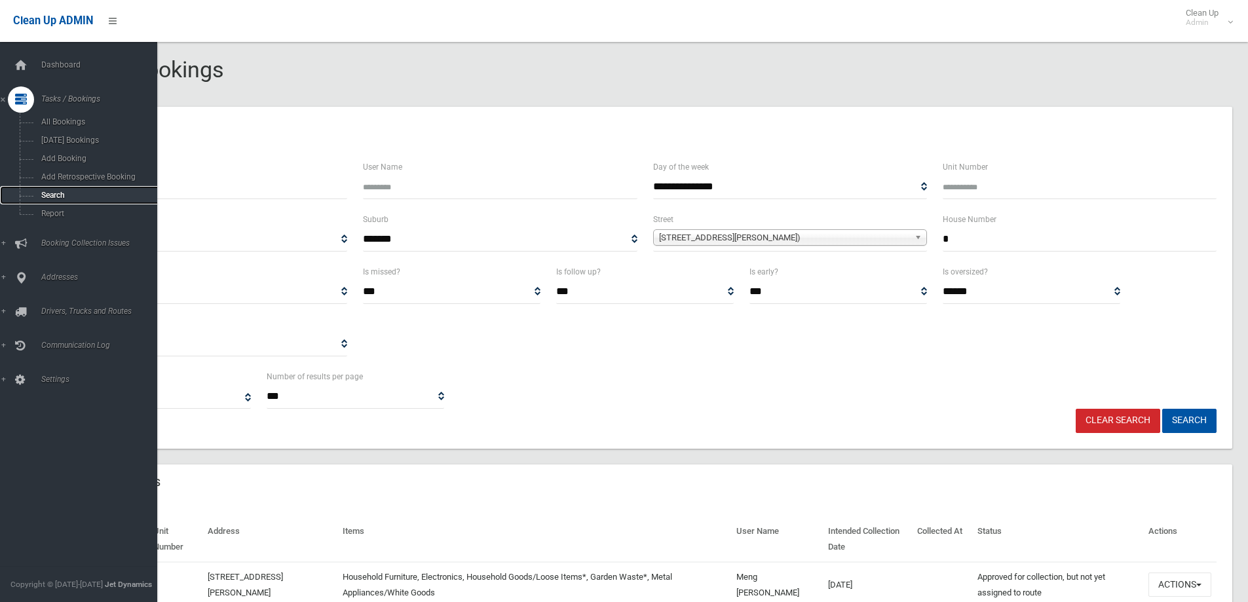
click at [50, 191] on span "Search" at bounding box center [96, 195] width 119 height 9
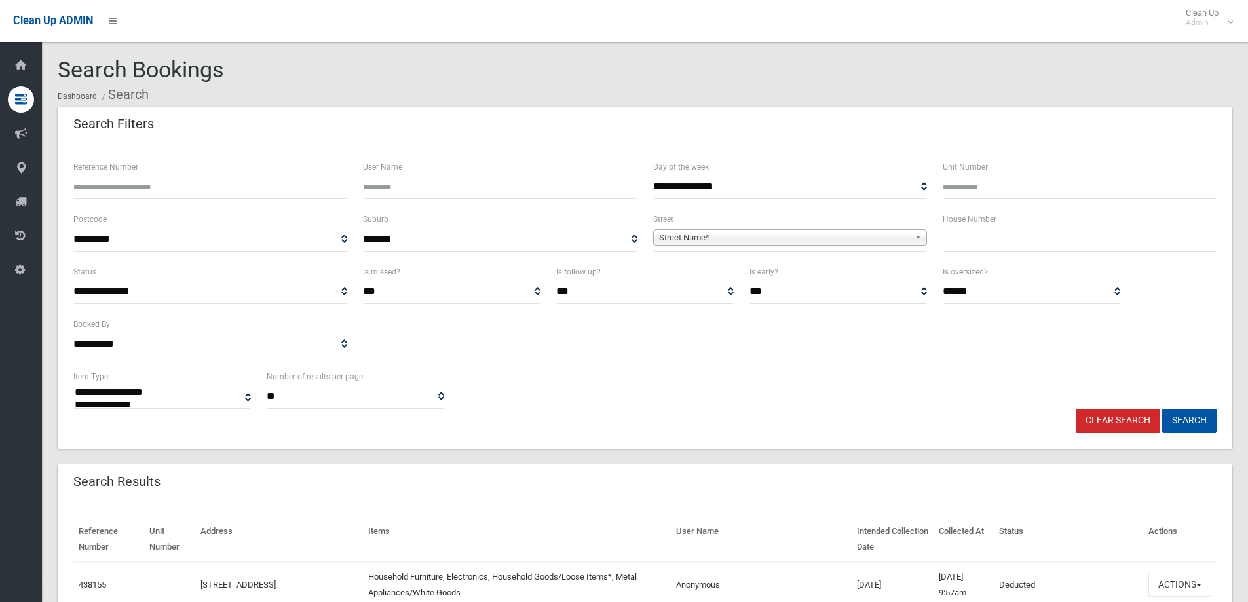
select select
click at [980, 241] on input "text" at bounding box center [1080, 239] width 274 height 24
type input "*"
click at [694, 235] on span "Street Name*" at bounding box center [784, 238] width 250 height 16
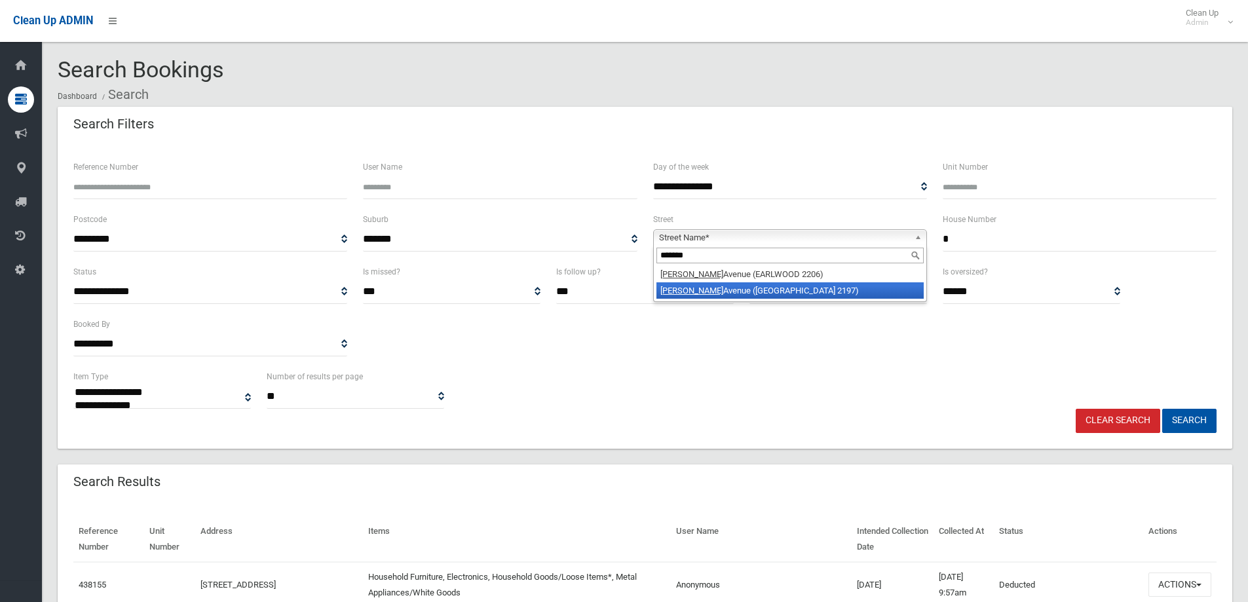
type input "*******"
click at [722, 290] on li "Winston Avenue (BASS HILL 2197)" at bounding box center [789, 290] width 267 height 16
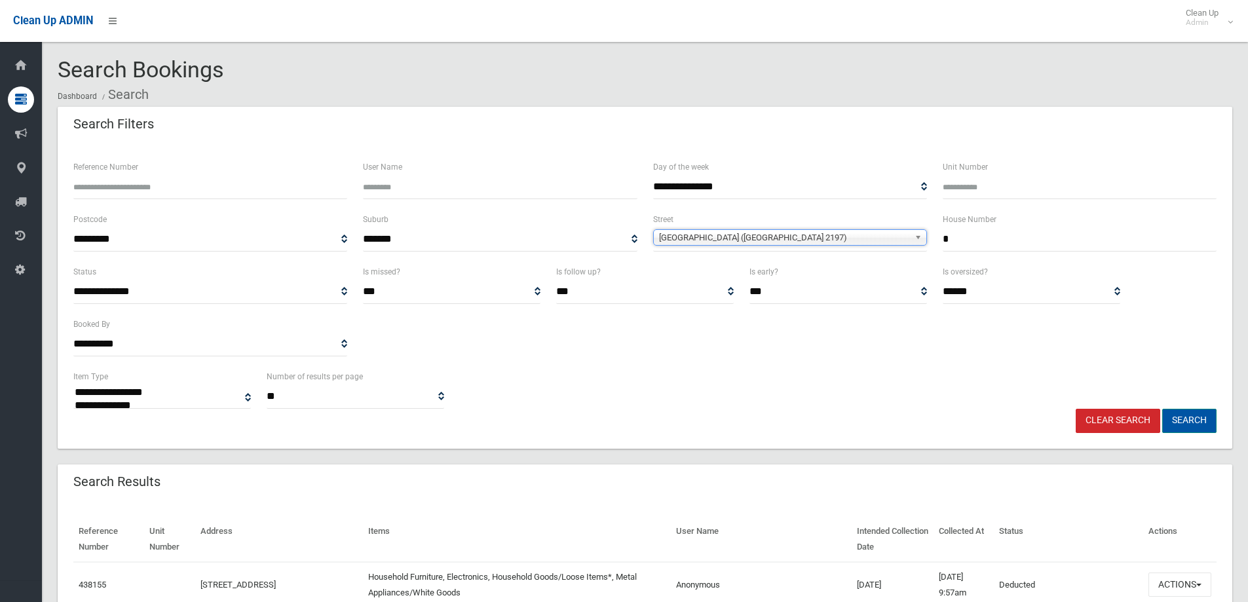
click at [1188, 418] on button "Search" at bounding box center [1189, 421] width 54 height 24
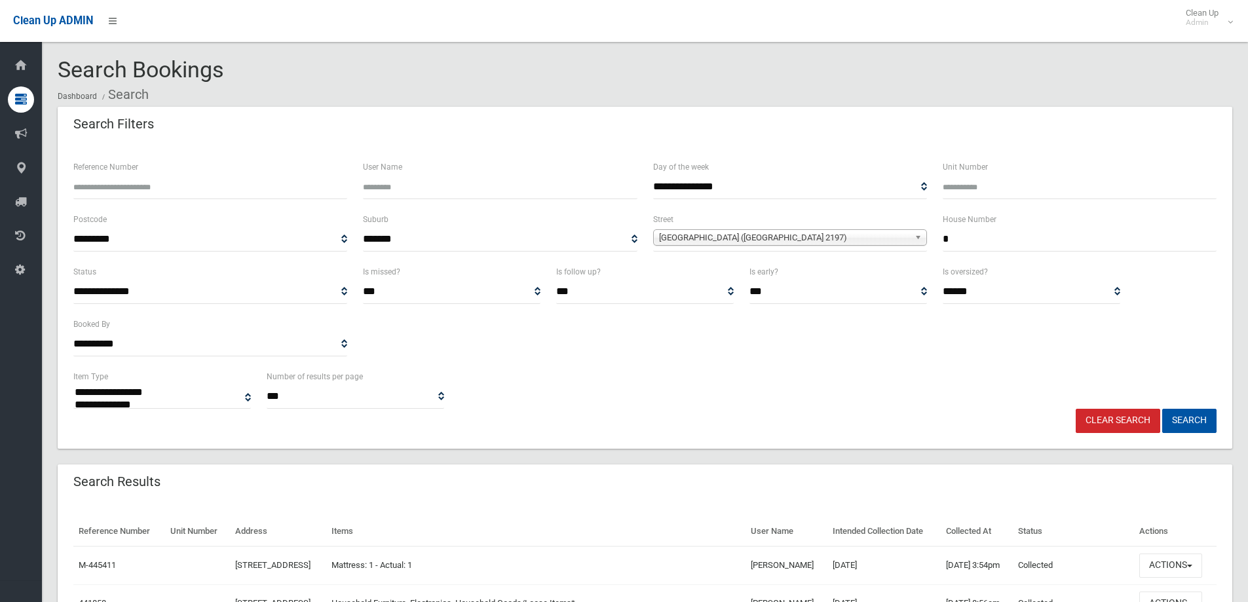
select select
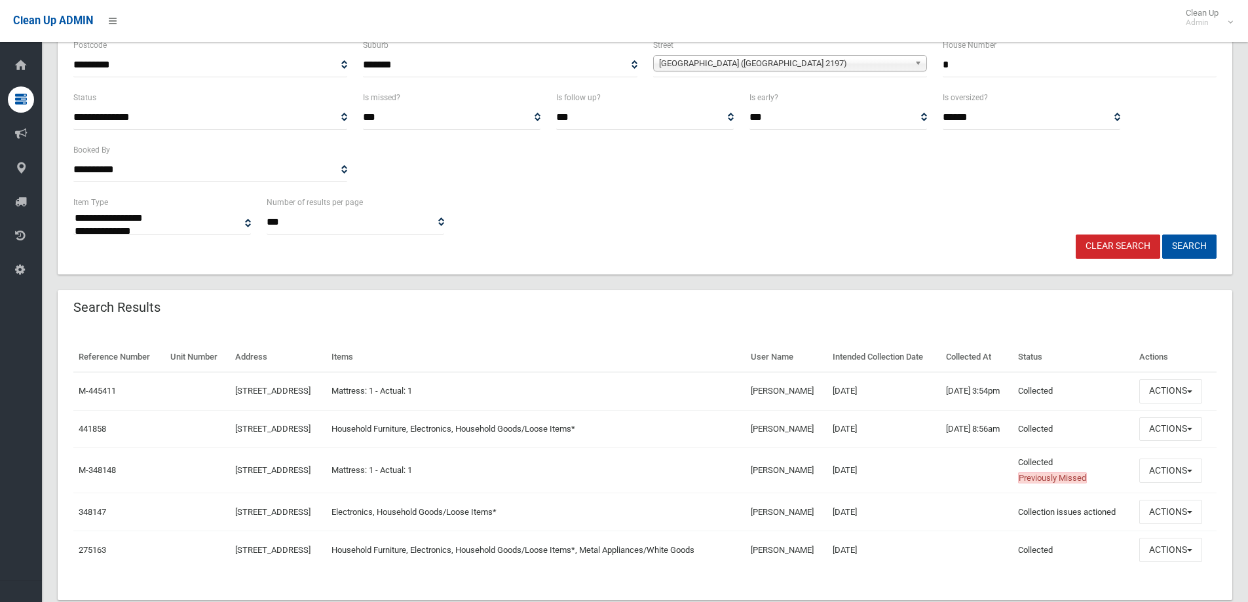
scroll to position [197, 0]
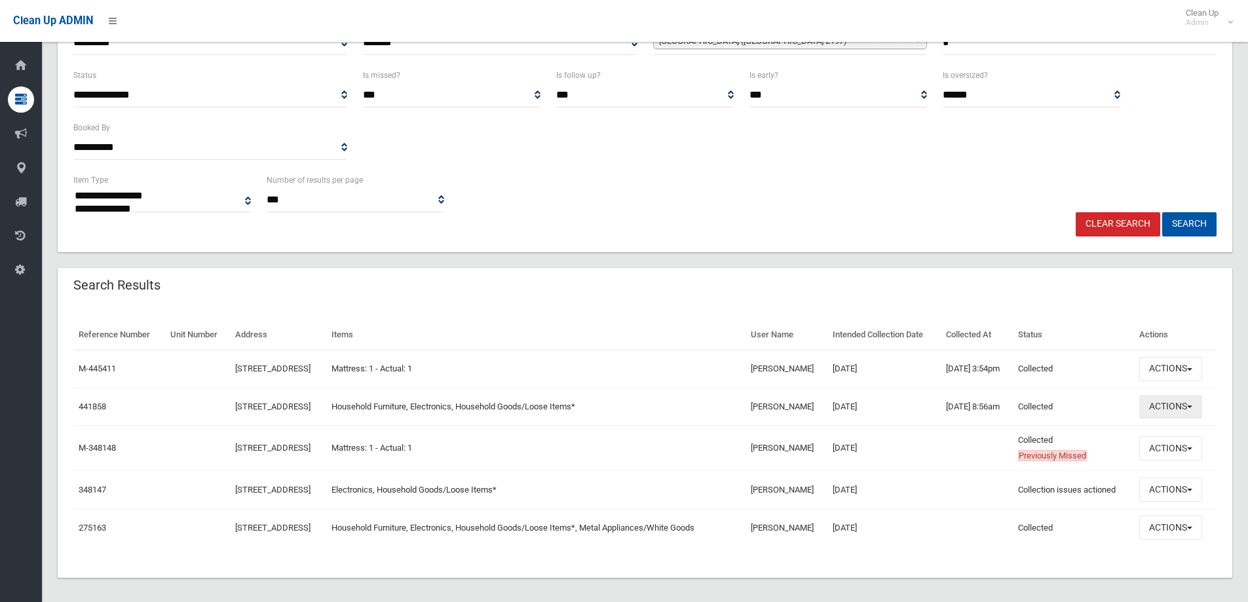
click at [1176, 405] on button "Actions" at bounding box center [1170, 407] width 63 height 24
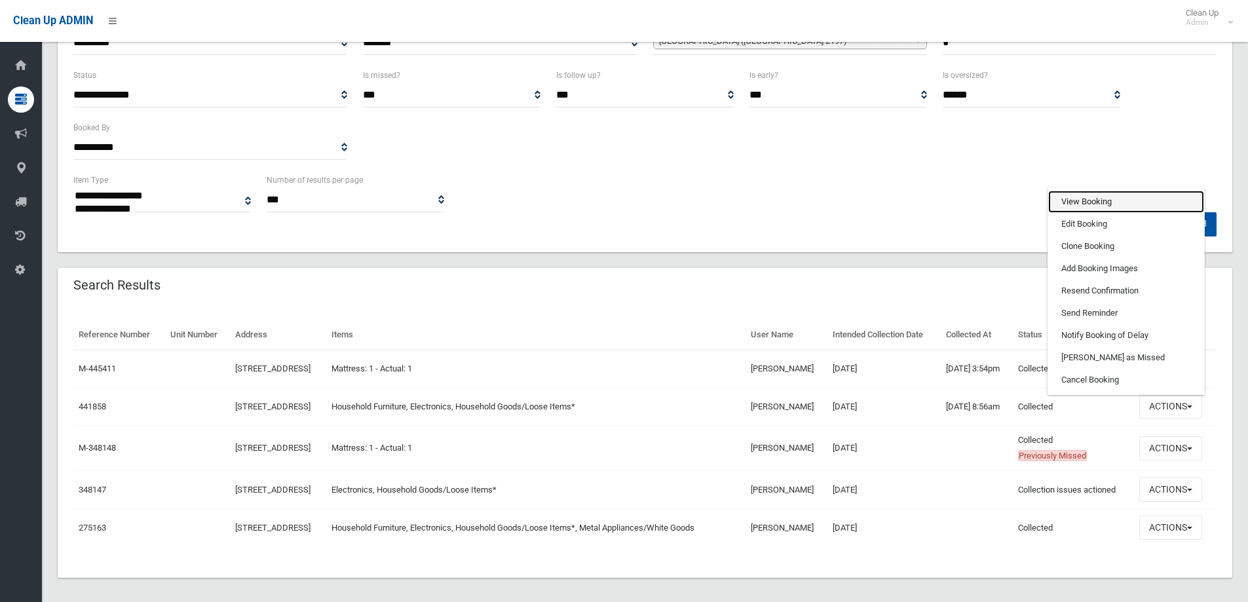
click at [1081, 202] on link "View Booking" at bounding box center [1126, 202] width 156 height 22
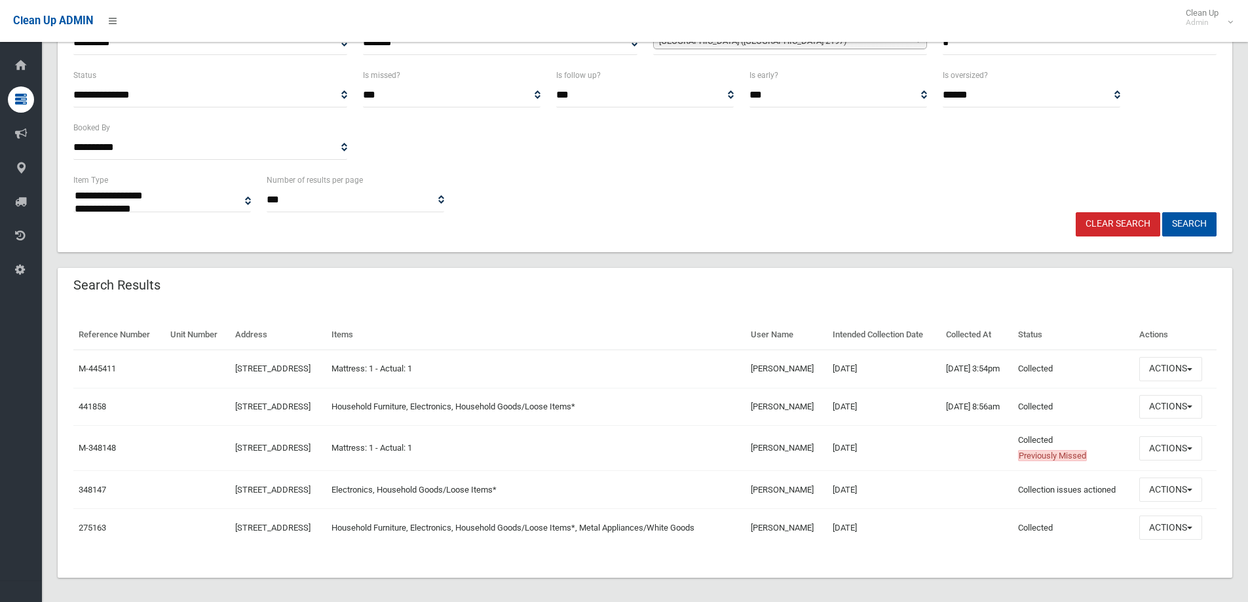
scroll to position [0, 0]
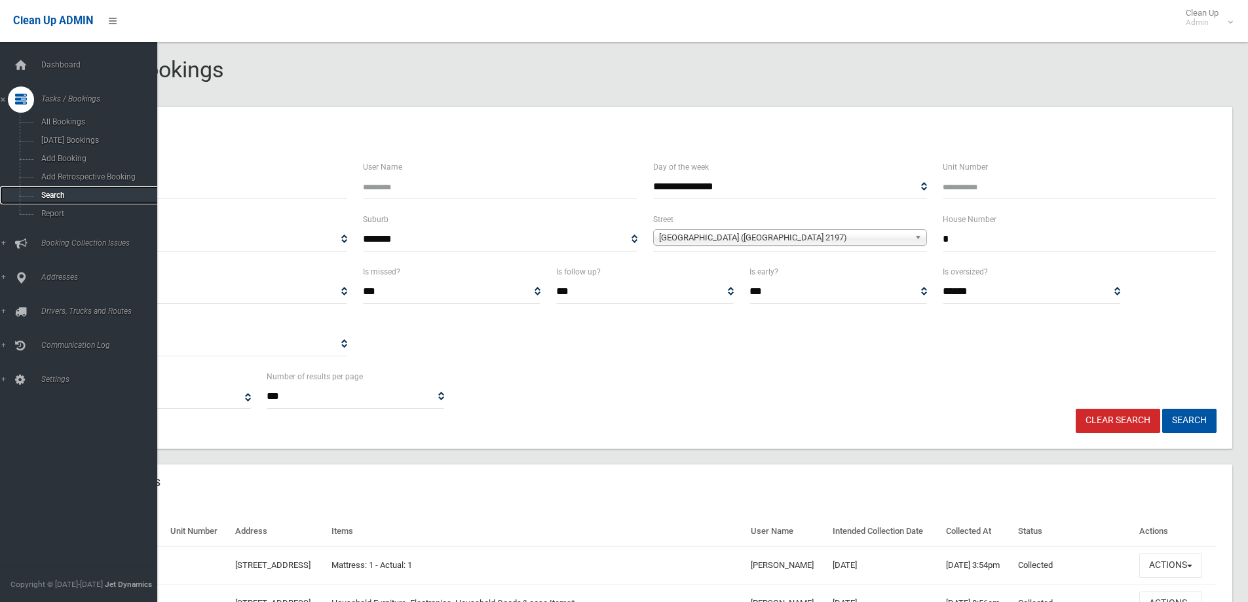
click at [47, 193] on span "Search" at bounding box center [96, 195] width 119 height 9
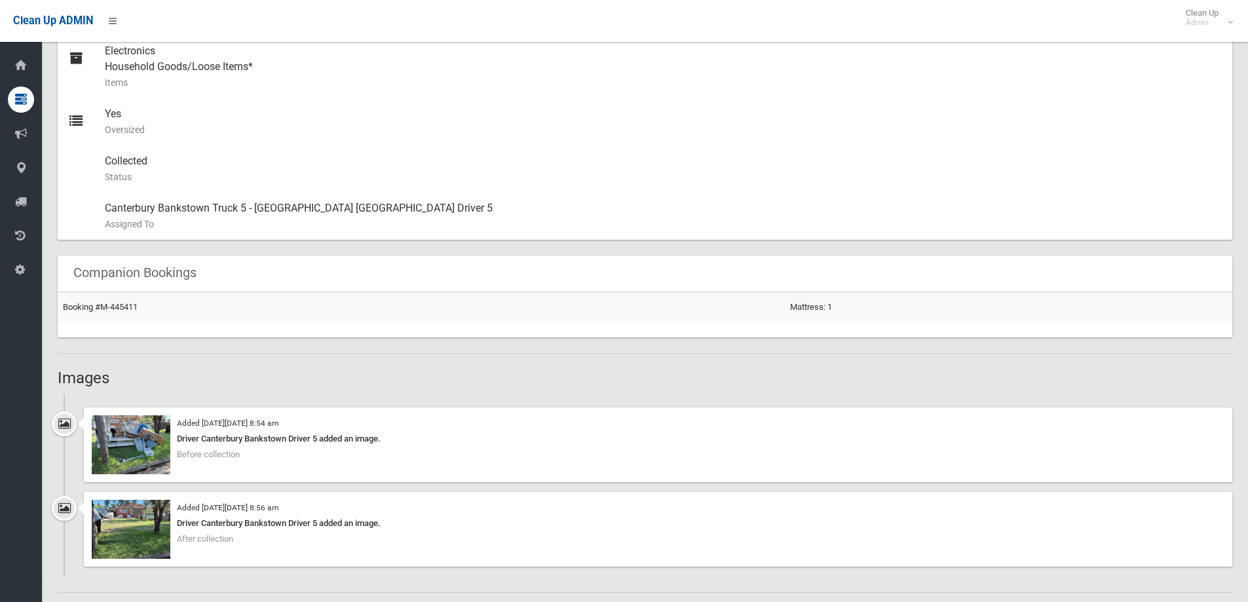
scroll to position [786, 0]
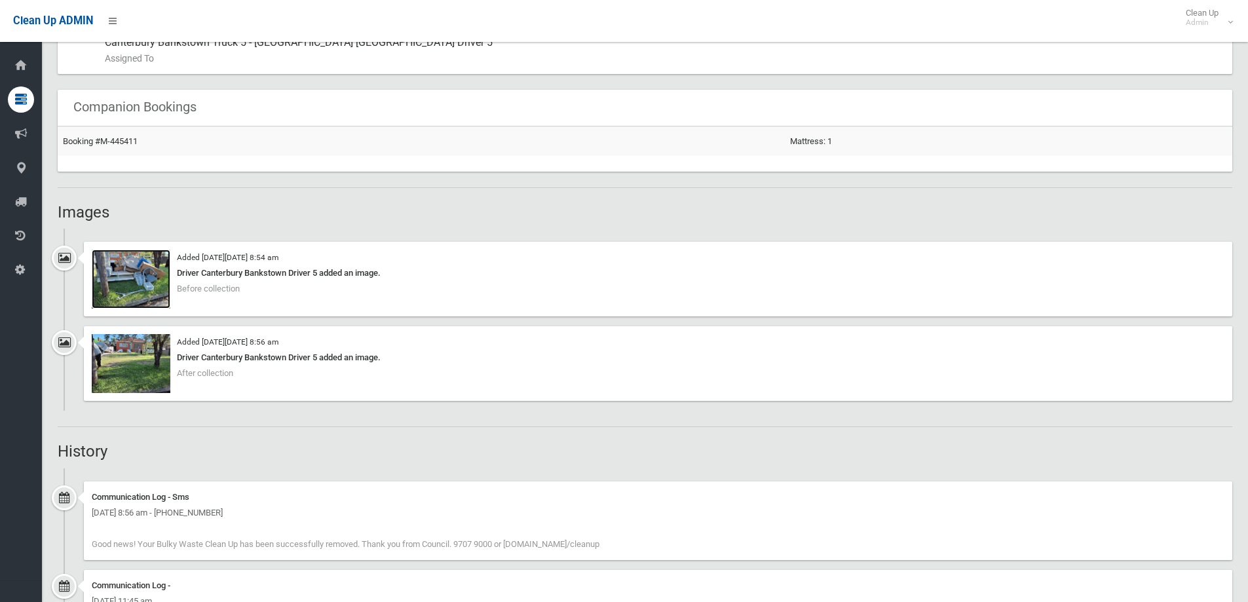
click at [141, 280] on img at bounding box center [131, 279] width 79 height 59
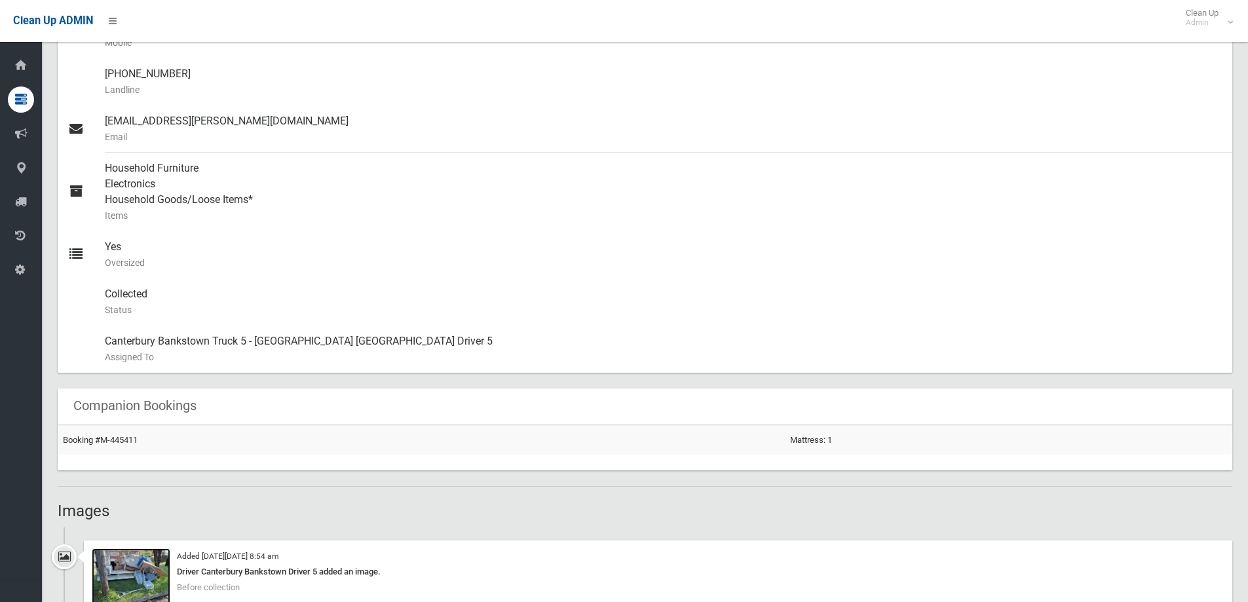
scroll to position [197, 0]
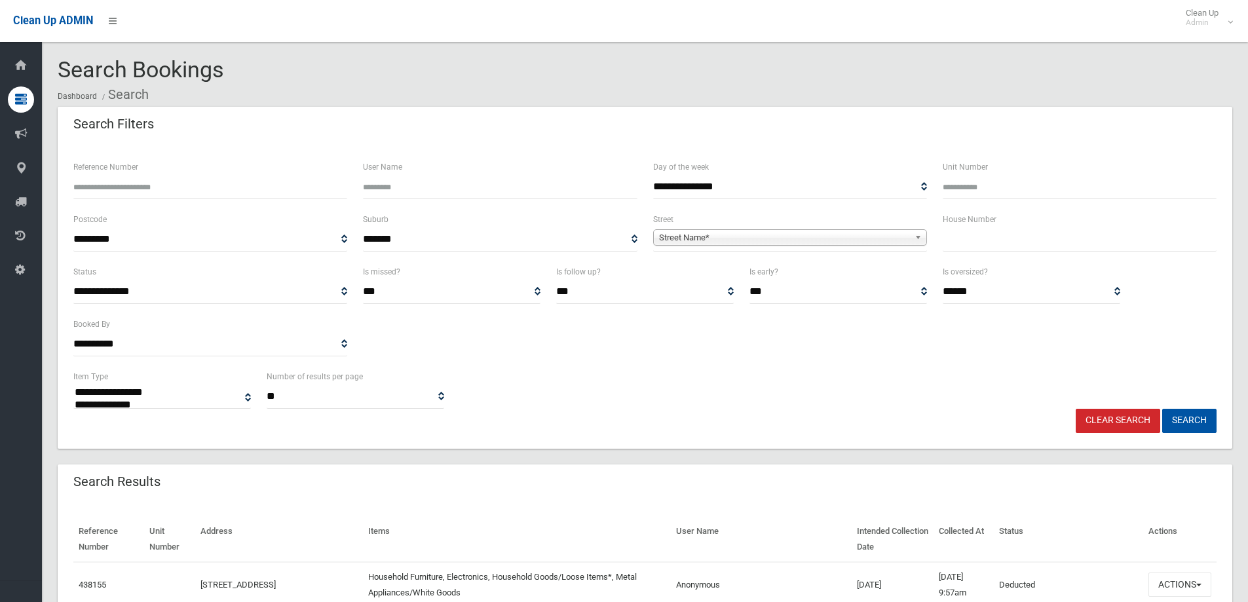
select select
click at [969, 243] on input "text" at bounding box center [1080, 239] width 274 height 24
type input "**"
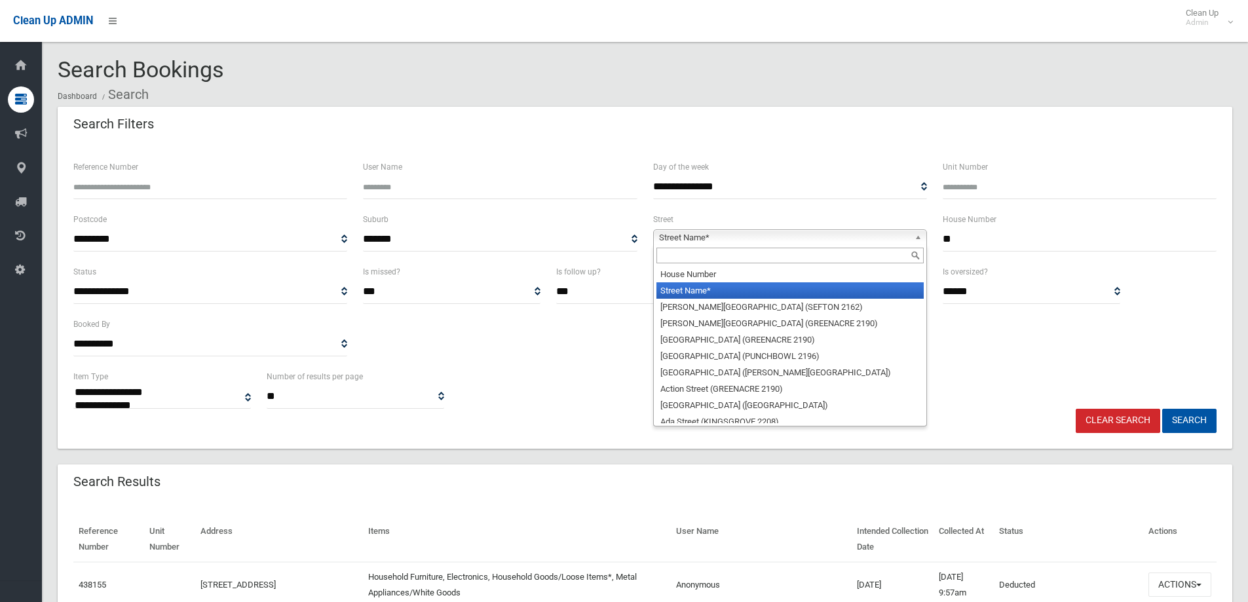
click at [679, 236] on span "Street Name*" at bounding box center [784, 238] width 250 height 16
click at [673, 255] on input "text" at bounding box center [789, 256] width 267 height 16
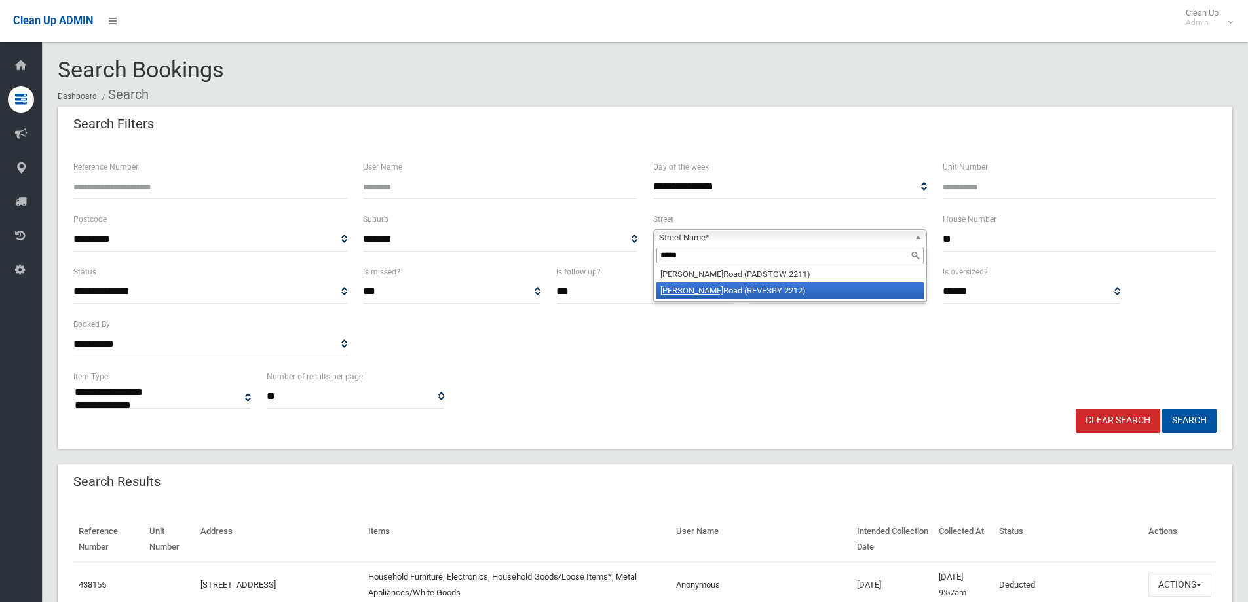
type input "*****"
click at [718, 290] on li "Doyle Road (REVESBY 2212)" at bounding box center [789, 290] width 267 height 16
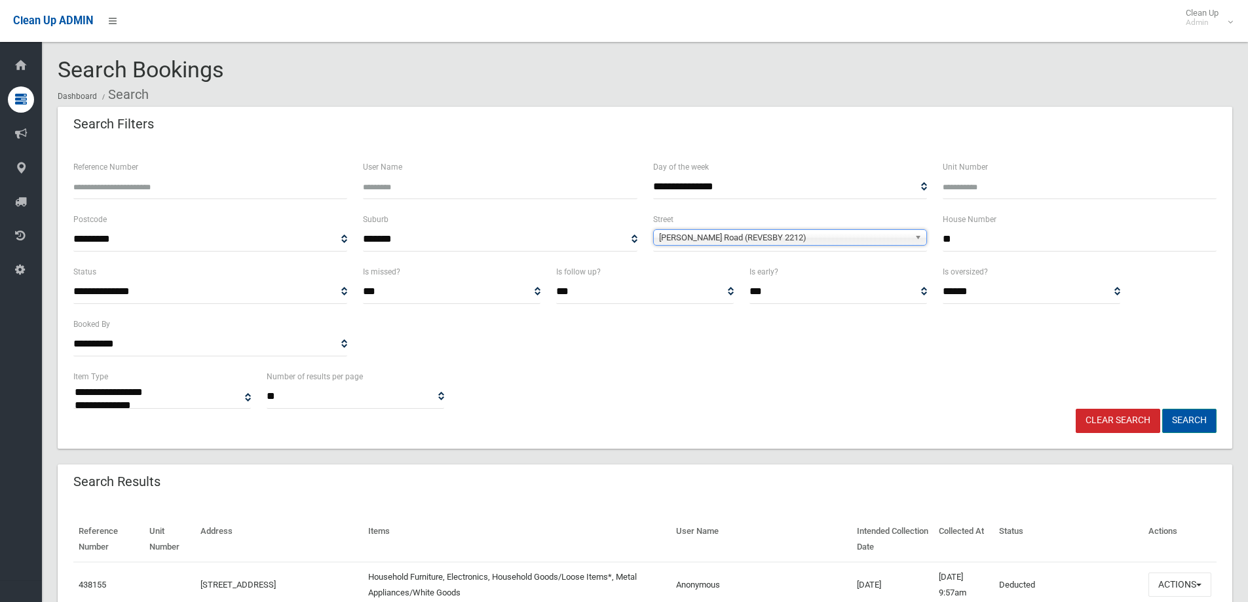
click at [1189, 420] on button "Search" at bounding box center [1189, 421] width 54 height 24
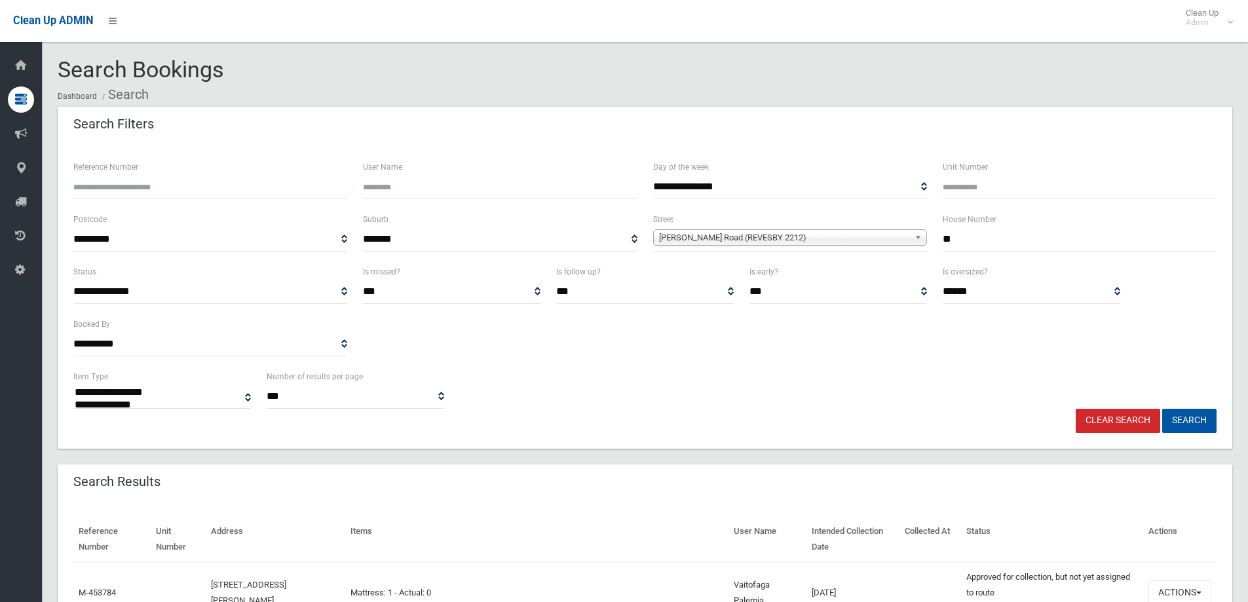
select select
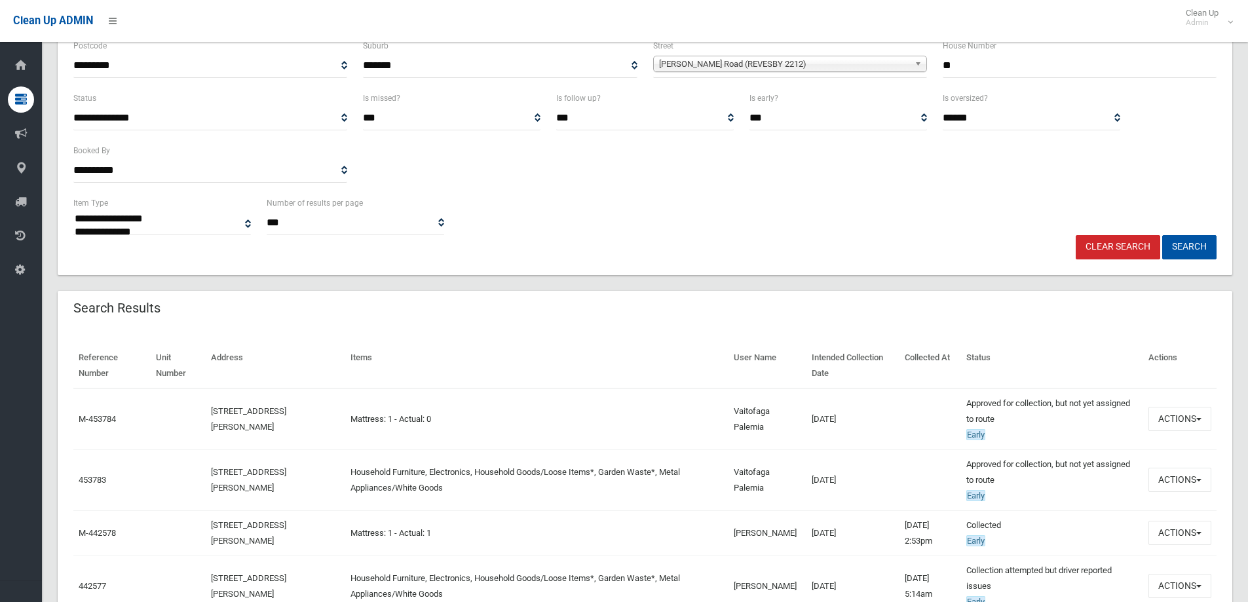
scroll to position [197, 0]
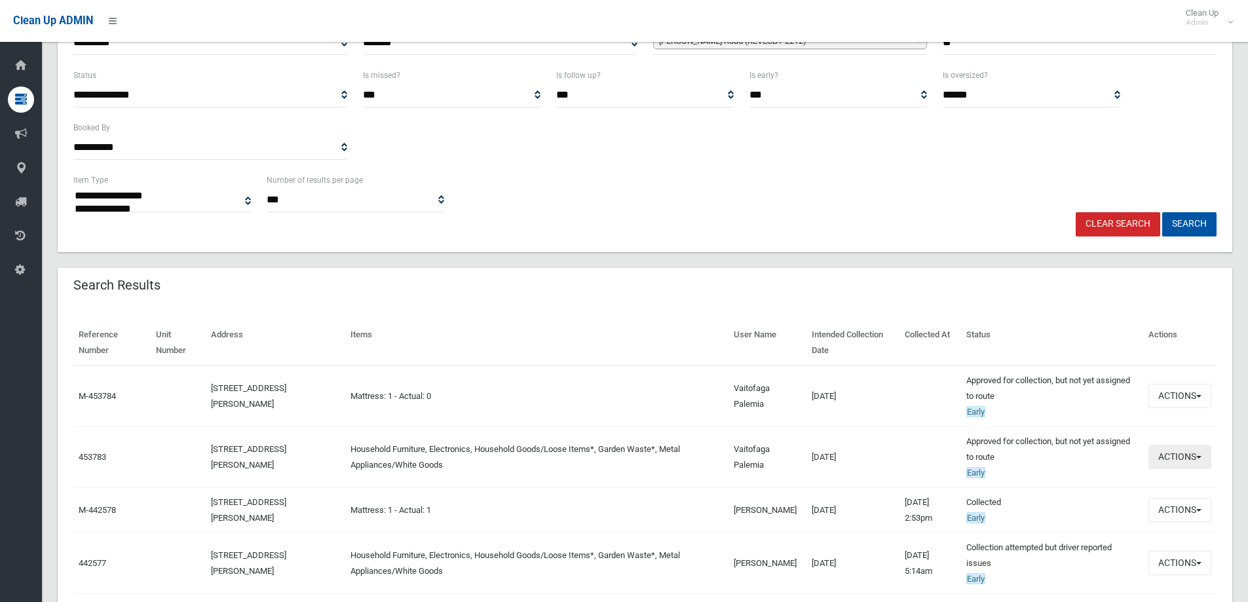
click at [1171, 457] on button "Actions" at bounding box center [1179, 457] width 63 height 24
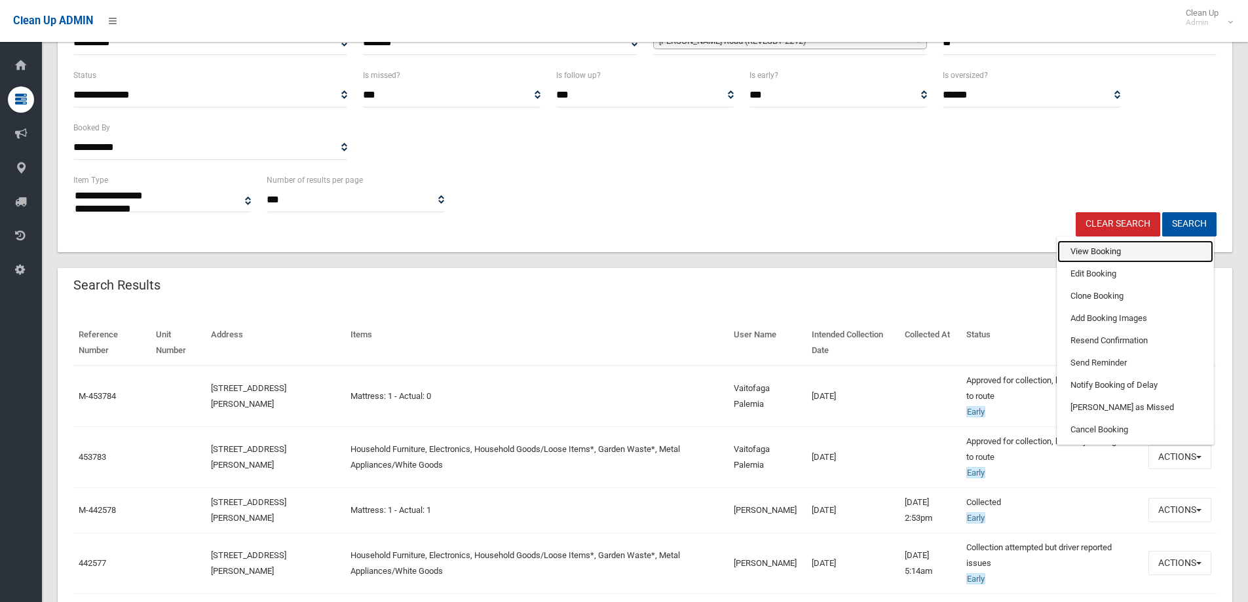
click at [1077, 250] on link "View Booking" at bounding box center [1135, 251] width 156 height 22
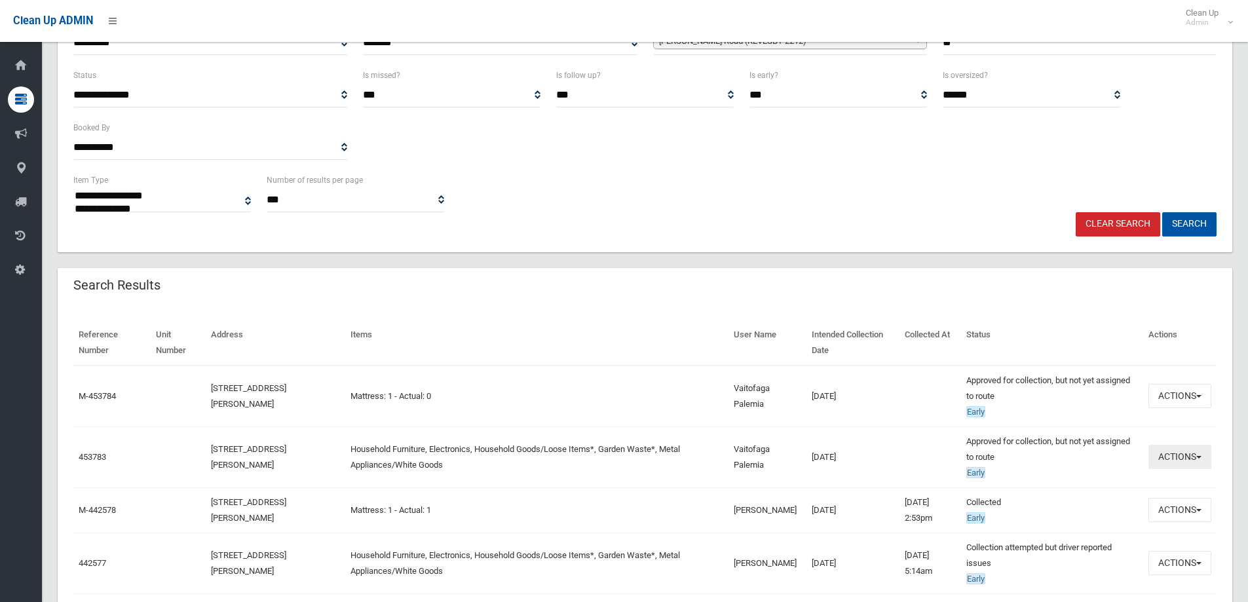
click at [1181, 459] on button "Actions" at bounding box center [1179, 457] width 63 height 24
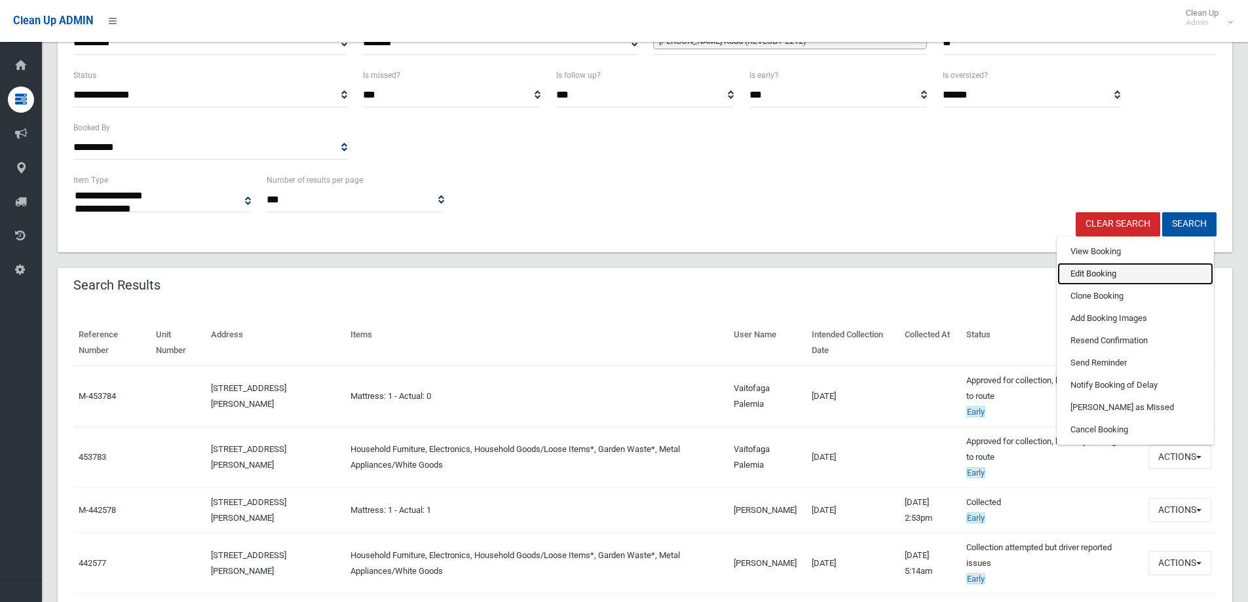
click at [1081, 275] on link "Edit Booking" at bounding box center [1135, 274] width 156 height 22
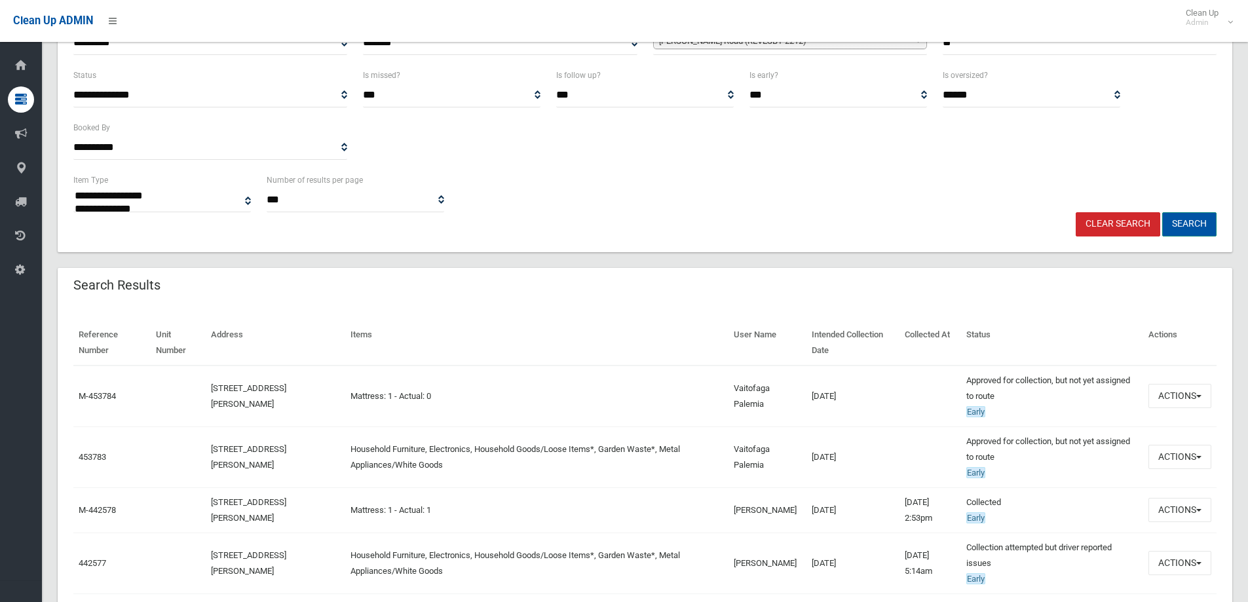
click at [1190, 220] on button "Search" at bounding box center [1189, 224] width 54 height 24
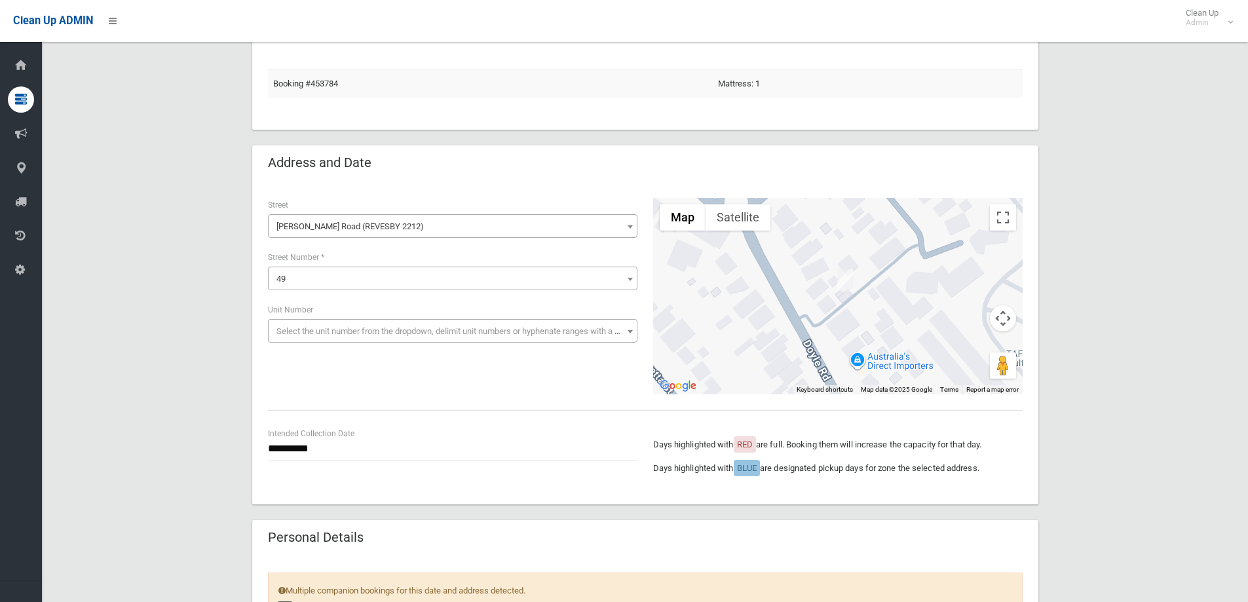
scroll to position [131, 0]
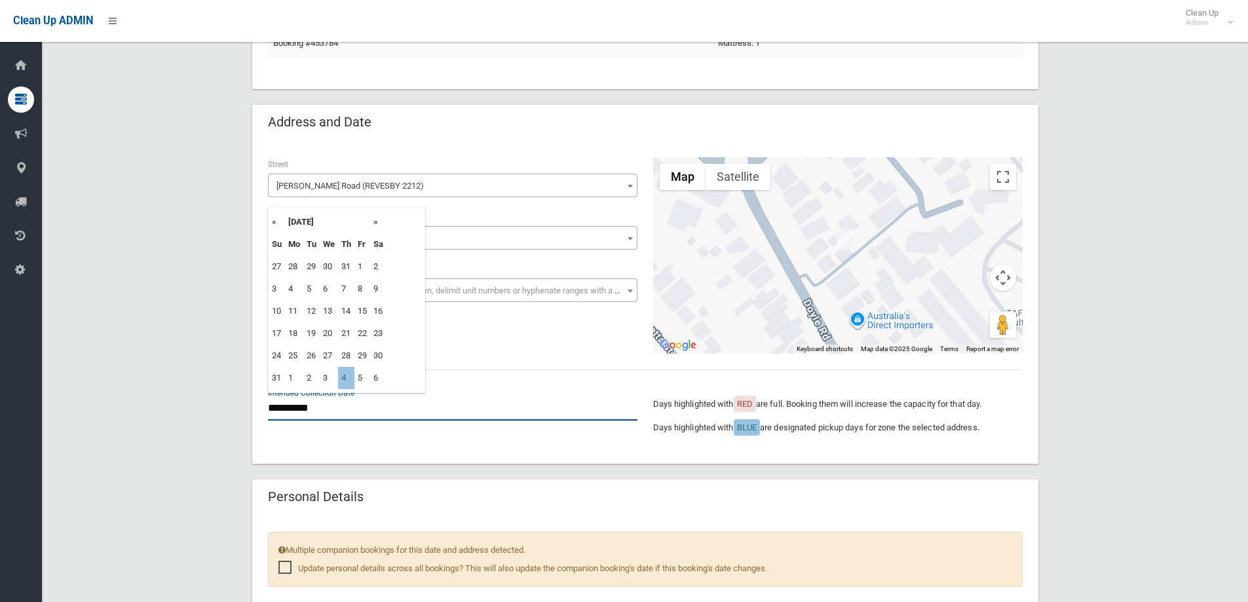
click at [324, 407] on input "**********" at bounding box center [452, 408] width 369 height 24
click at [376, 224] on th "»" at bounding box center [378, 222] width 16 height 22
click at [348, 357] on td "2" at bounding box center [346, 356] width 16 height 22
type input "**********"
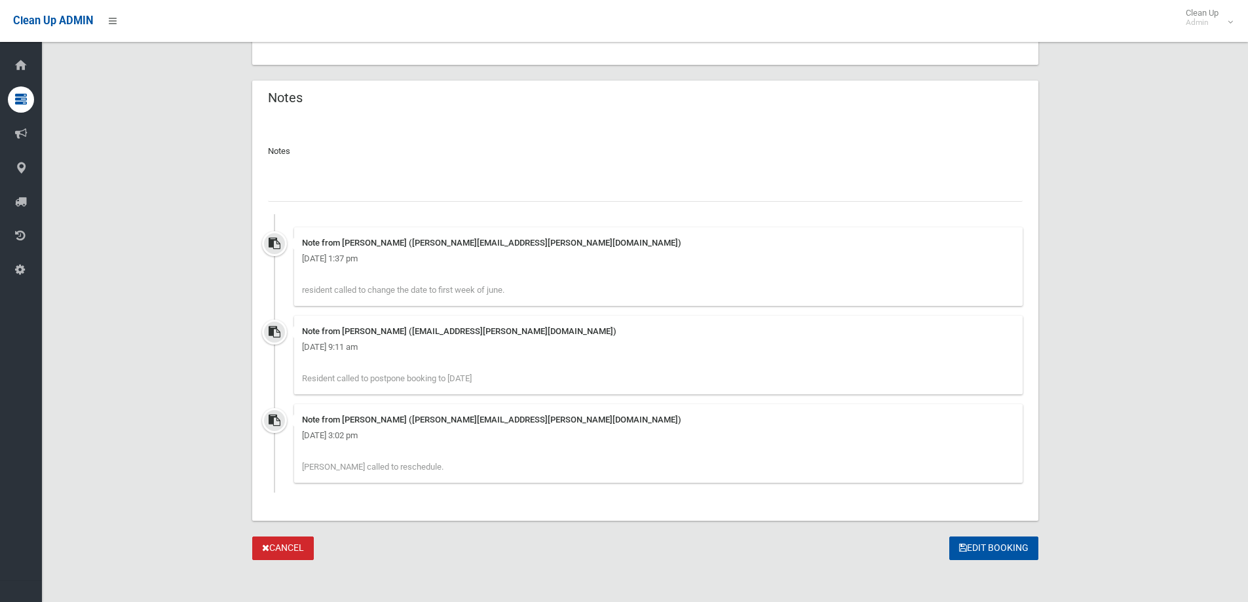
scroll to position [1197, 0]
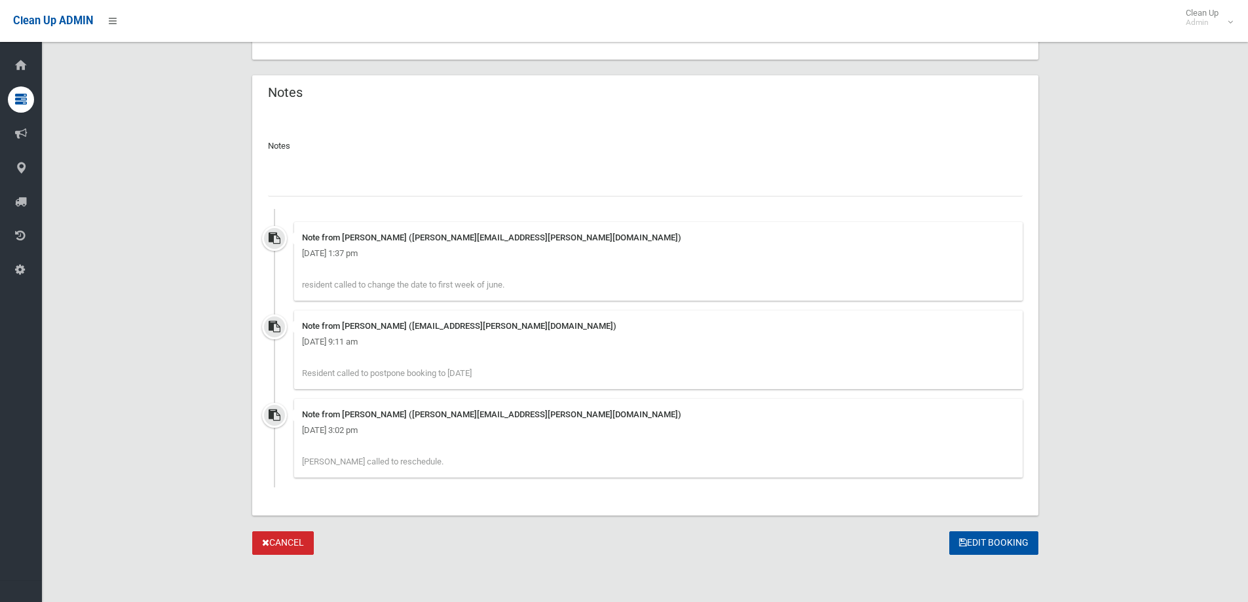
click at [328, 179] on input "text" at bounding box center [645, 184] width 755 height 24
type input "**********"
click at [998, 543] on button "Edit Booking" at bounding box center [993, 543] width 89 height 24
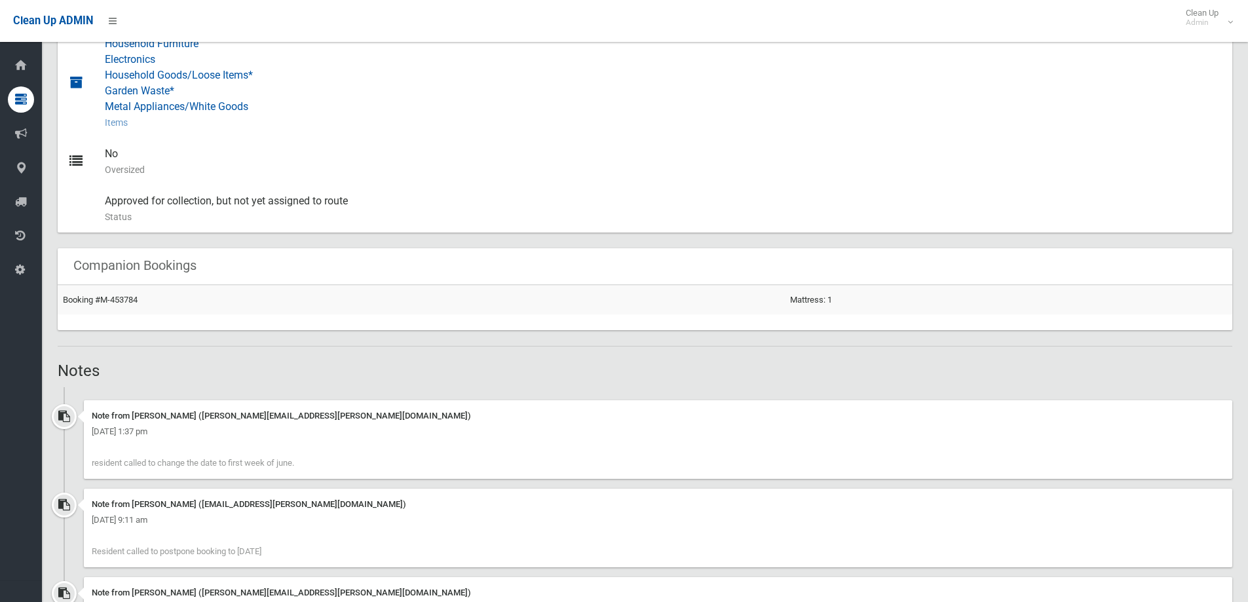
scroll to position [655, 0]
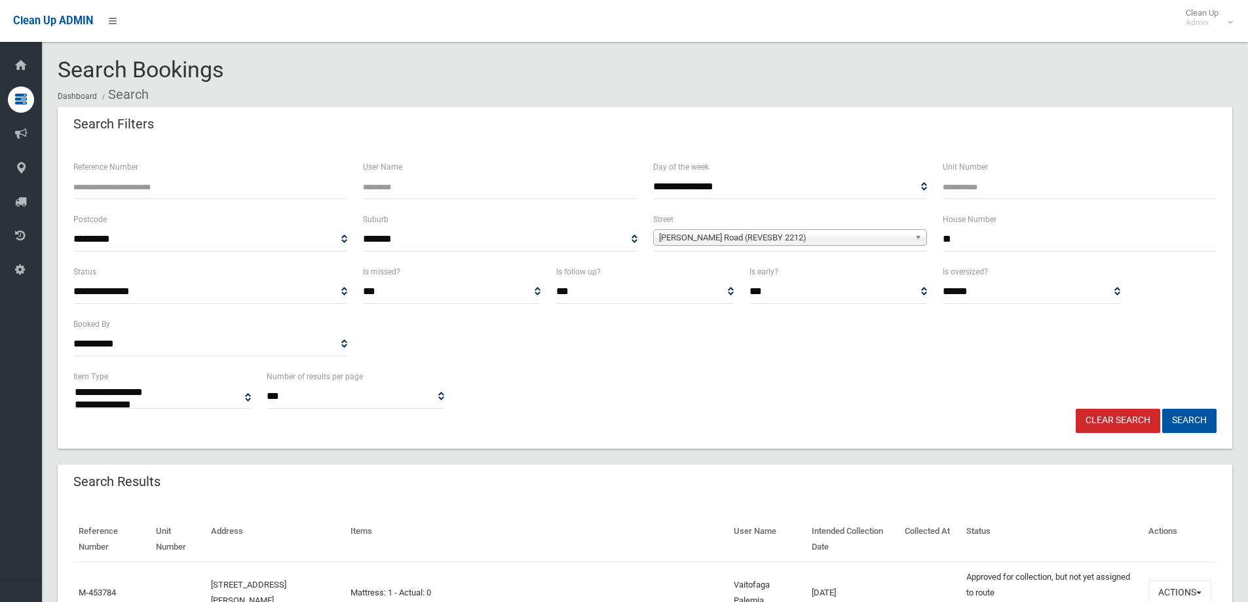
select select
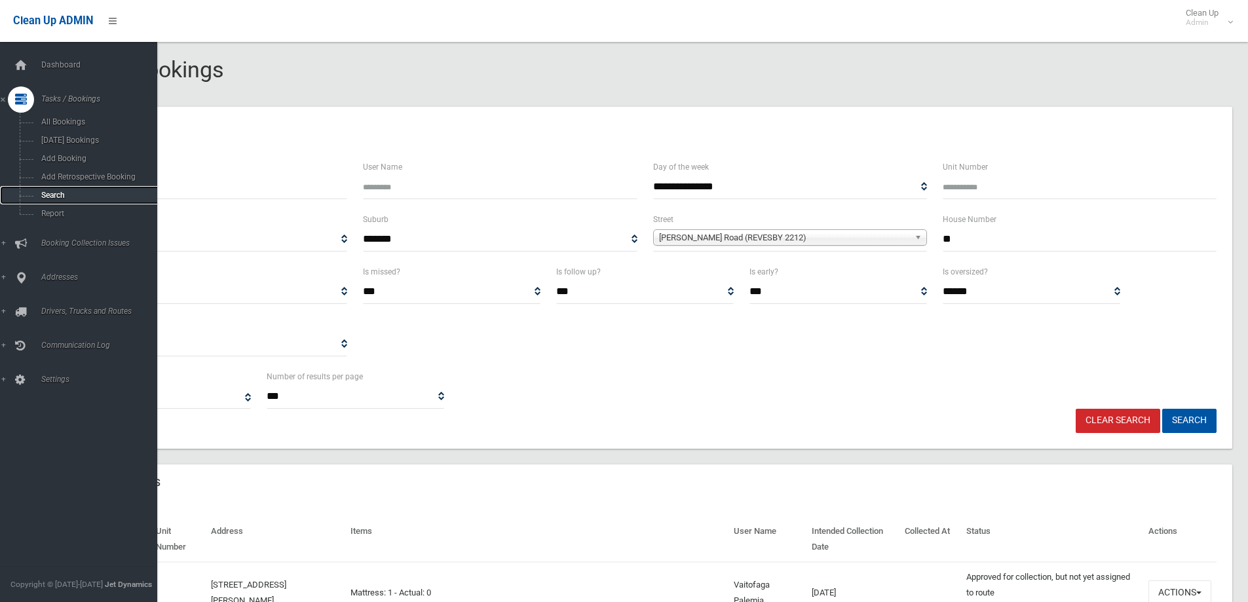
click at [50, 195] on span "Search" at bounding box center [96, 195] width 119 height 9
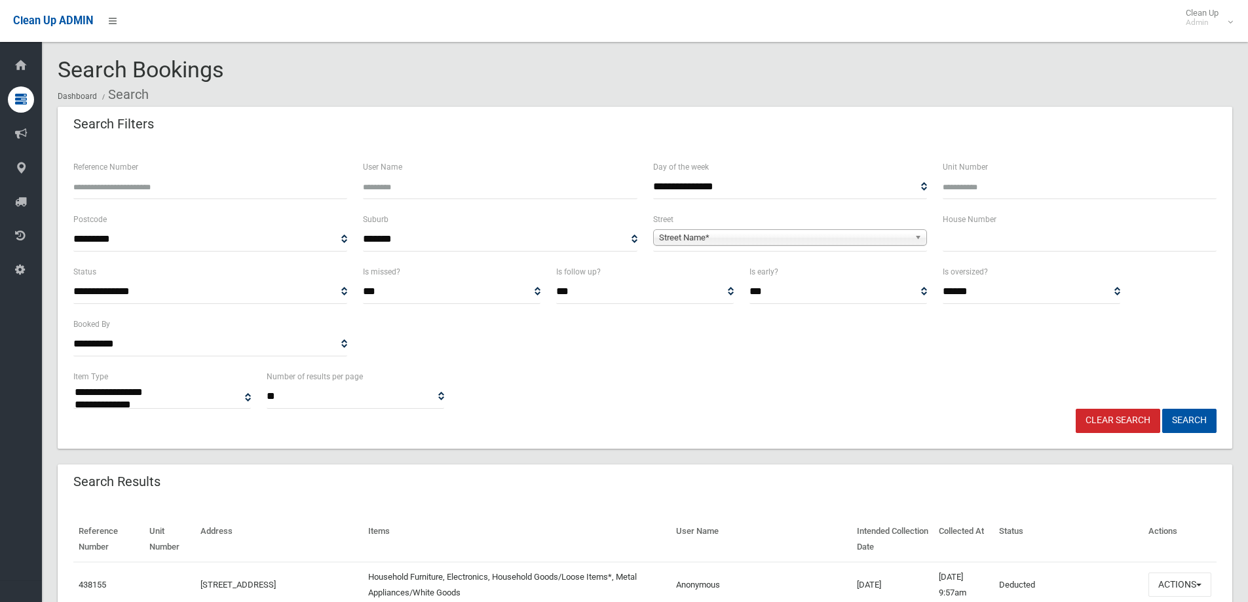
select select
click at [977, 248] on input "text" at bounding box center [1080, 239] width 274 height 24
type input "**"
click at [717, 238] on span "Street Name*" at bounding box center [784, 238] width 250 height 16
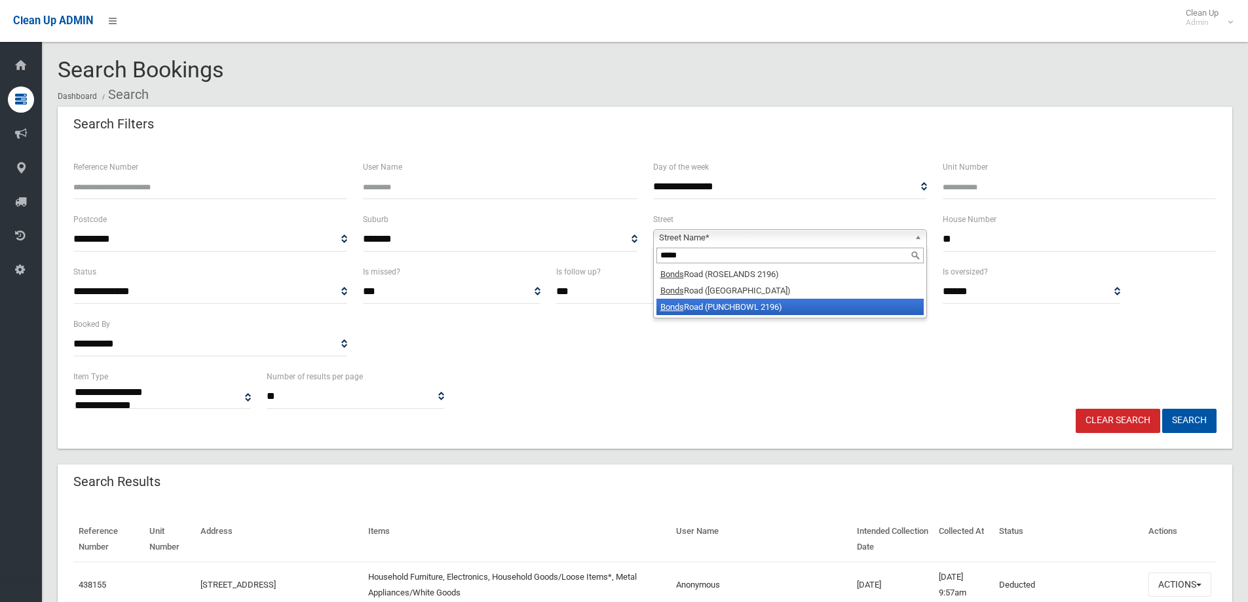
type input "*****"
click at [730, 303] on li "Bonds Road (PUNCHBOWL 2196)" at bounding box center [789, 307] width 267 height 16
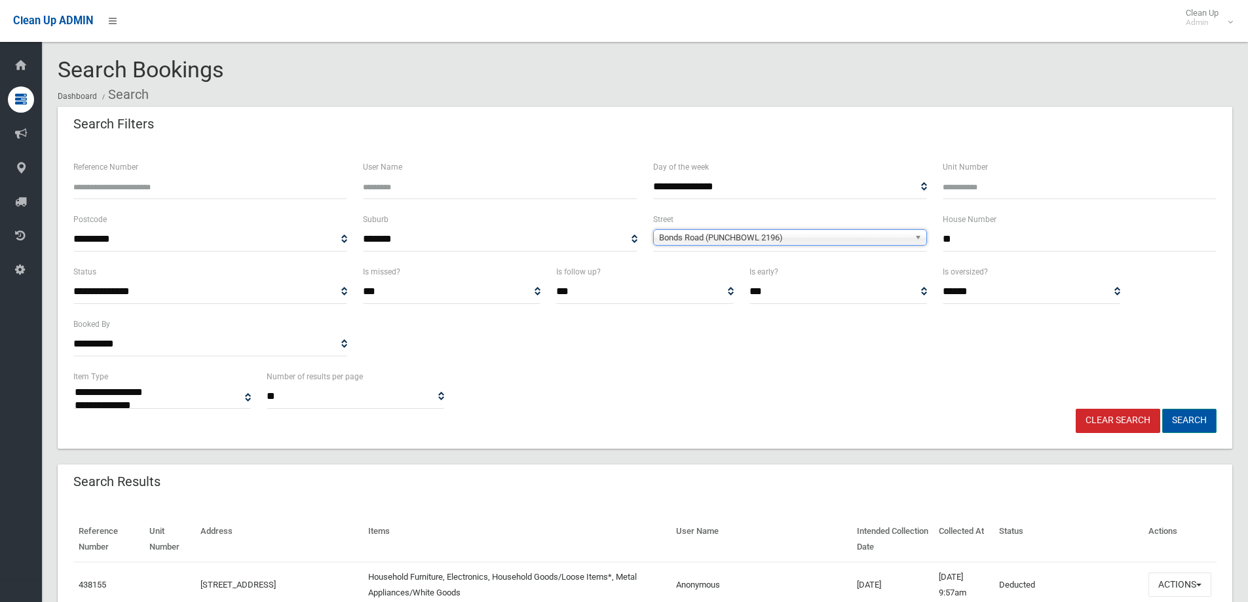
click at [1191, 414] on button "Search" at bounding box center [1189, 421] width 54 height 24
click at [1186, 420] on button "Search" at bounding box center [1189, 421] width 54 height 24
click at [1184, 416] on button "Search" at bounding box center [1189, 421] width 54 height 24
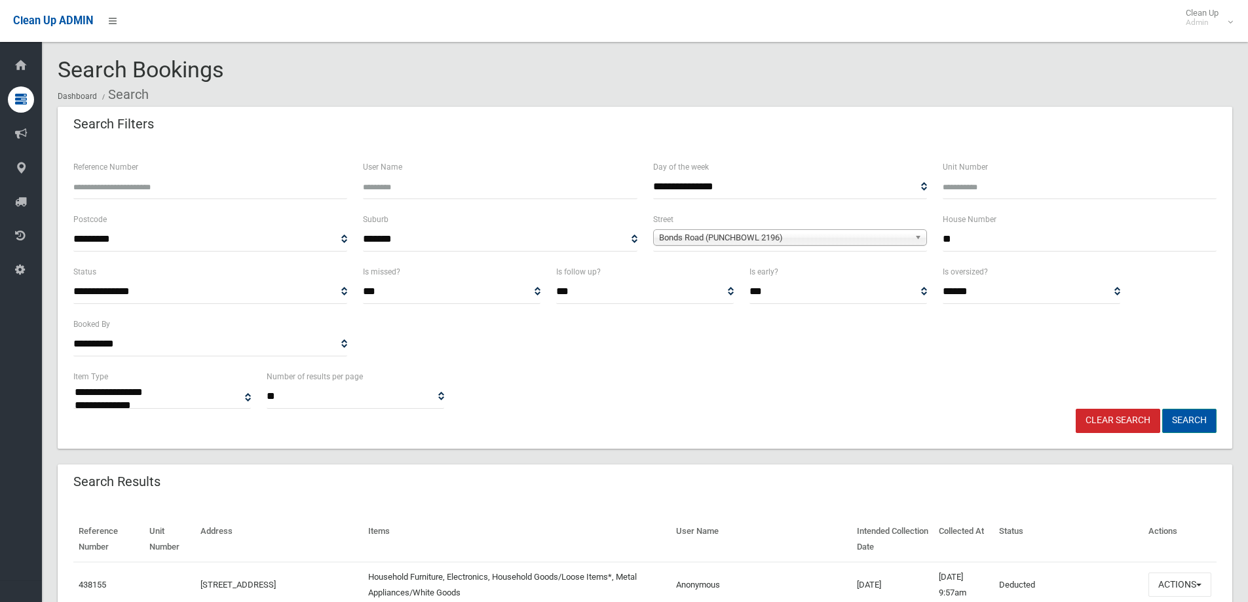
click at [1191, 424] on button "Search" at bounding box center [1189, 421] width 54 height 24
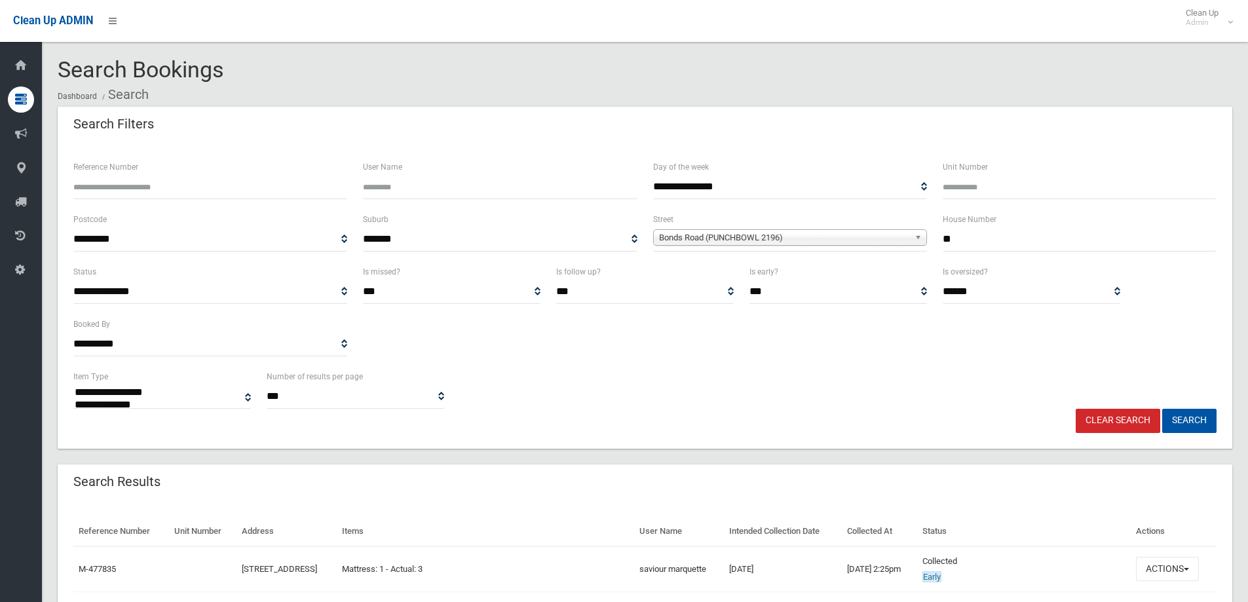
select select
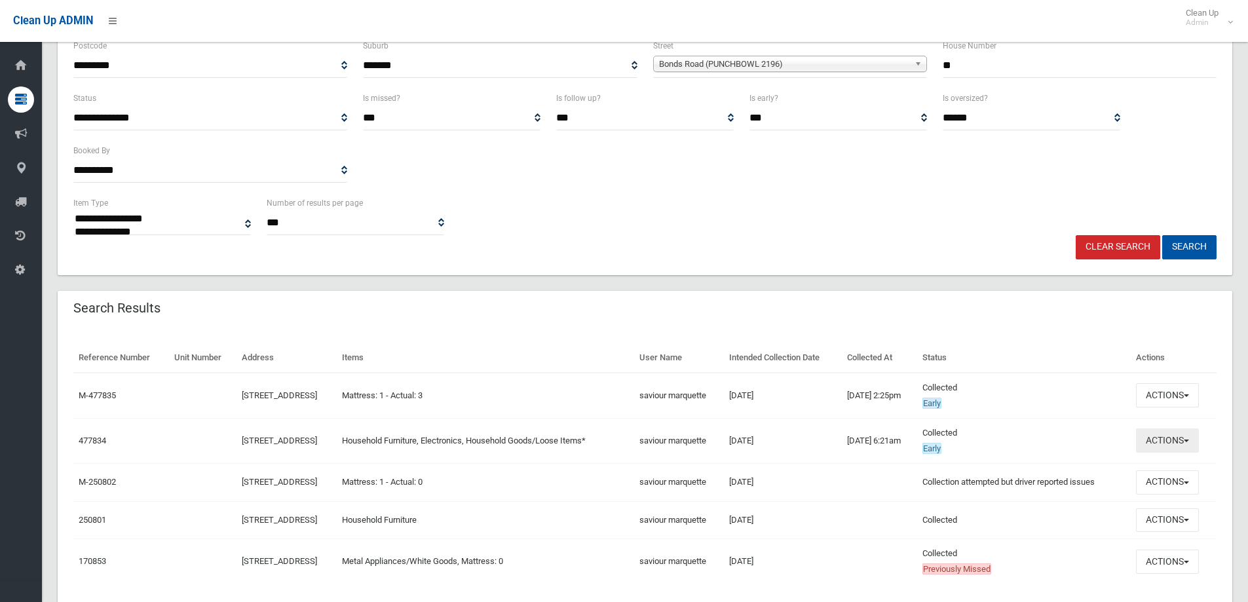
scroll to position [197, 0]
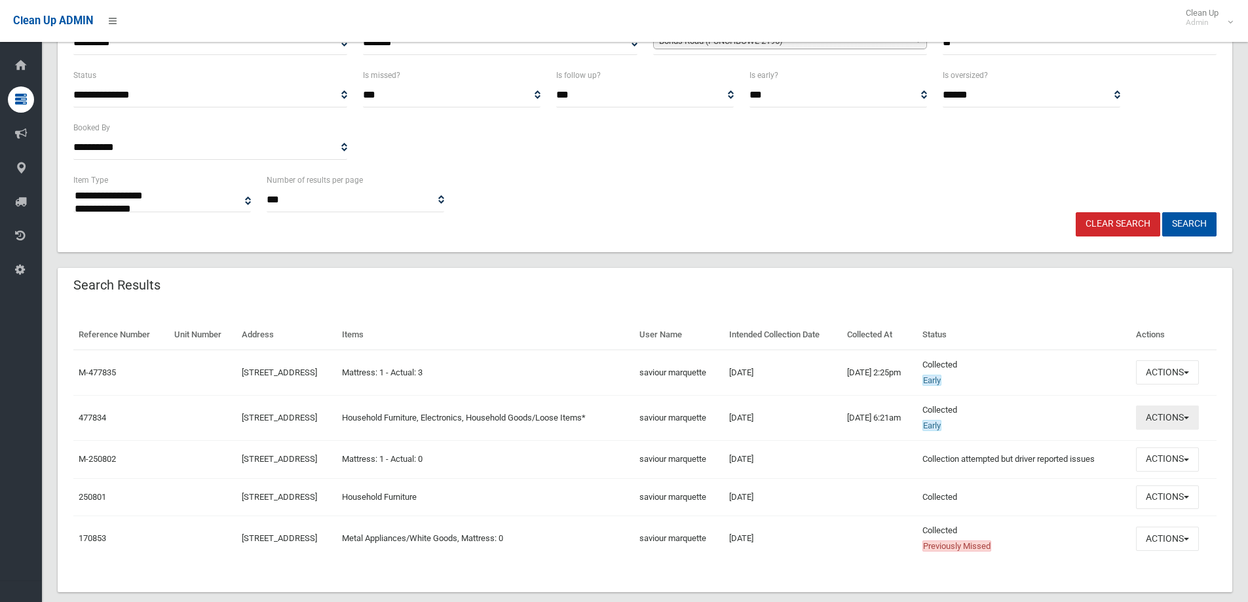
click at [1167, 417] on button "Actions" at bounding box center [1167, 417] width 63 height 24
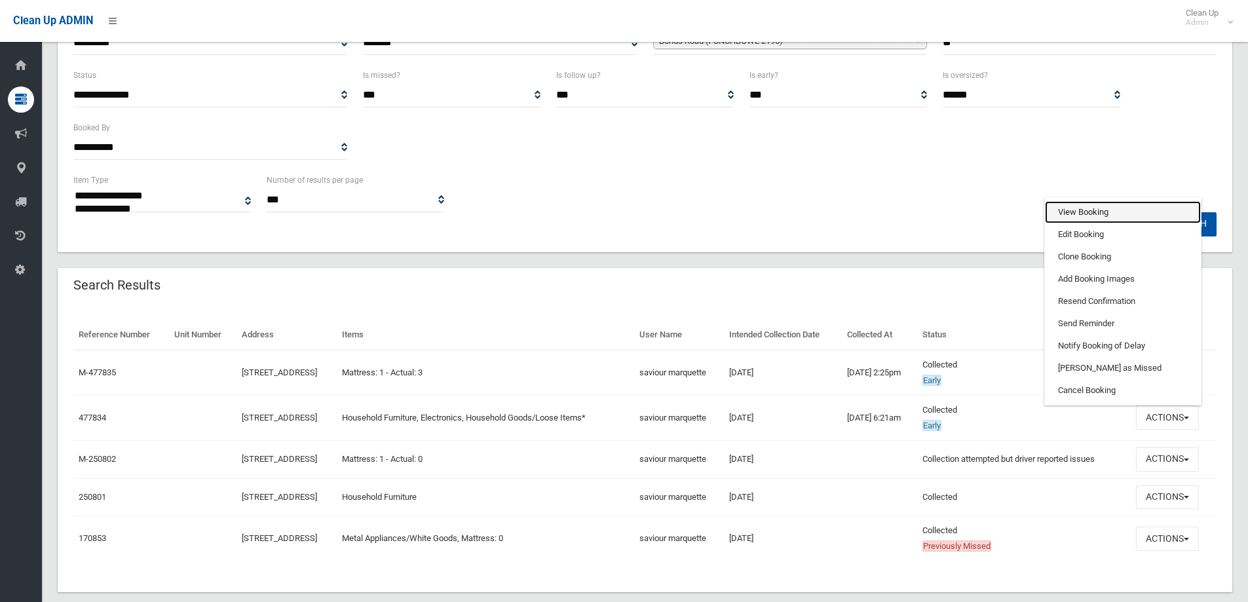
click at [1081, 212] on link "View Booking" at bounding box center [1123, 212] width 156 height 22
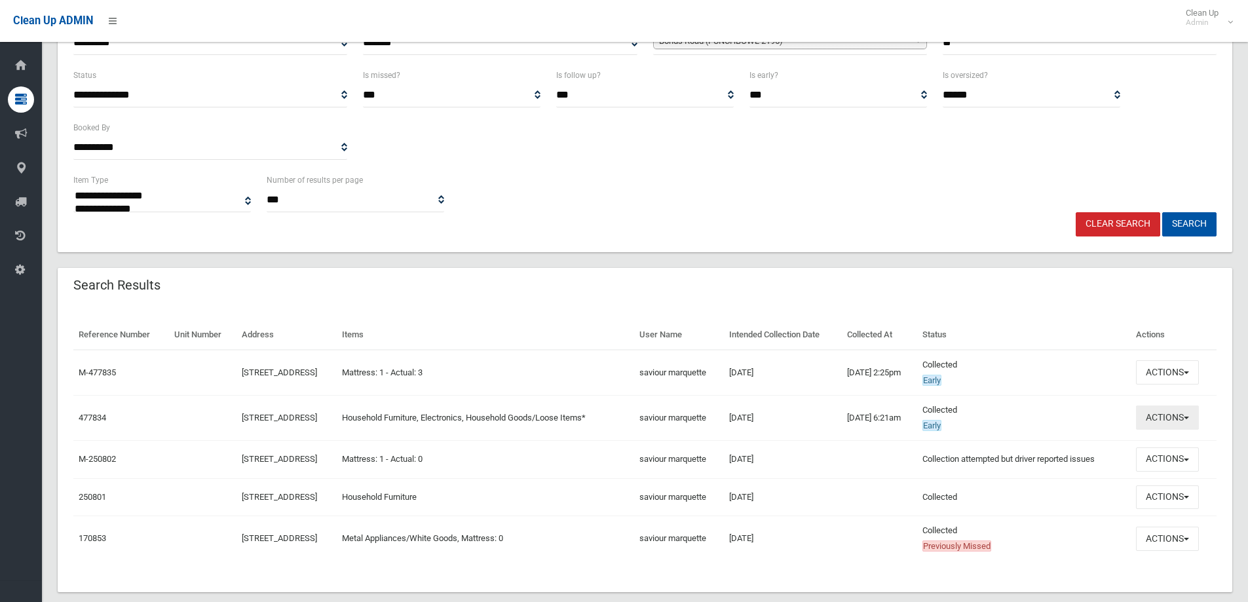
click at [1173, 420] on button "Actions" at bounding box center [1167, 417] width 63 height 24
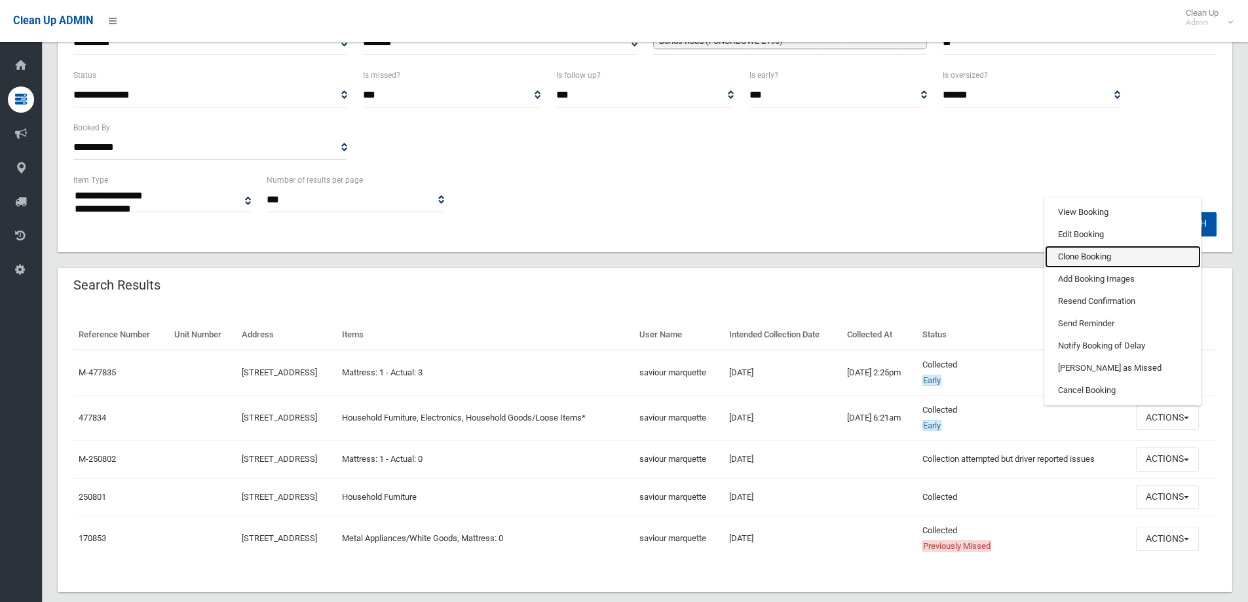
click at [1078, 257] on link "Clone Booking" at bounding box center [1123, 257] width 156 height 22
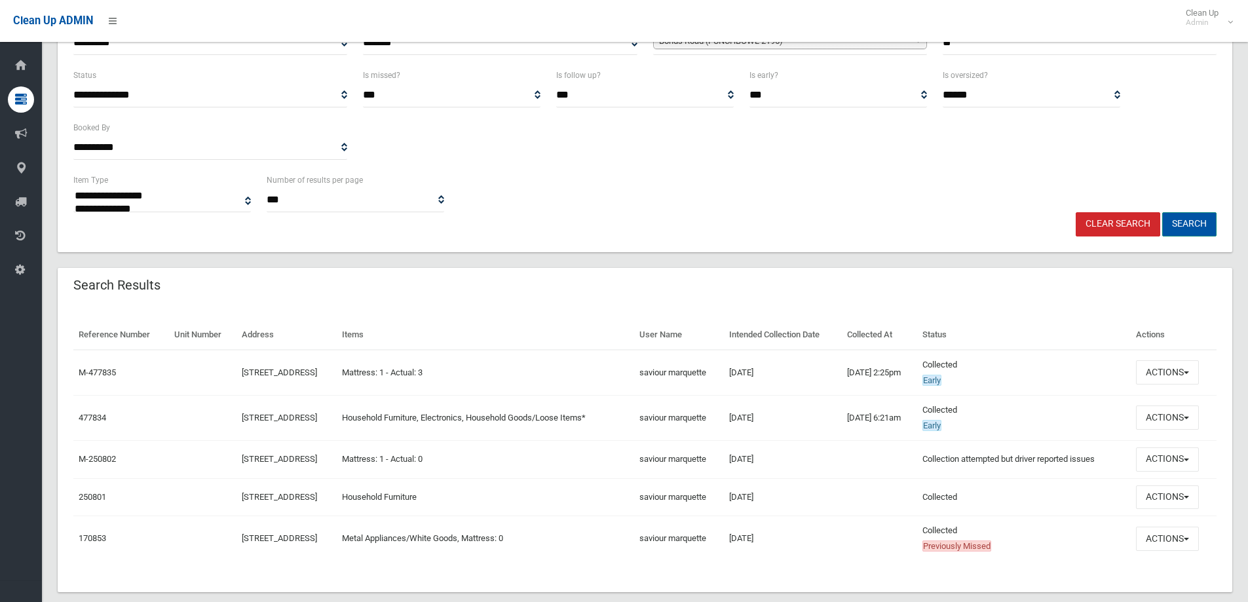
click at [1191, 221] on button "Search" at bounding box center [1189, 224] width 54 height 24
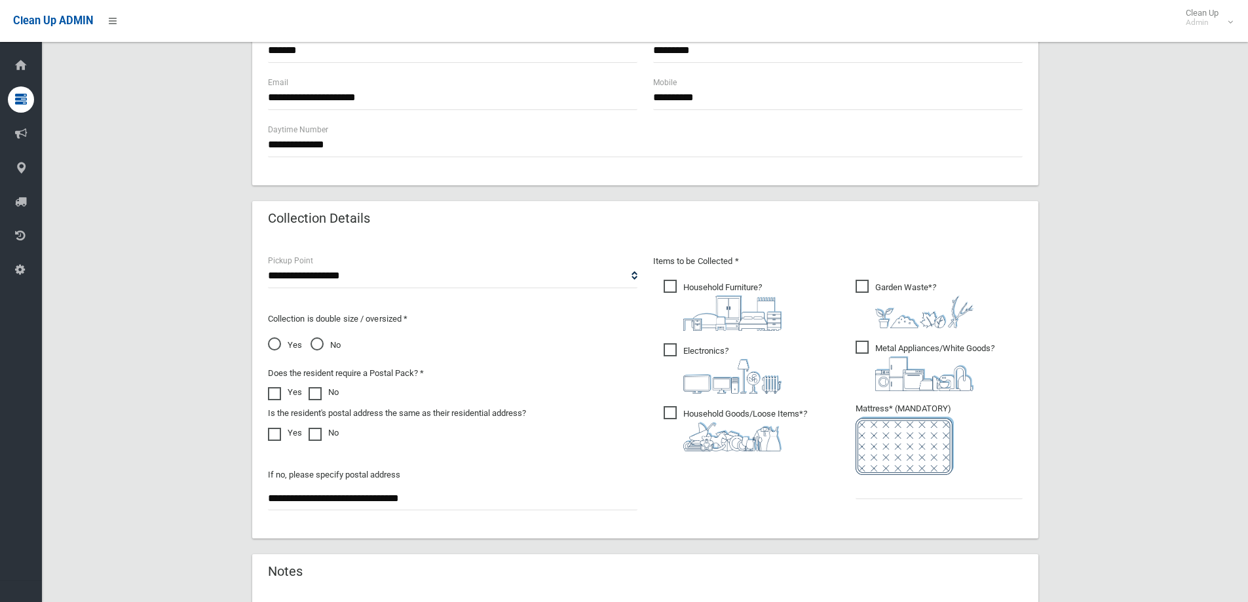
scroll to position [524, 0]
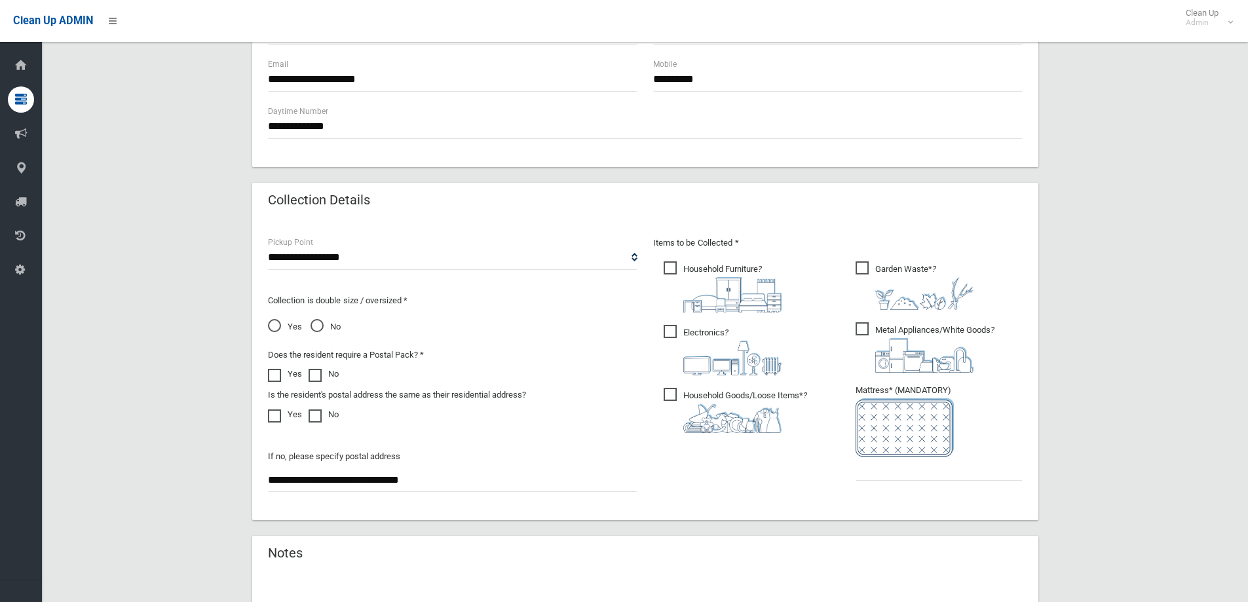
click at [865, 332] on span "Metal Appliances/White Goods ?" at bounding box center [924, 347] width 139 height 50
click at [858, 265] on span "Garden Waste* ?" at bounding box center [914, 285] width 118 height 48
click at [884, 473] on input "text" at bounding box center [938, 469] width 167 height 24
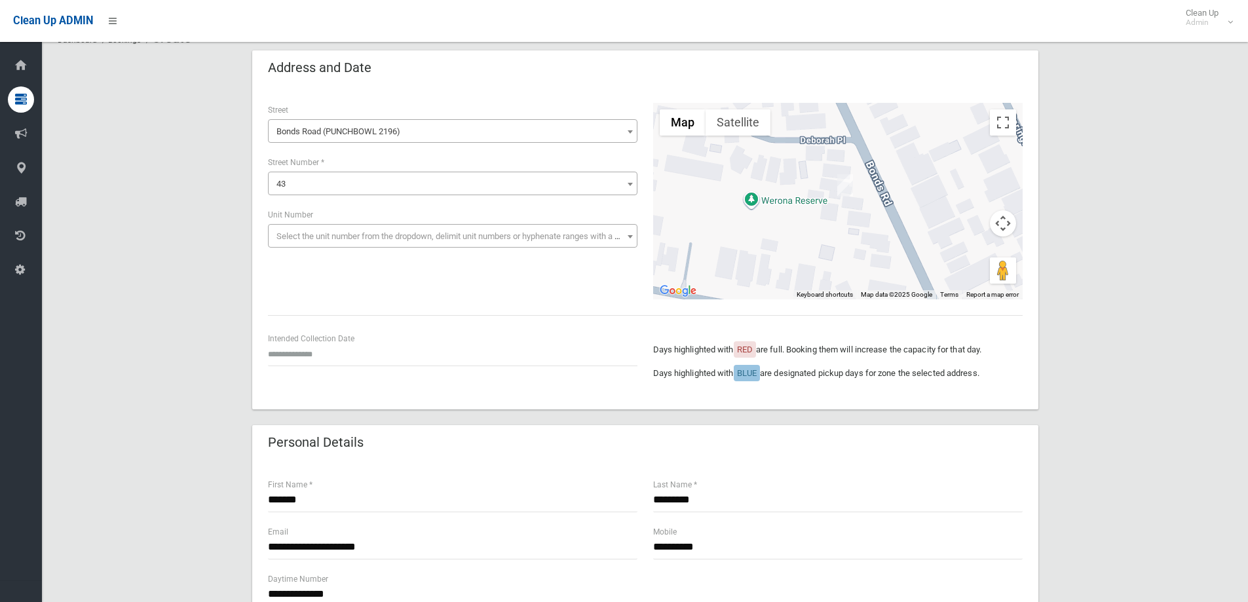
scroll to position [197, 0]
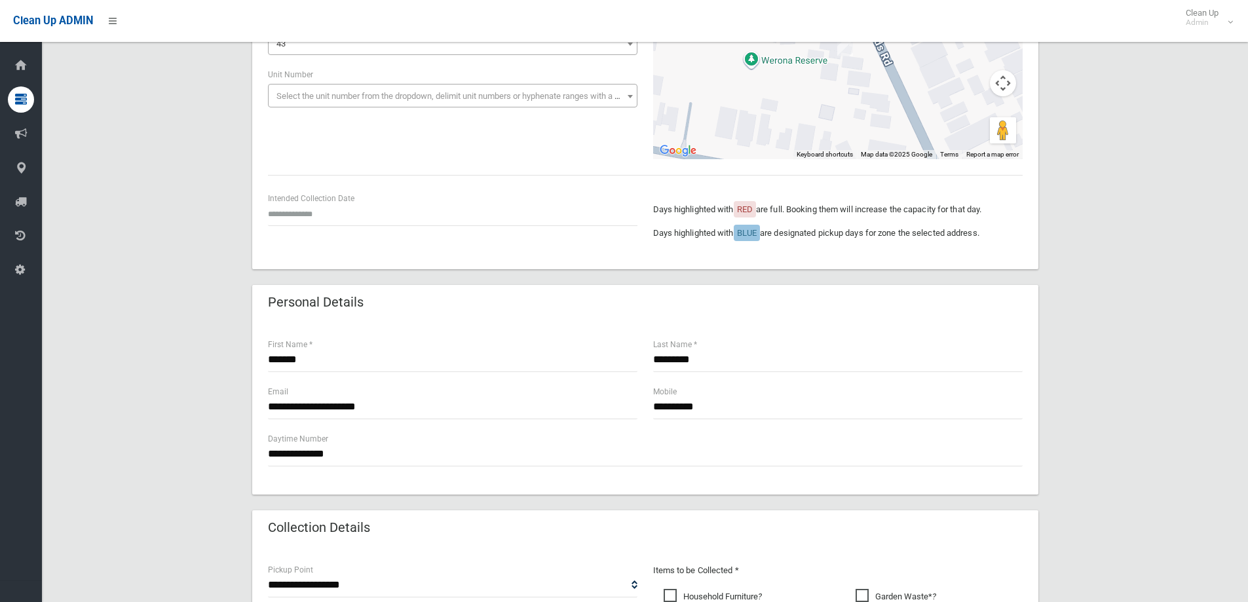
type input "*"
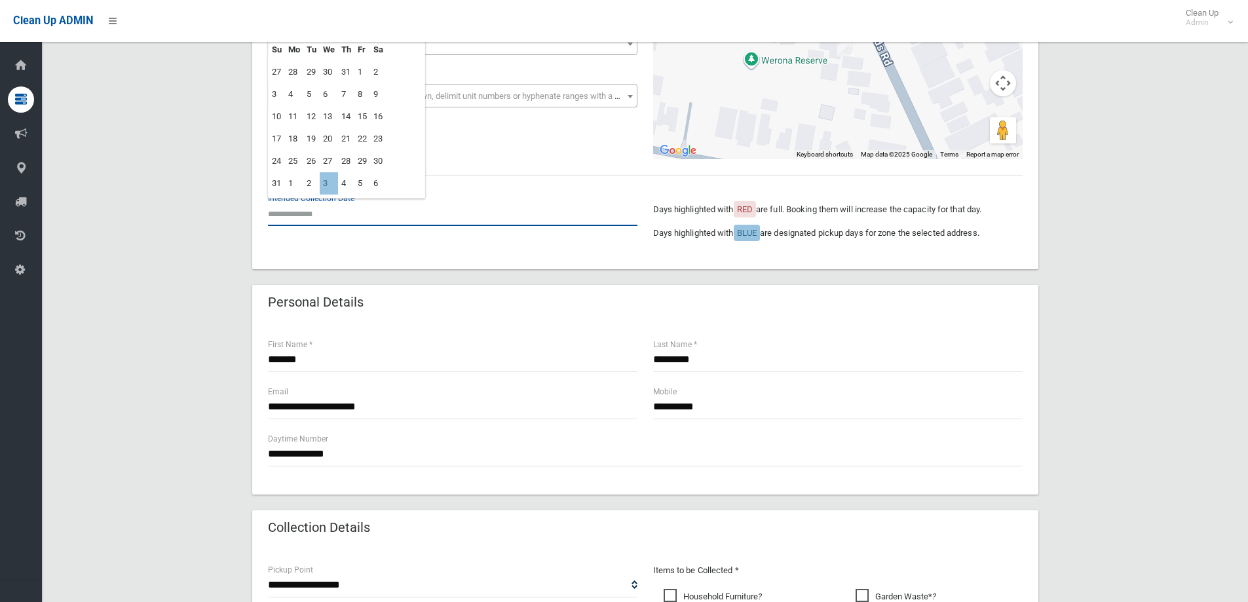
click at [328, 202] on input "text" at bounding box center [452, 214] width 369 height 24
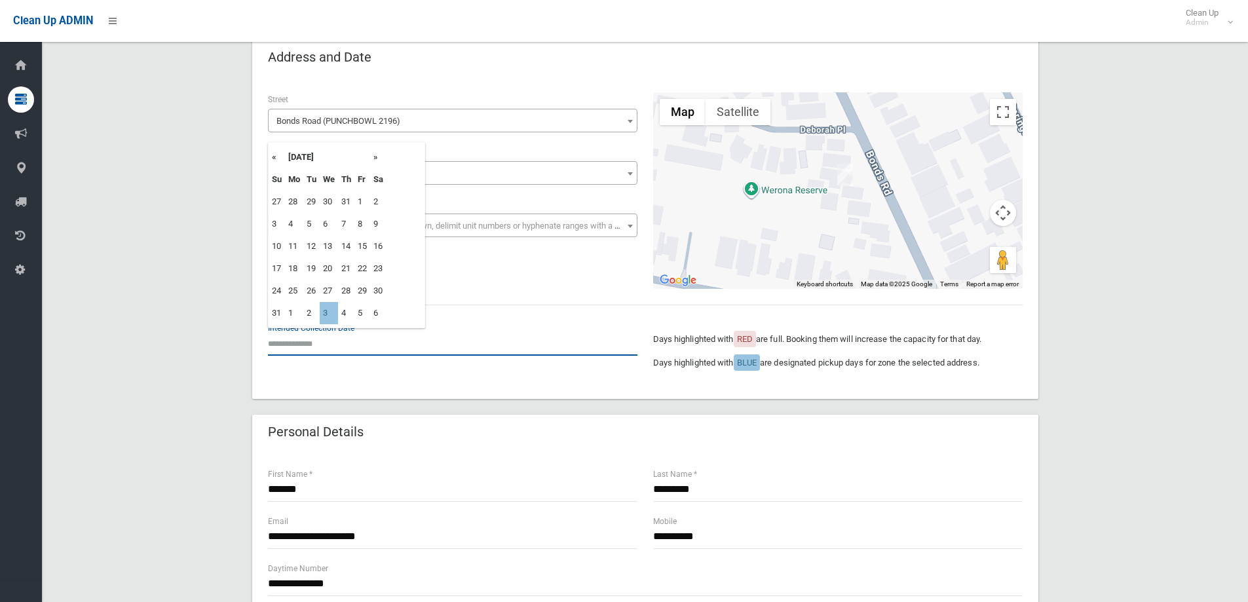
scroll to position [66, 0]
click at [329, 313] on td "3" at bounding box center [329, 314] width 18 height 22
type input "**********"
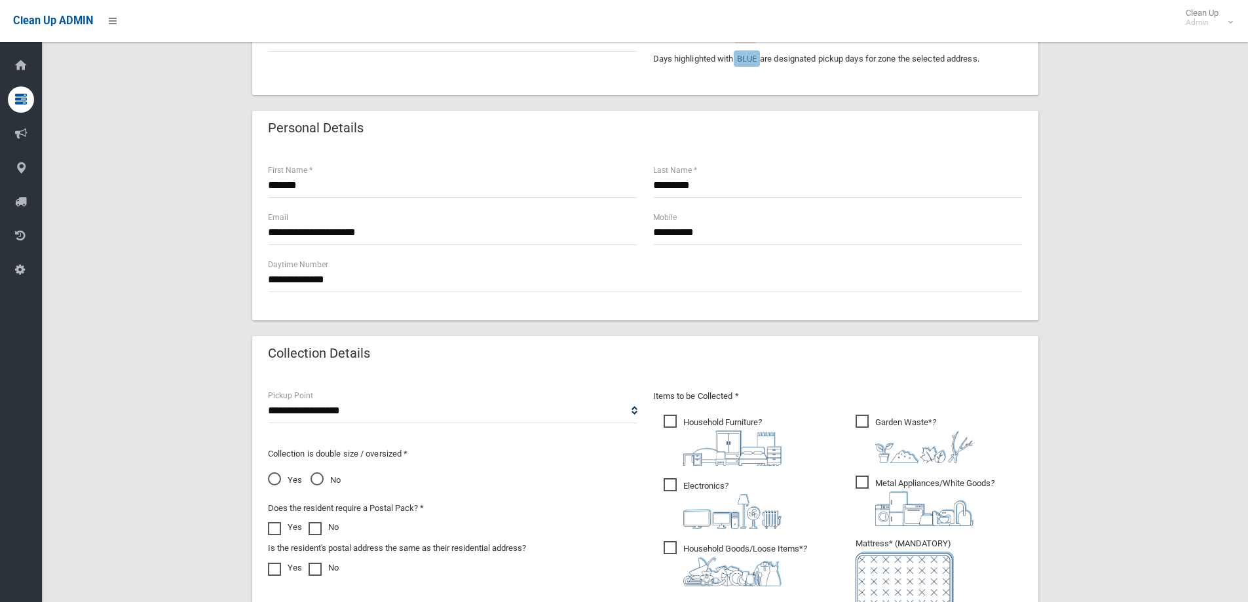
scroll to position [367, 0]
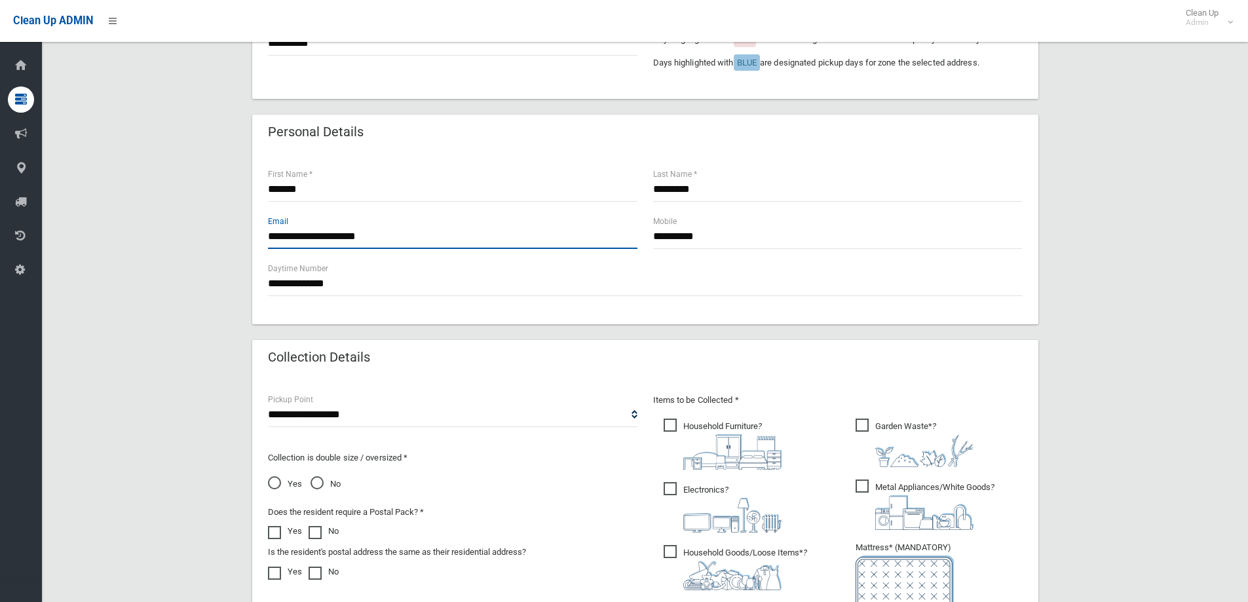
click at [412, 237] on input "**********" at bounding box center [452, 237] width 369 height 24
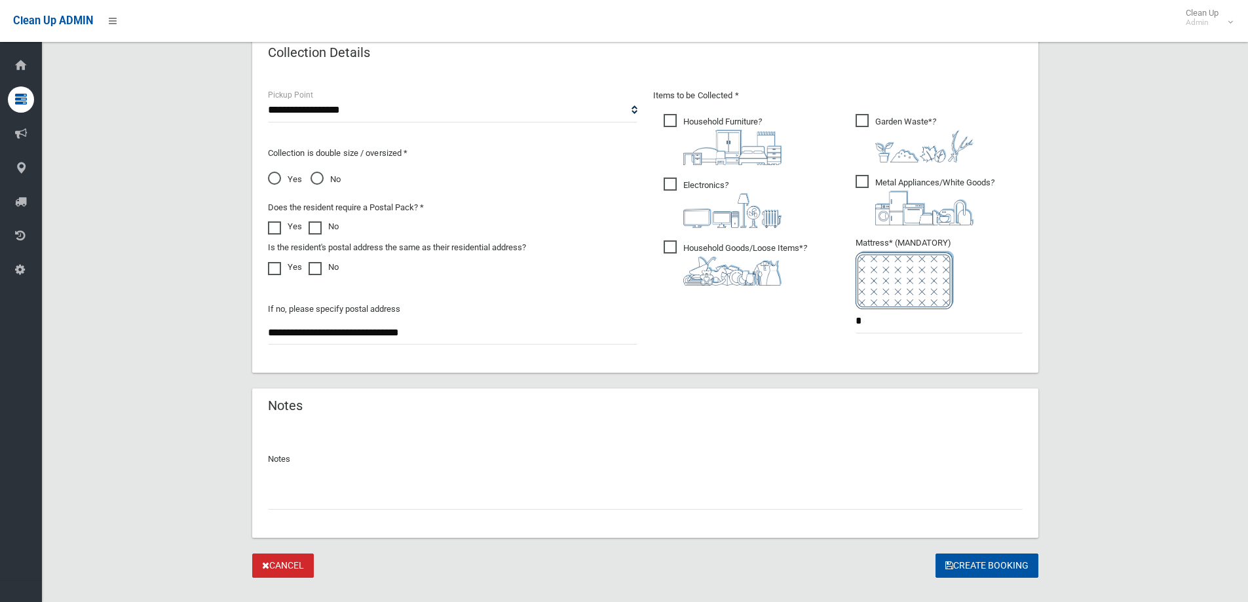
scroll to position [694, 0]
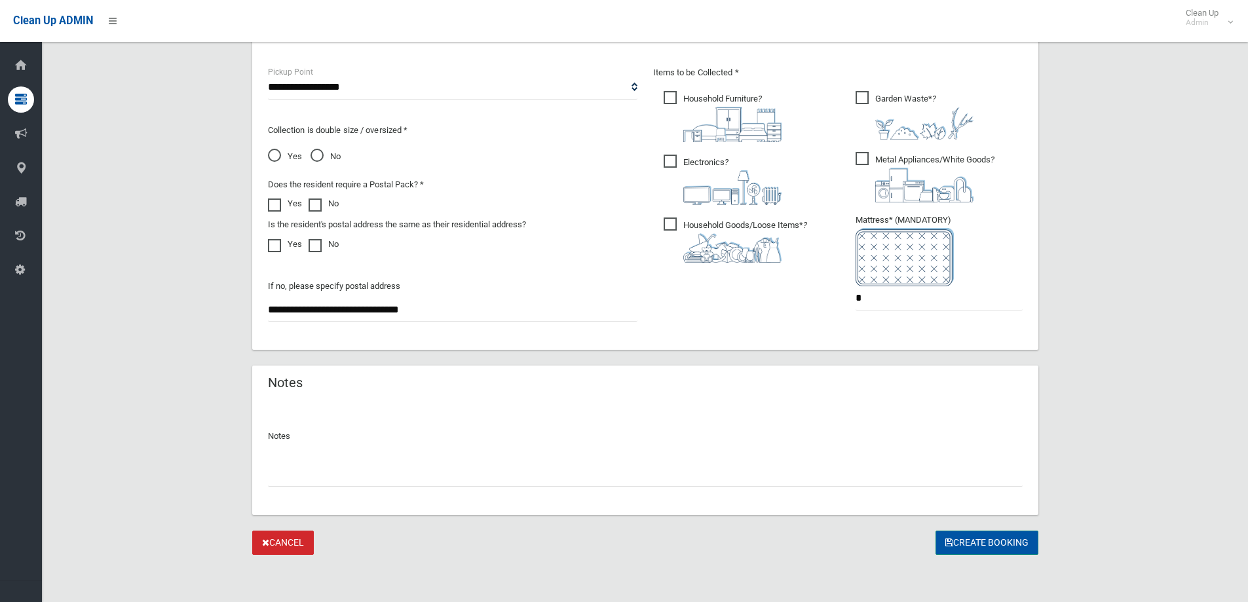
click at [988, 540] on button "Create Booking" at bounding box center [986, 543] width 103 height 24
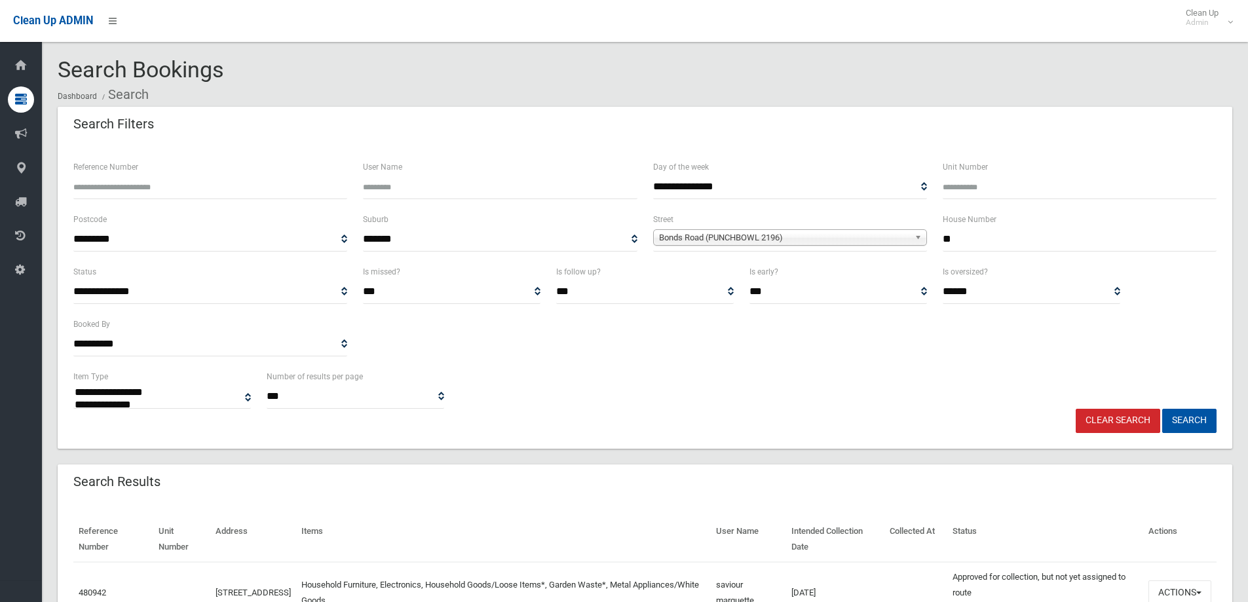
select select
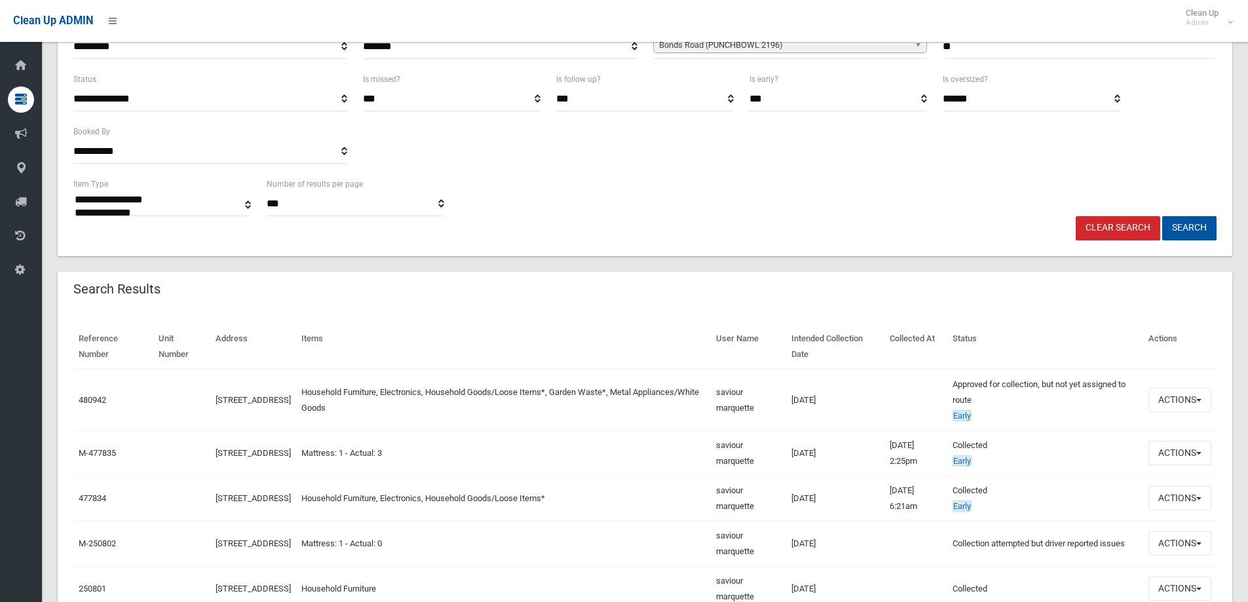
scroll to position [197, 0]
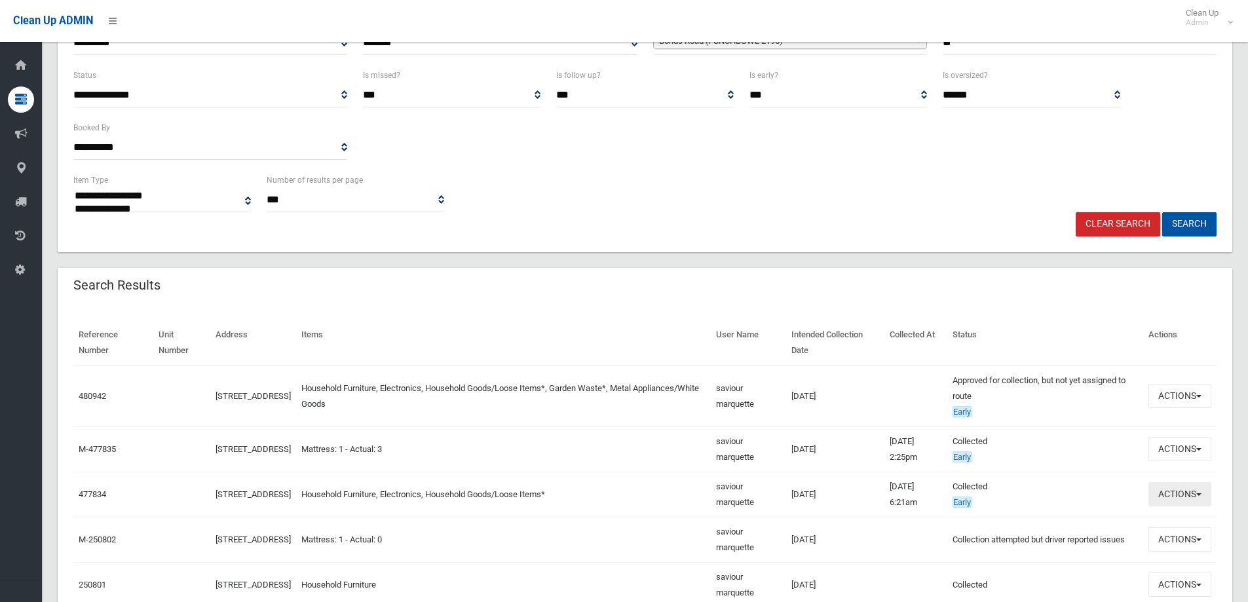
click at [1171, 496] on button "Actions" at bounding box center [1179, 494] width 63 height 24
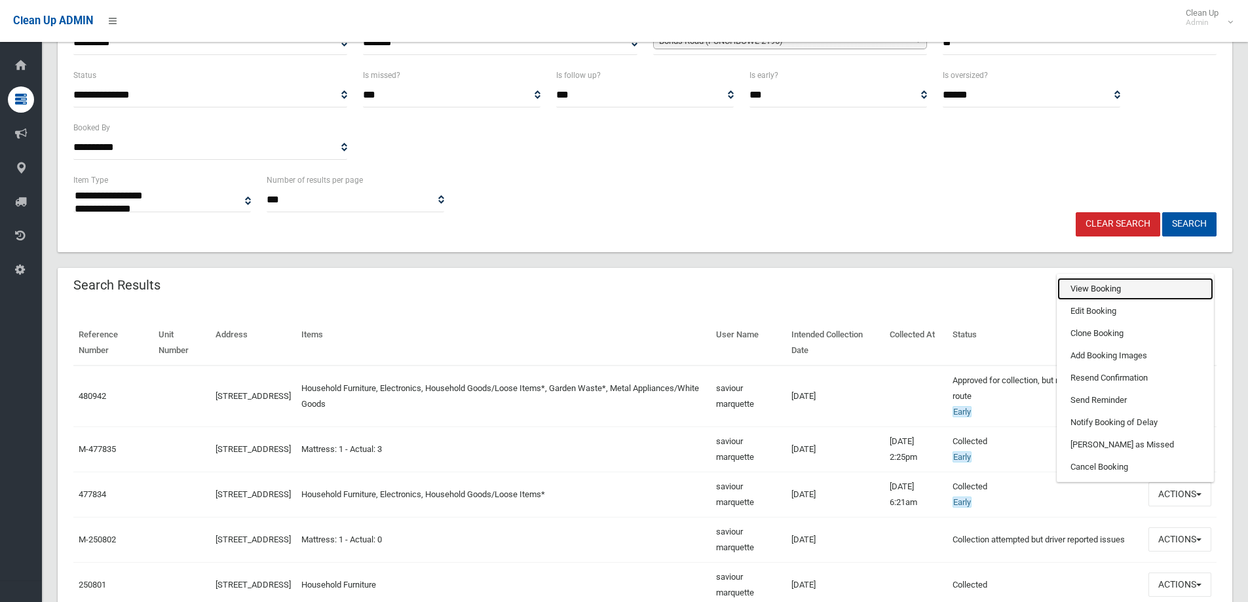
click at [1089, 290] on link "View Booking" at bounding box center [1135, 289] width 156 height 22
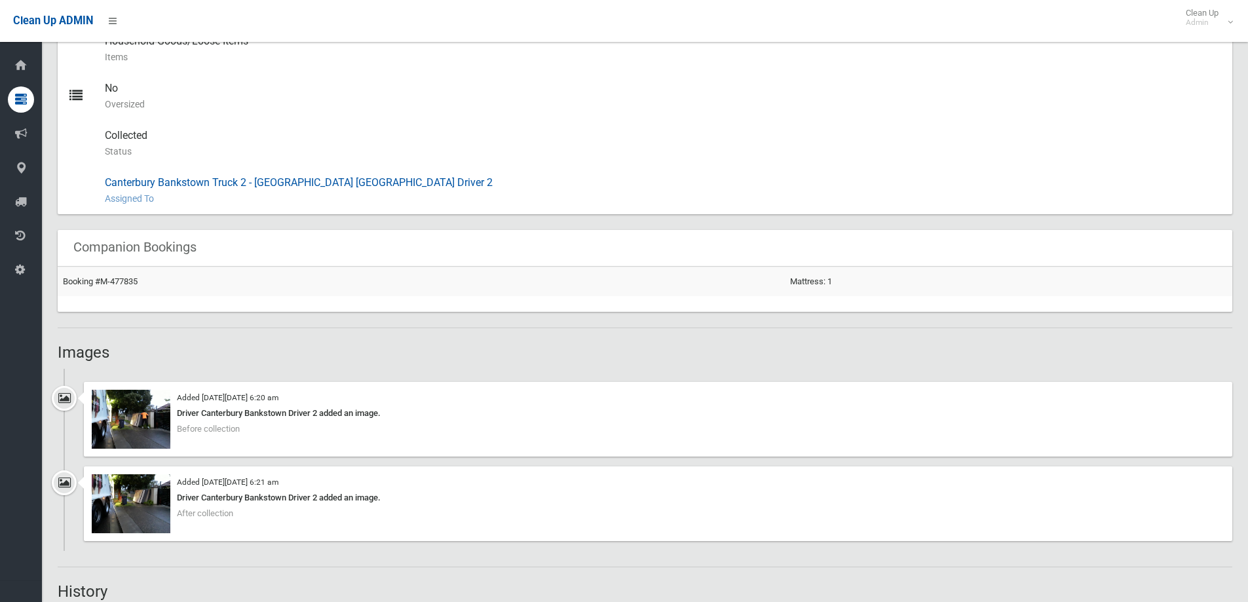
scroll to position [655, 0]
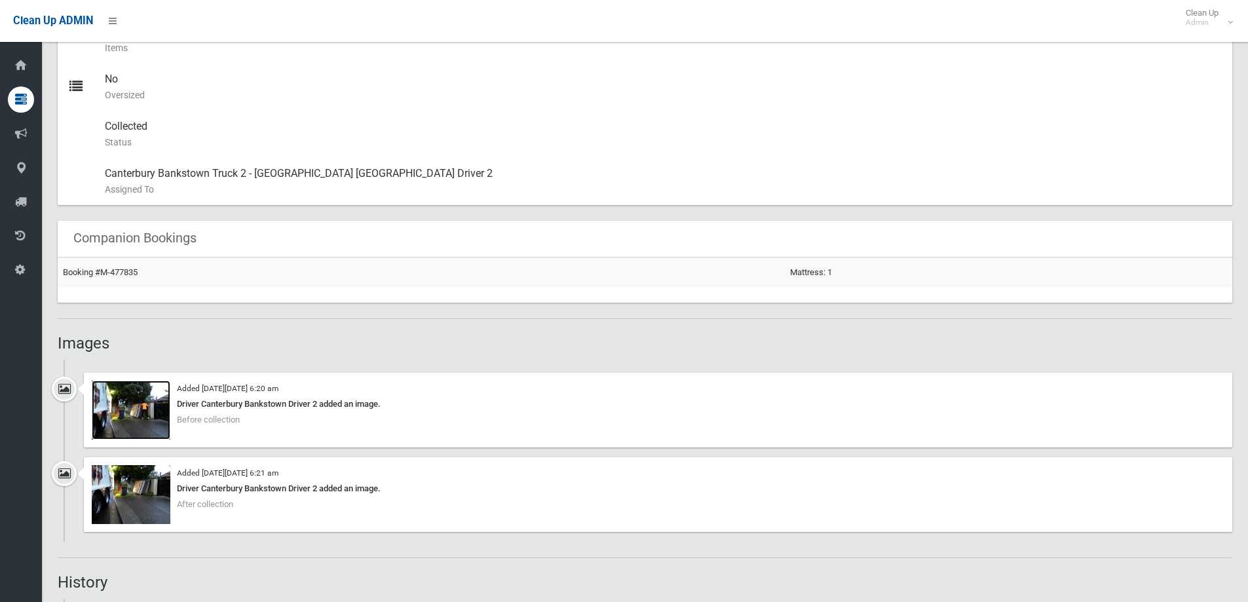
click at [134, 426] on img at bounding box center [131, 410] width 79 height 59
click at [146, 495] on img at bounding box center [131, 494] width 79 height 59
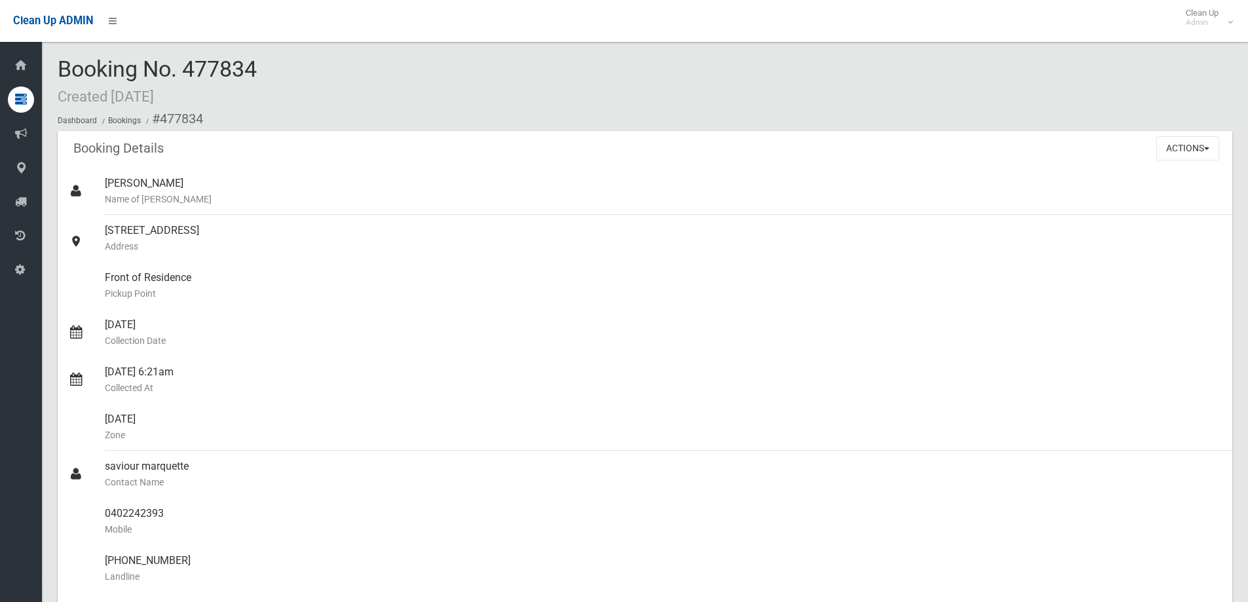
scroll to position [0, 0]
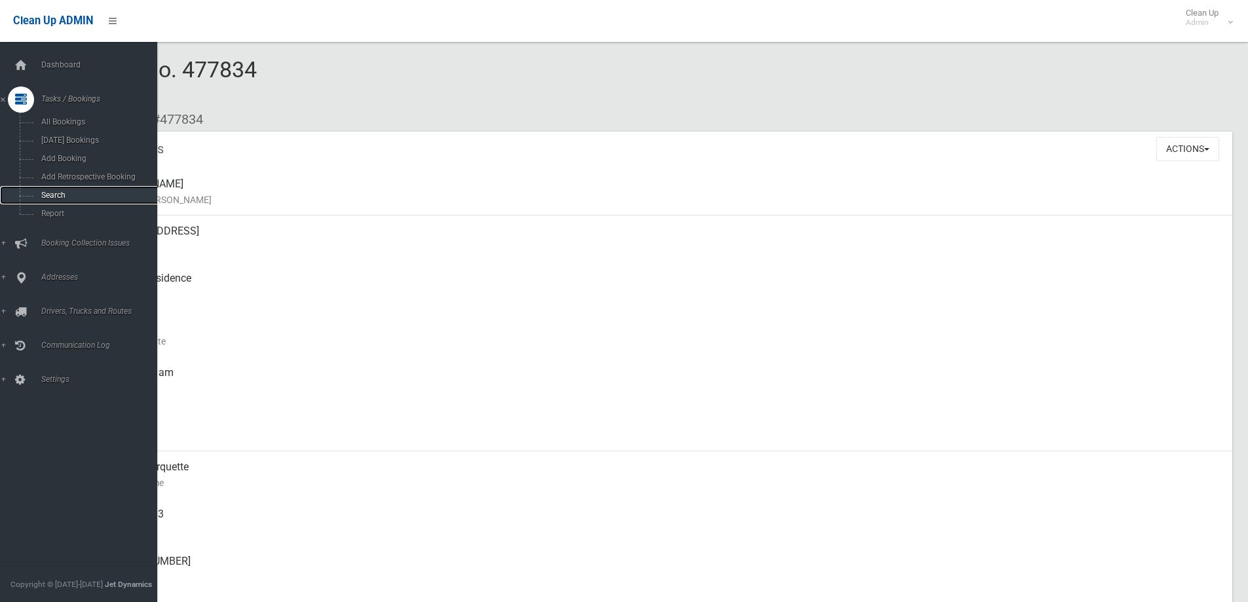
click at [48, 196] on span "Search" at bounding box center [96, 195] width 119 height 9
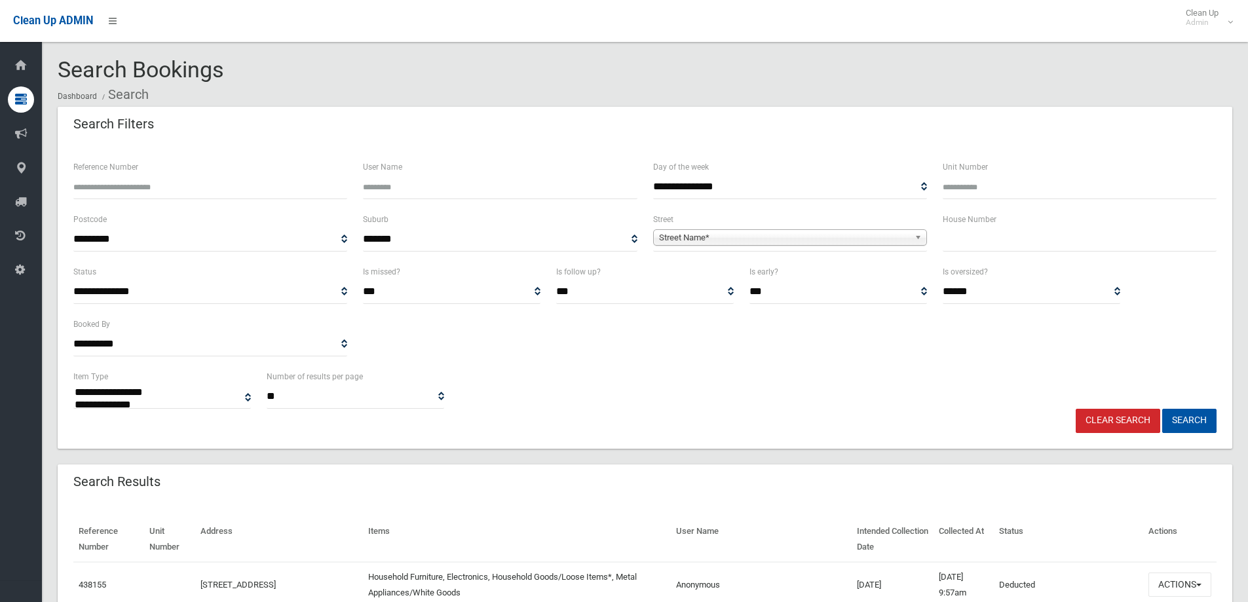
select select
